Goal: Information Seeking & Learning: Learn about a topic

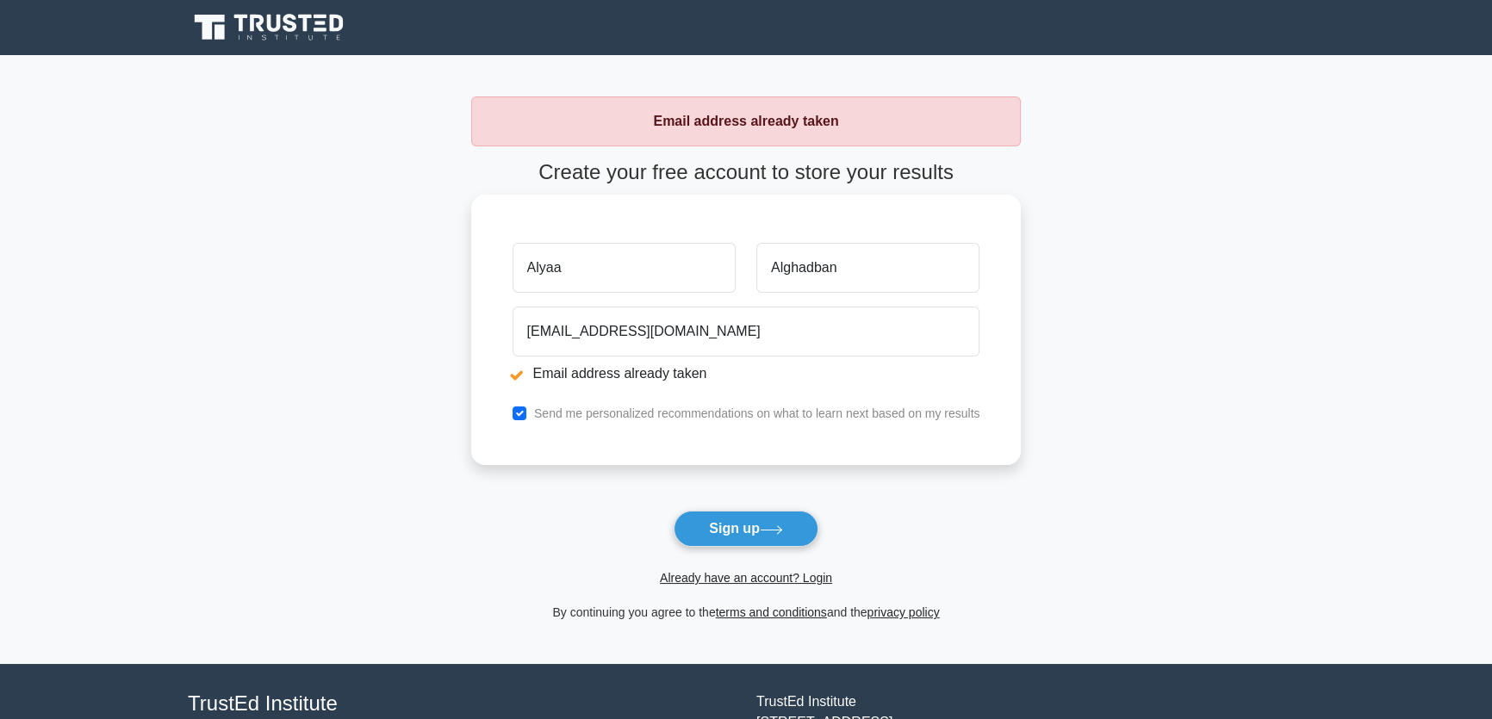
click at [626, 333] on input "a.a.a.a.alghadban@gmail.com" at bounding box center [747, 332] width 468 height 50
drag, startPoint x: 633, startPoint y: 332, endPoint x: 509, endPoint y: 327, distance: 124.2
click at [509, 327] on div "a.a.a.a.alghadban@gmail.com Email address already taken" at bounding box center [746, 348] width 489 height 97
type input "mjmjsa3@gmail.com"
click at [741, 512] on button "Sign up" at bounding box center [746, 529] width 145 height 36
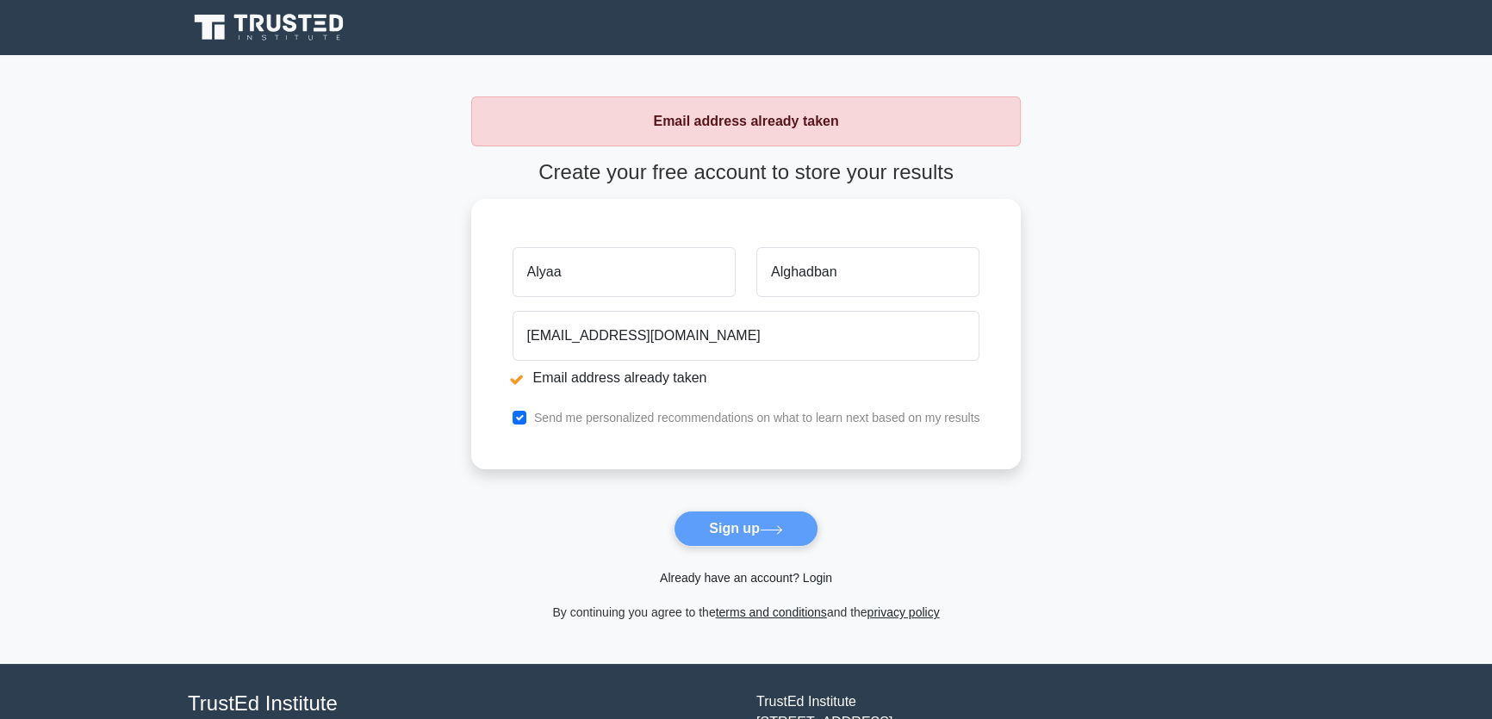
click at [809, 575] on link "Already have an account? Login" at bounding box center [746, 578] width 172 height 14
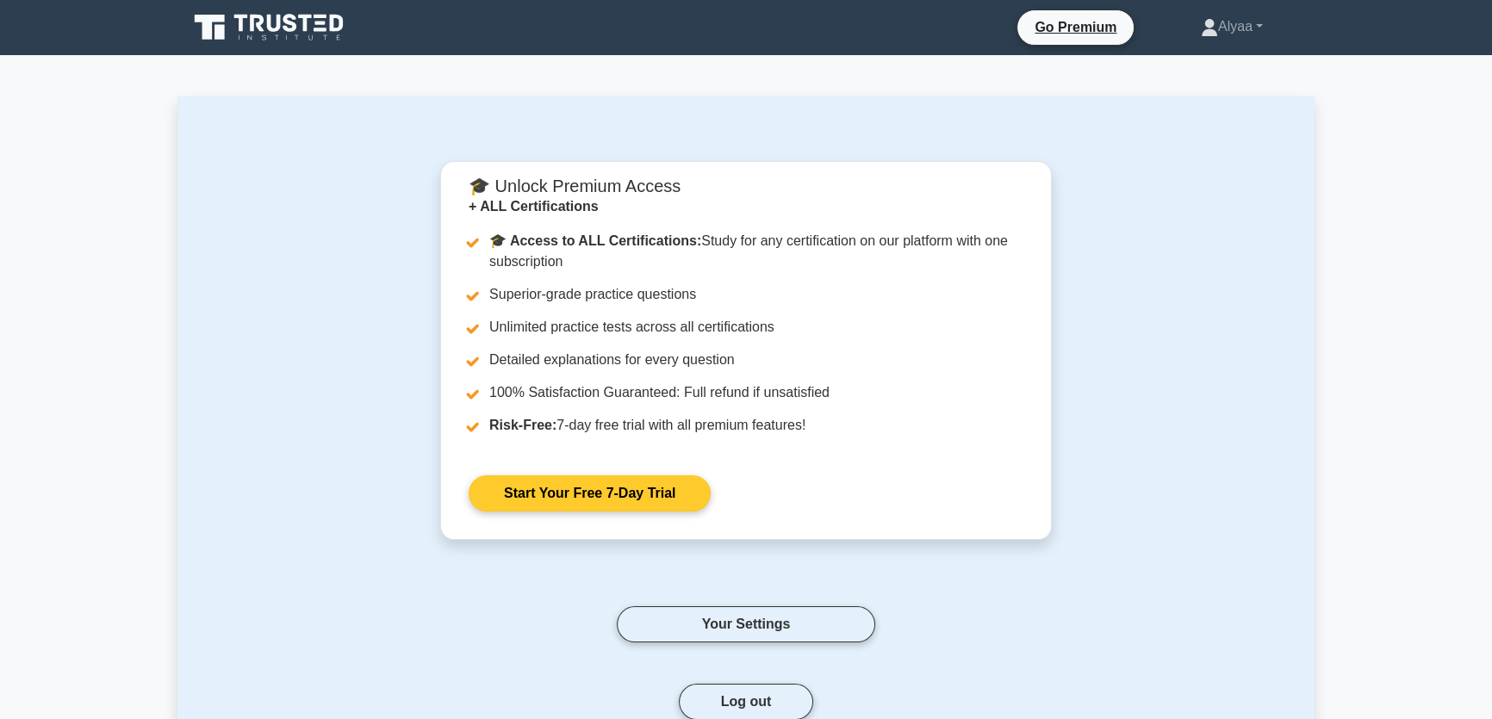
click at [564, 485] on link "Start Your Free 7-Day Trial" at bounding box center [590, 494] width 242 height 36
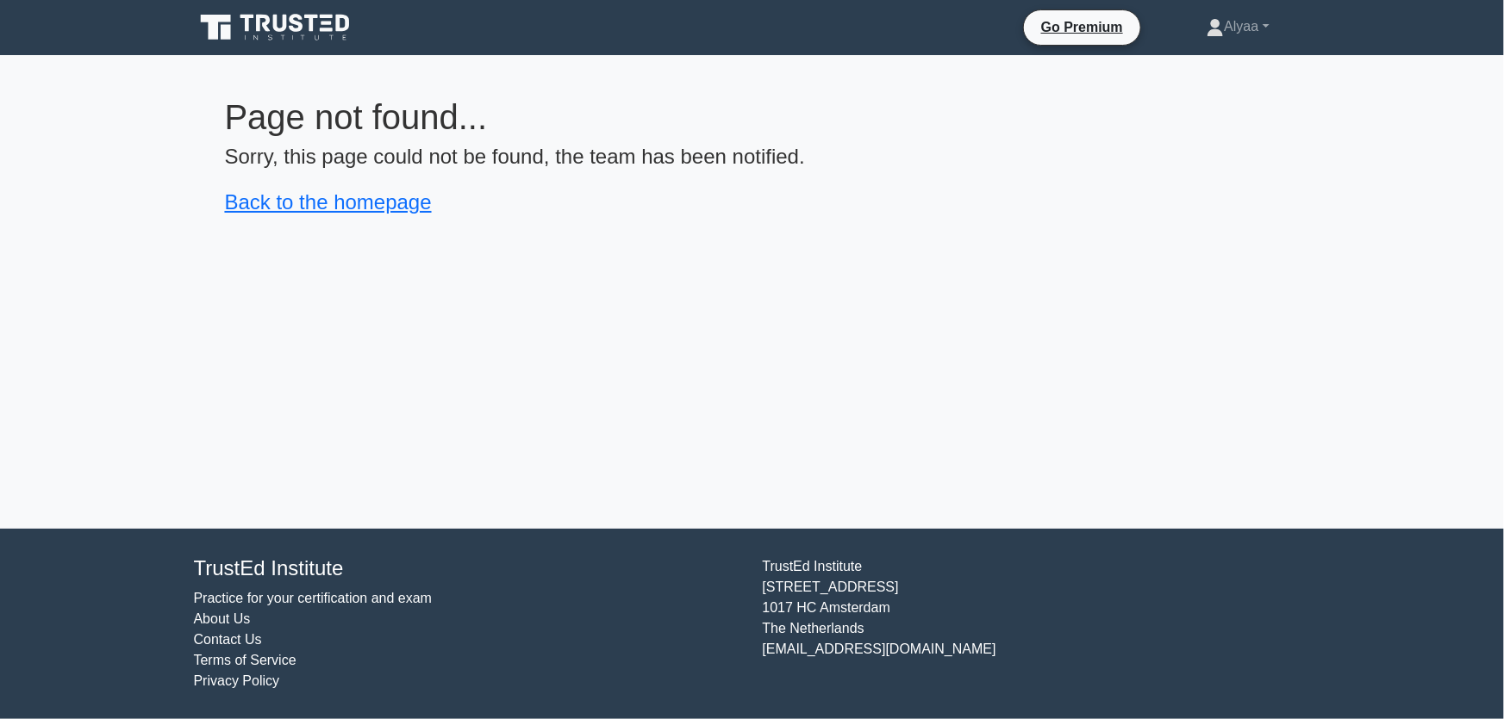
click at [625, 212] on h4 "Back to the homepage" at bounding box center [752, 202] width 1055 height 25
click at [333, 206] on link "Back to the homepage" at bounding box center [328, 201] width 207 height 23
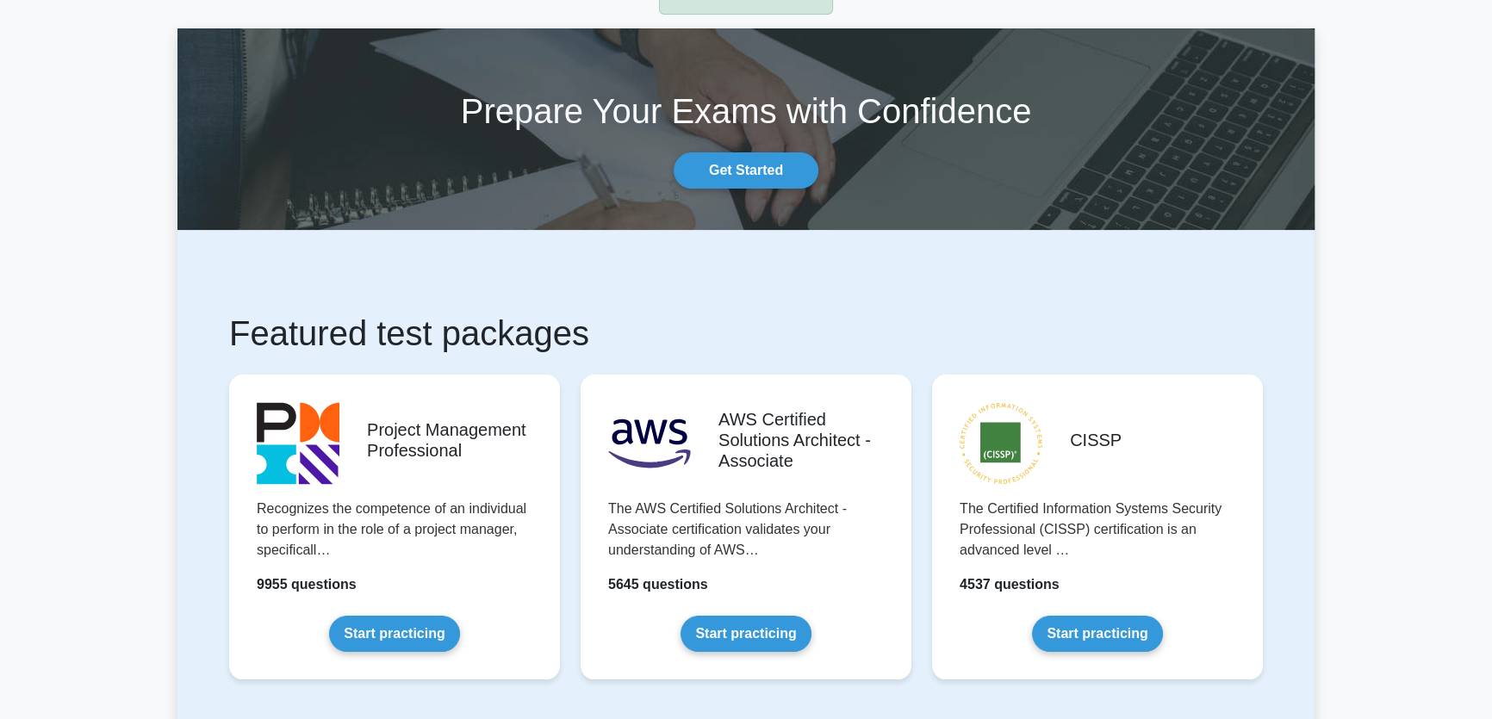
scroll to position [156, 0]
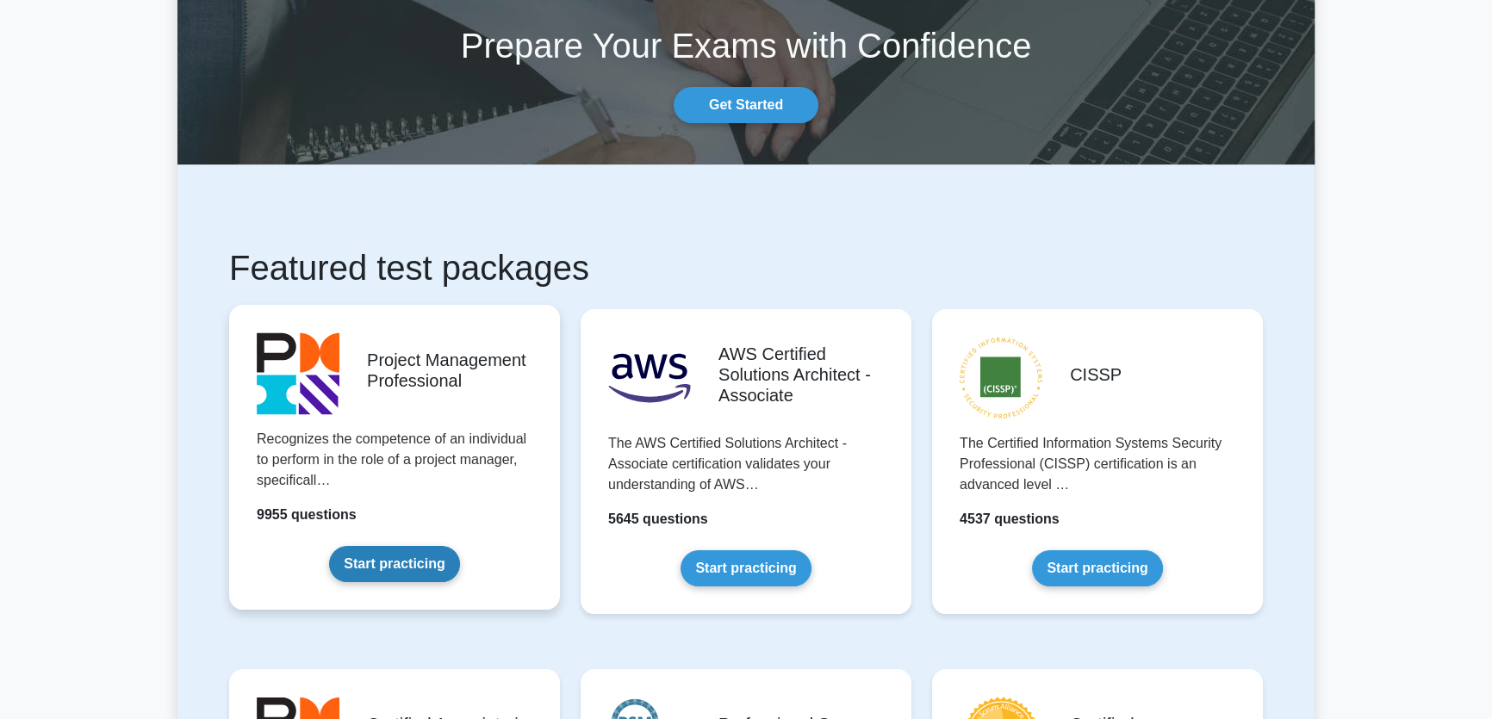
click at [411, 570] on link "Start practicing" at bounding box center [394, 564] width 130 height 36
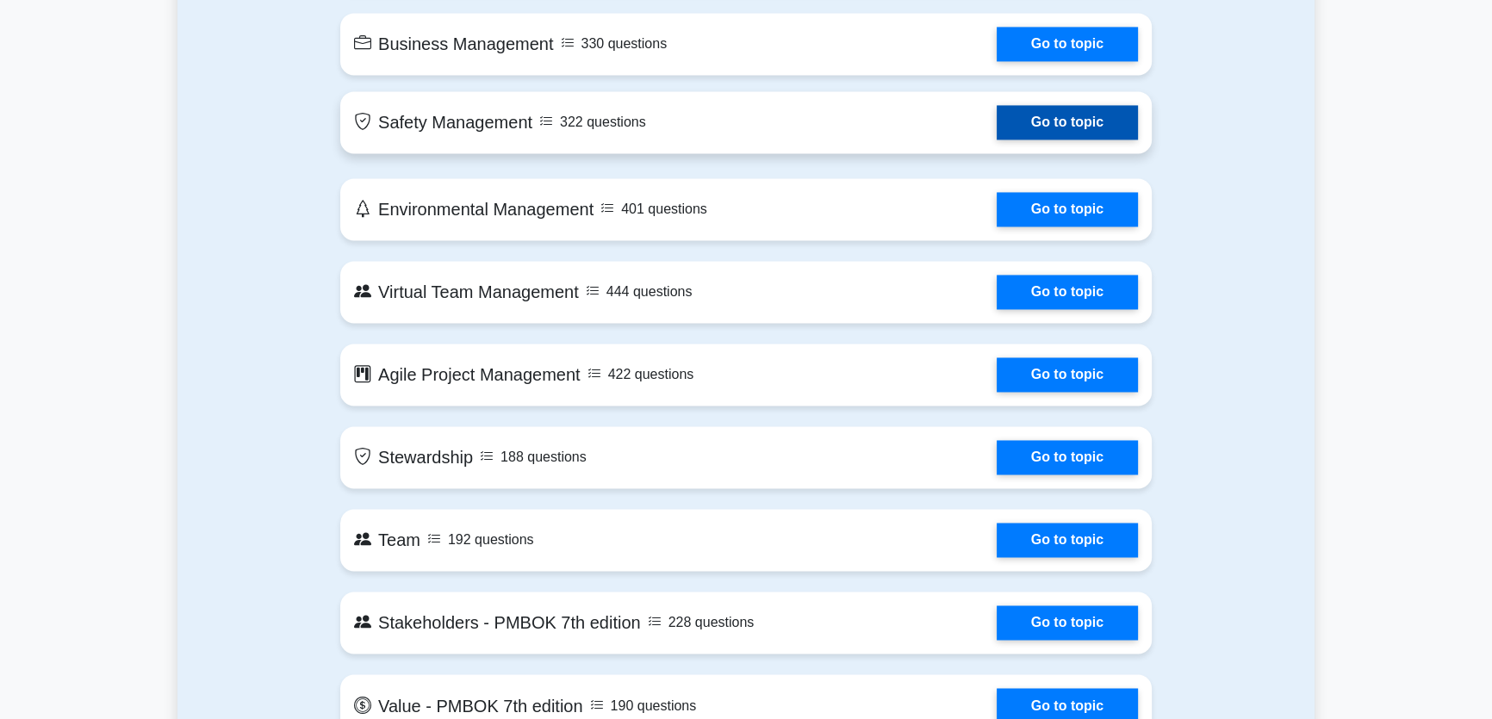
scroll to position [3446, 0]
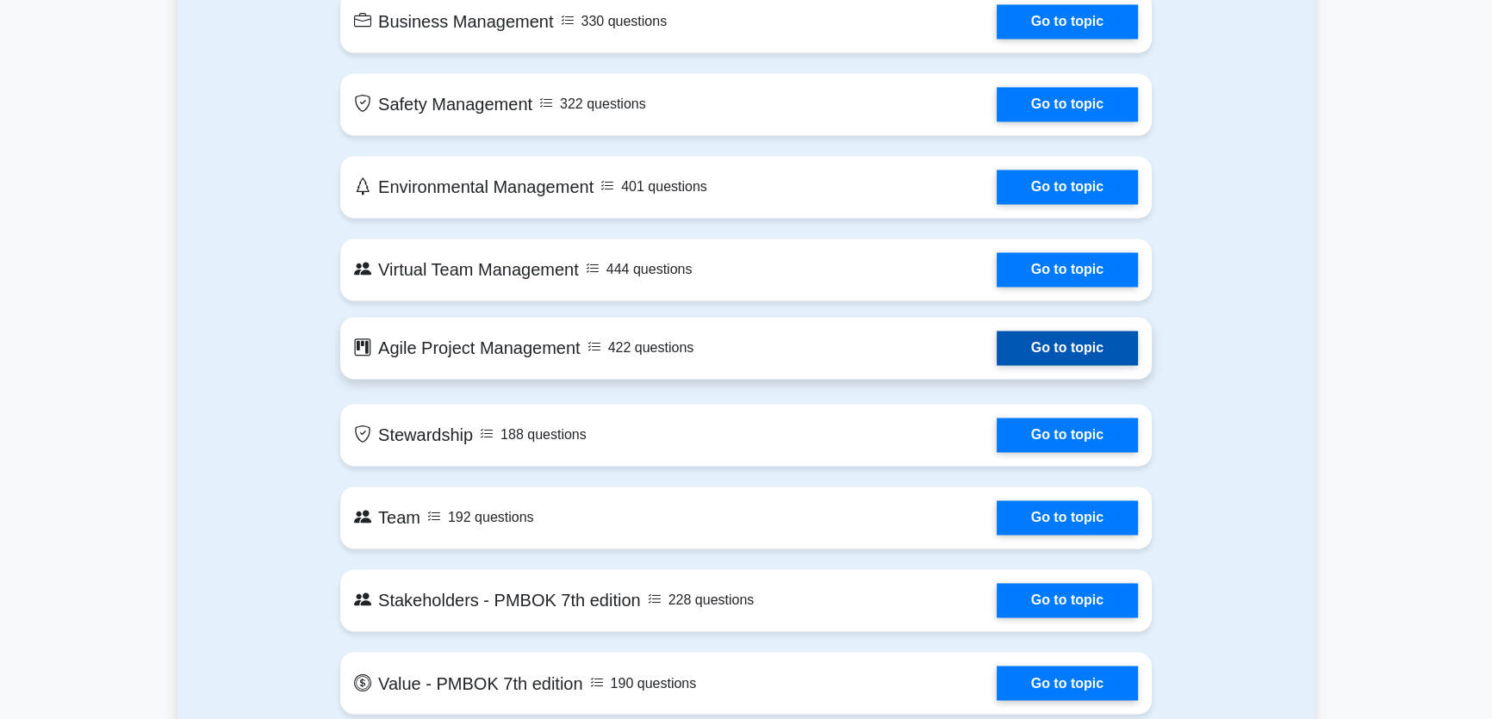
click at [997, 339] on link "Go to topic" at bounding box center [1067, 348] width 141 height 34
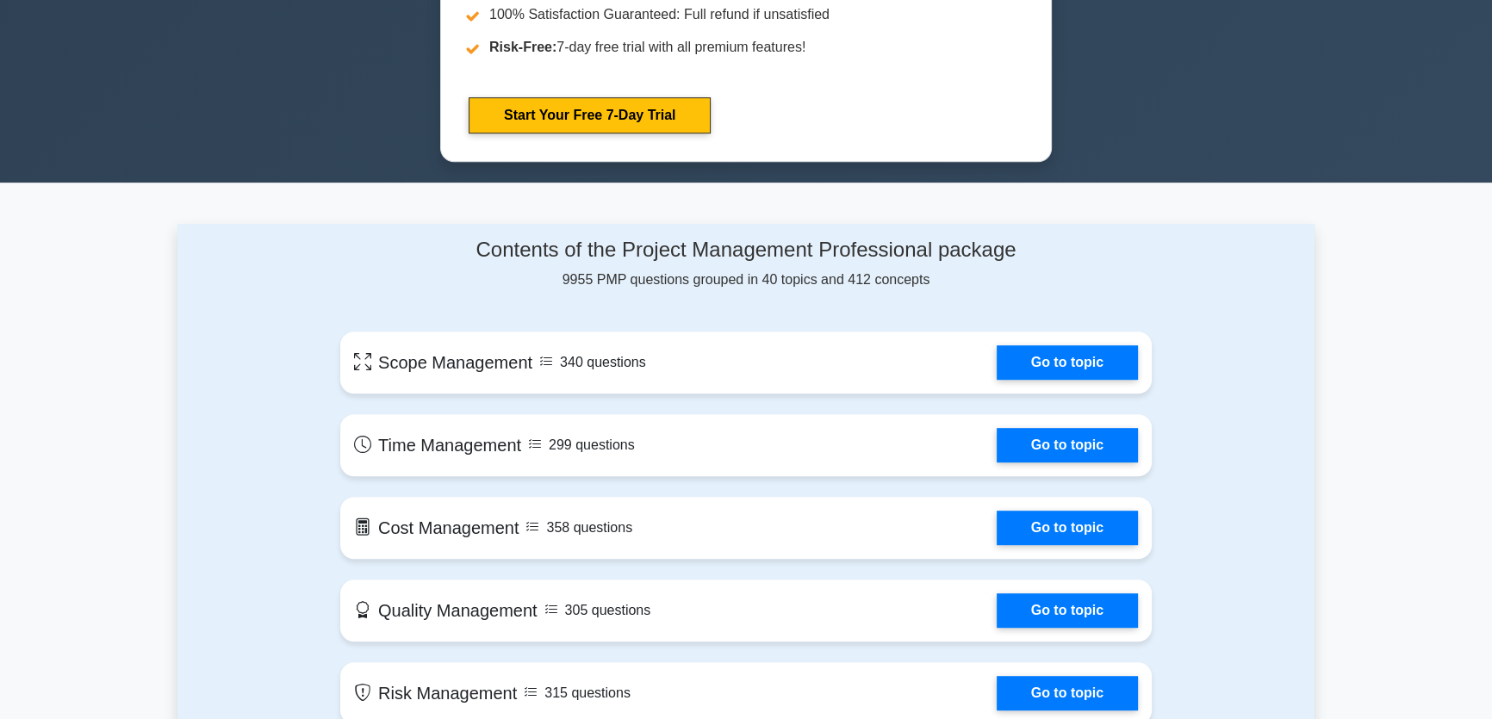
scroll to position [0, 0]
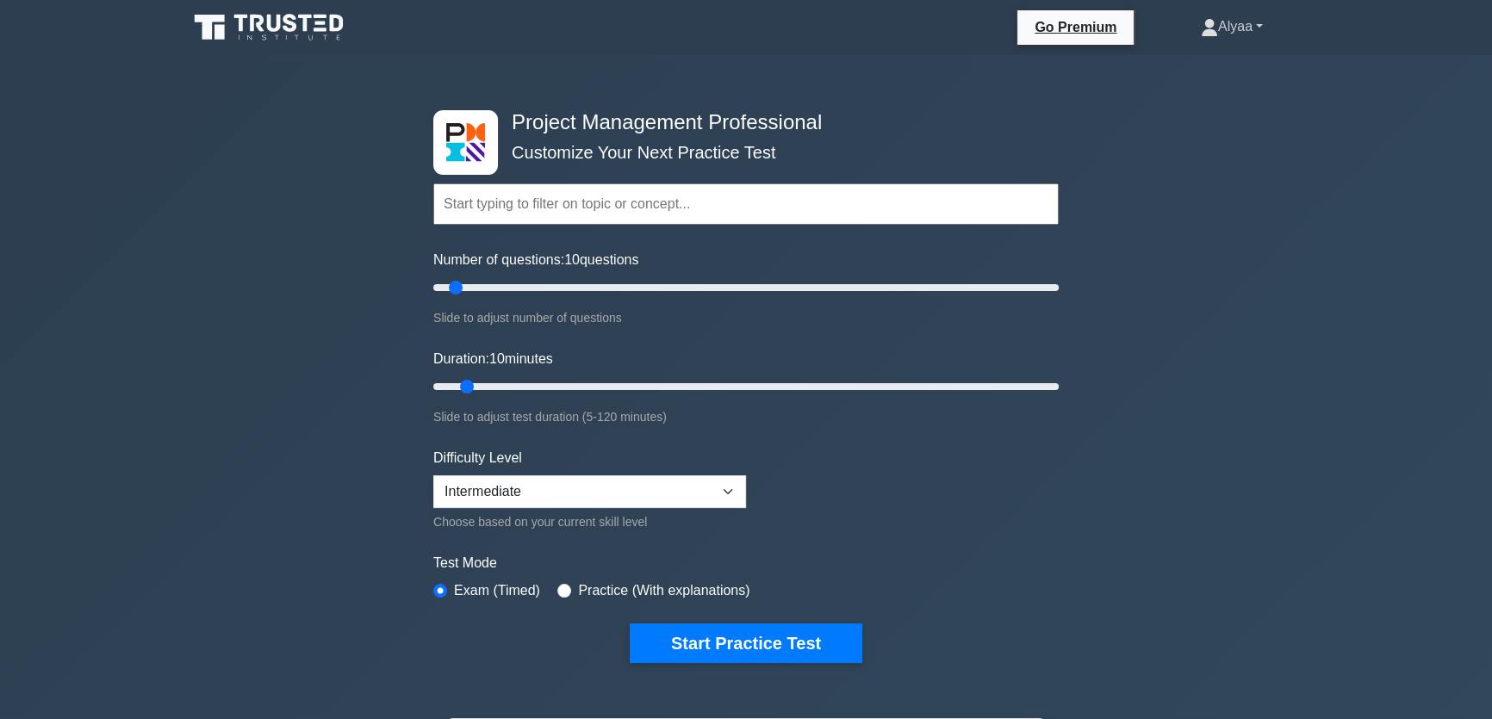
click at [1220, 28] on link "Alyaa" at bounding box center [1232, 26] width 145 height 34
click at [1250, 209] on div "Project Management Professional Customize Your Next Practice Test Topics Scope …" at bounding box center [746, 637] width 1492 height 1165
click at [620, 500] on select "Beginner Intermediate Expert" at bounding box center [589, 492] width 313 height 33
click at [826, 498] on form "Topics Scope Management Time Management Cost Management Quality Management Risk…" at bounding box center [746, 397] width 626 height 532
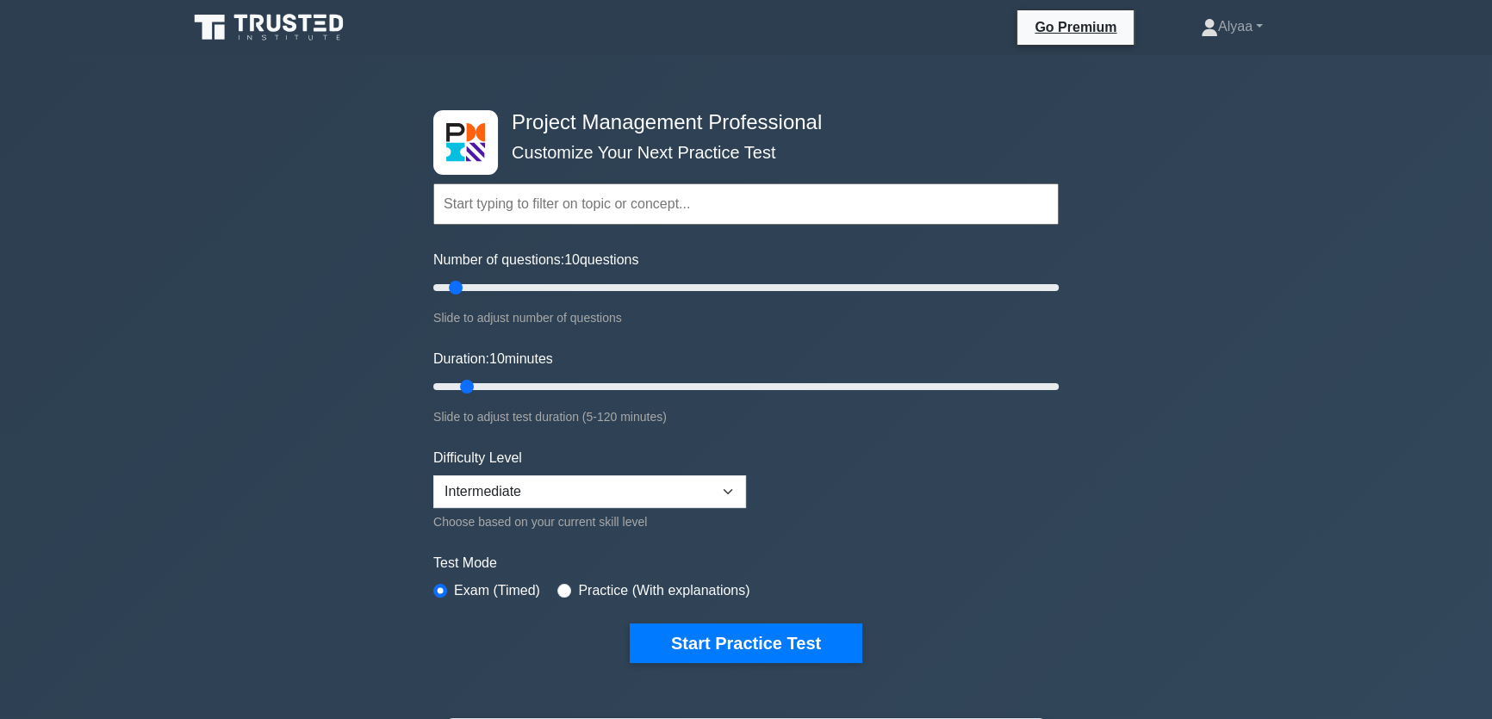
click at [543, 208] on input "text" at bounding box center [746, 204] width 626 height 41
type input "CAPM"
click at [630, 624] on button "Start Practice Test" at bounding box center [746, 644] width 233 height 40
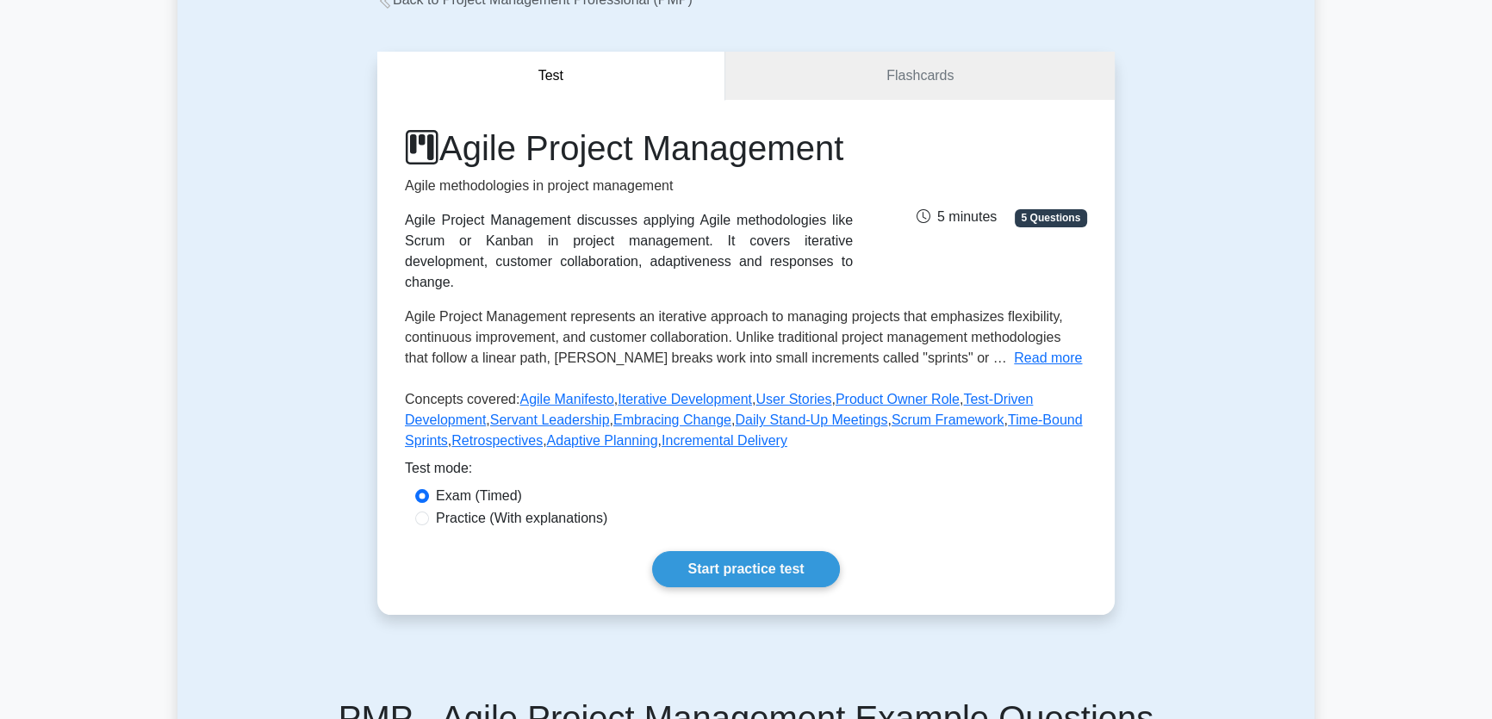
scroll to position [156, 0]
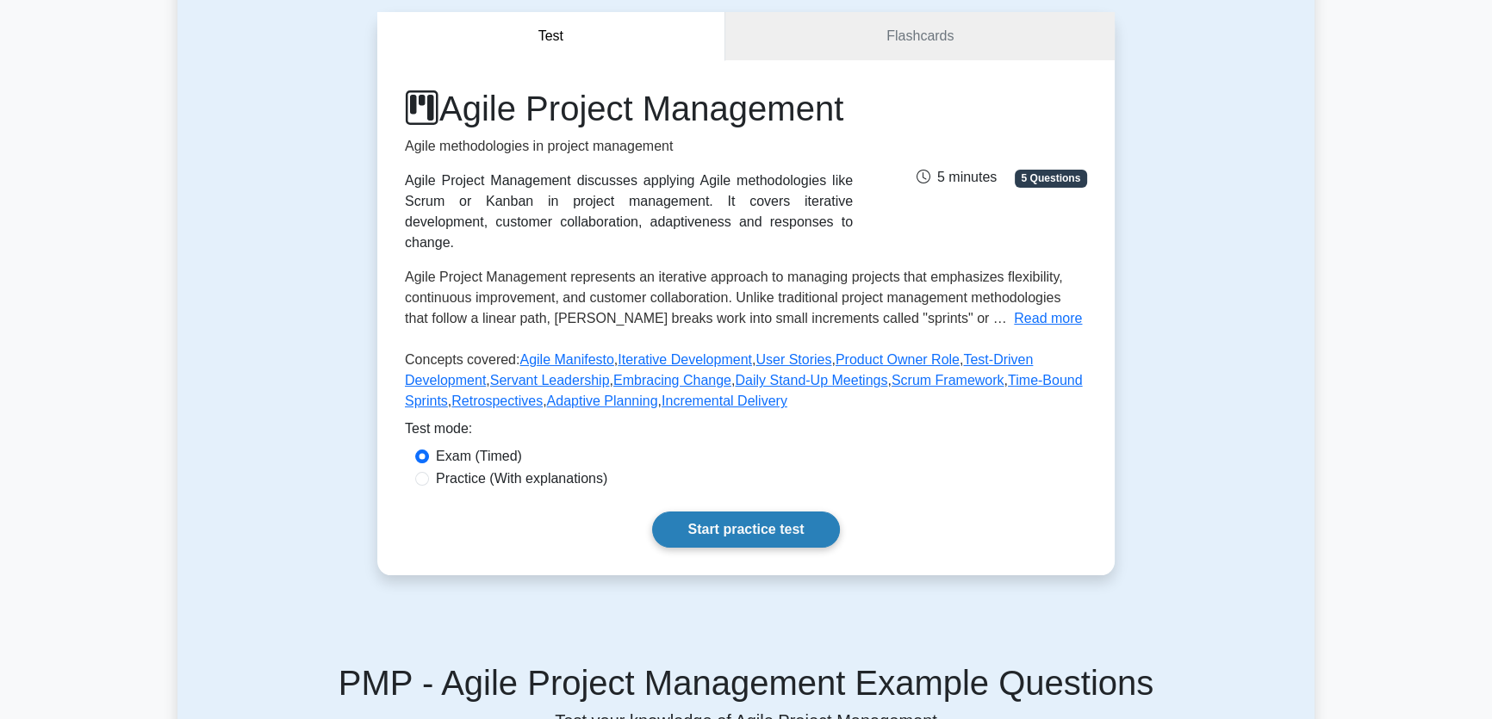
click at [733, 548] on link "Start practice test" at bounding box center [745, 530] width 187 height 36
click at [818, 34] on link "Flashcards" at bounding box center [919, 36] width 389 height 49
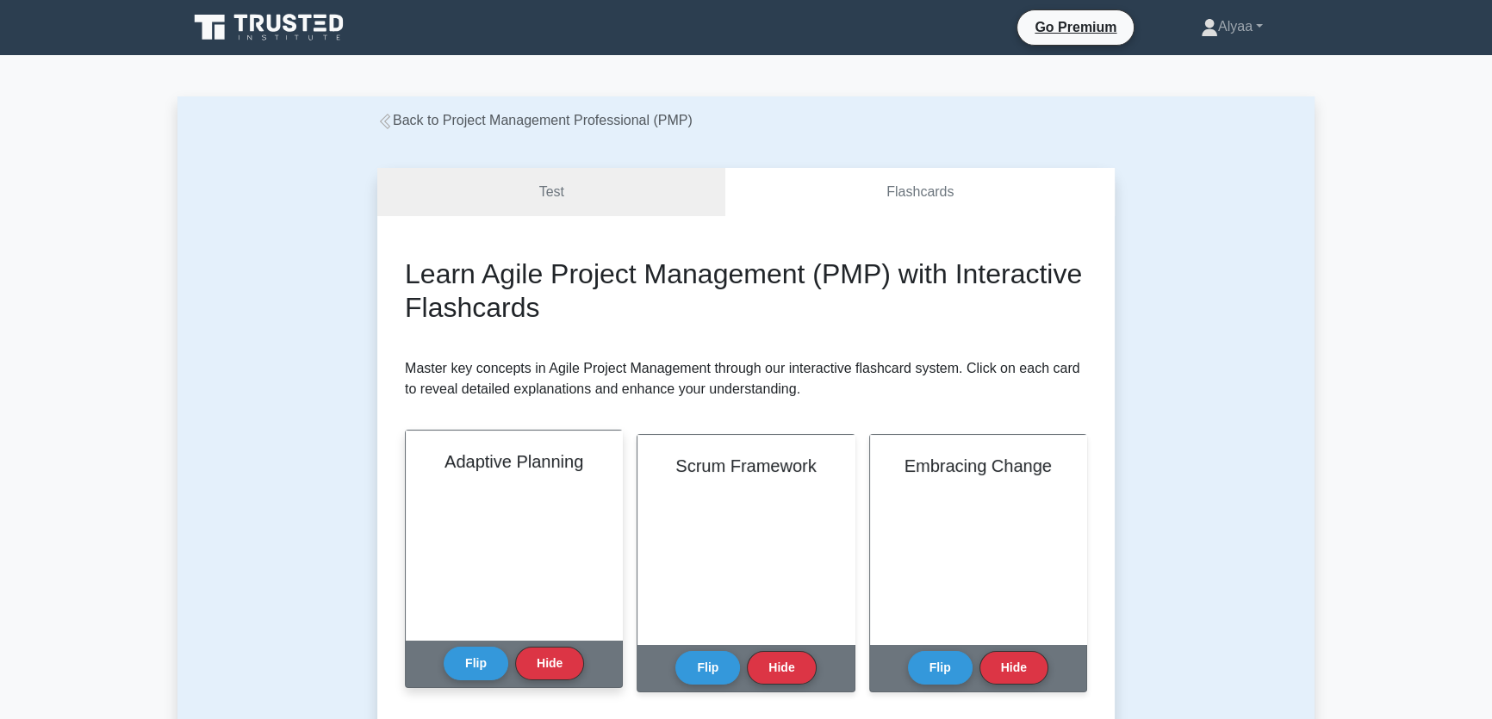
click at [518, 463] on h2 "Adaptive Planning" at bounding box center [514, 461] width 175 height 21
click at [483, 660] on button "Flip" at bounding box center [476, 663] width 65 height 34
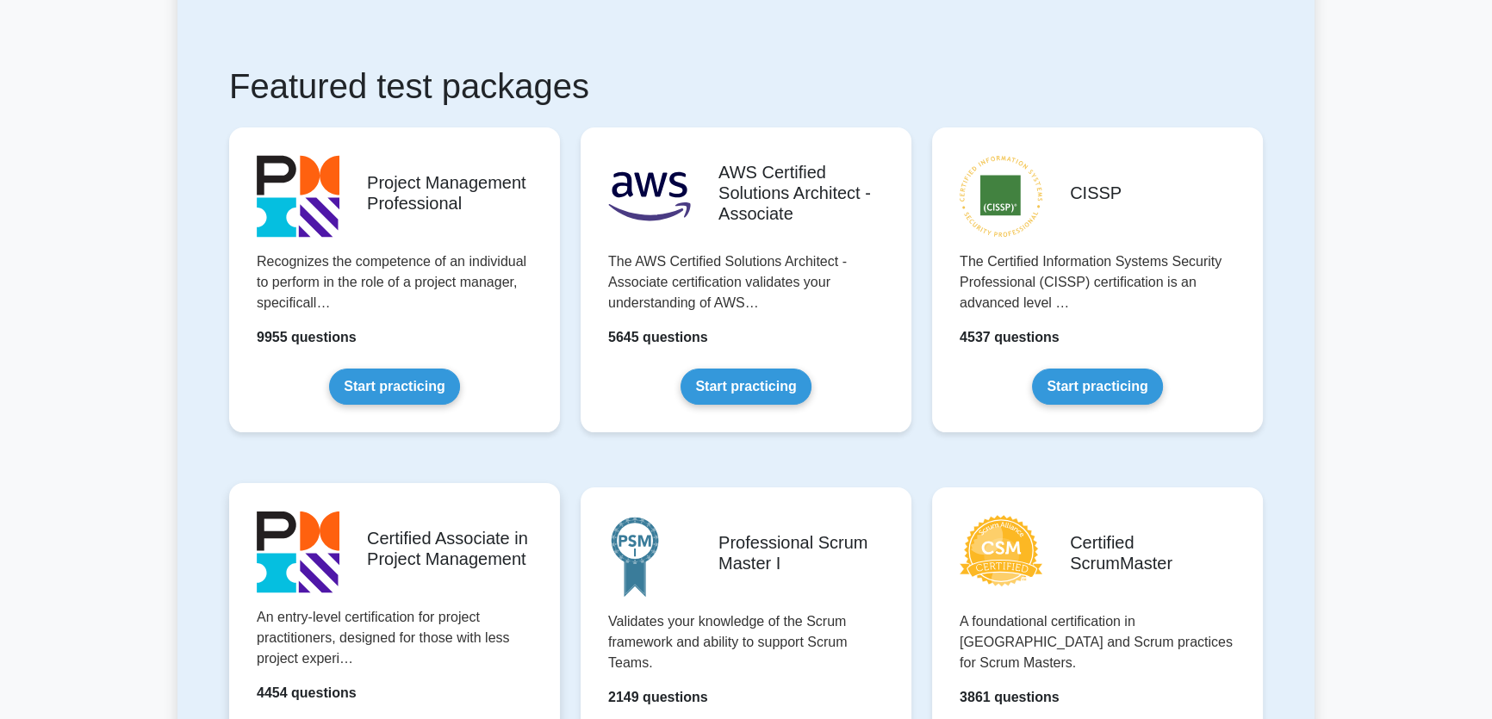
scroll to position [313, 0]
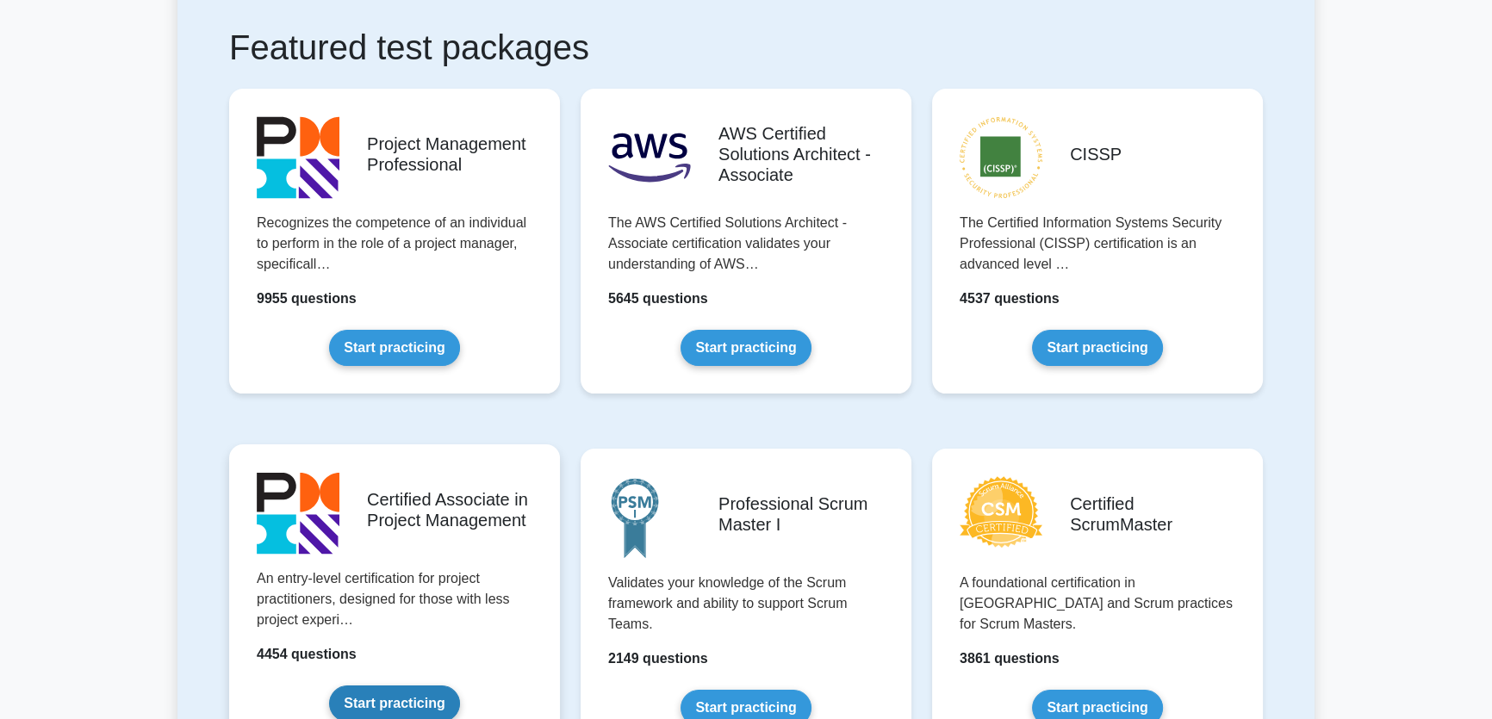
click at [435, 686] on link "Start practicing" at bounding box center [394, 704] width 130 height 36
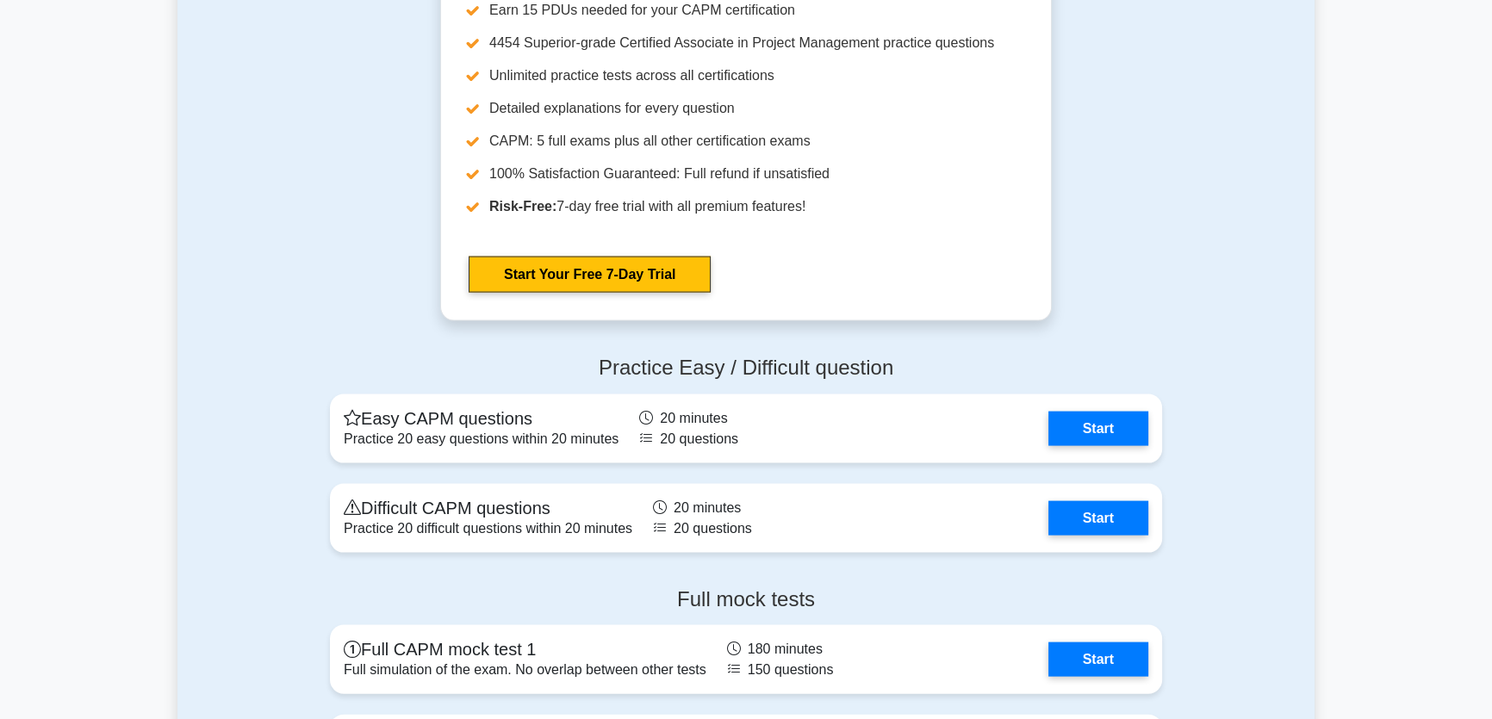
scroll to position [4464, 0]
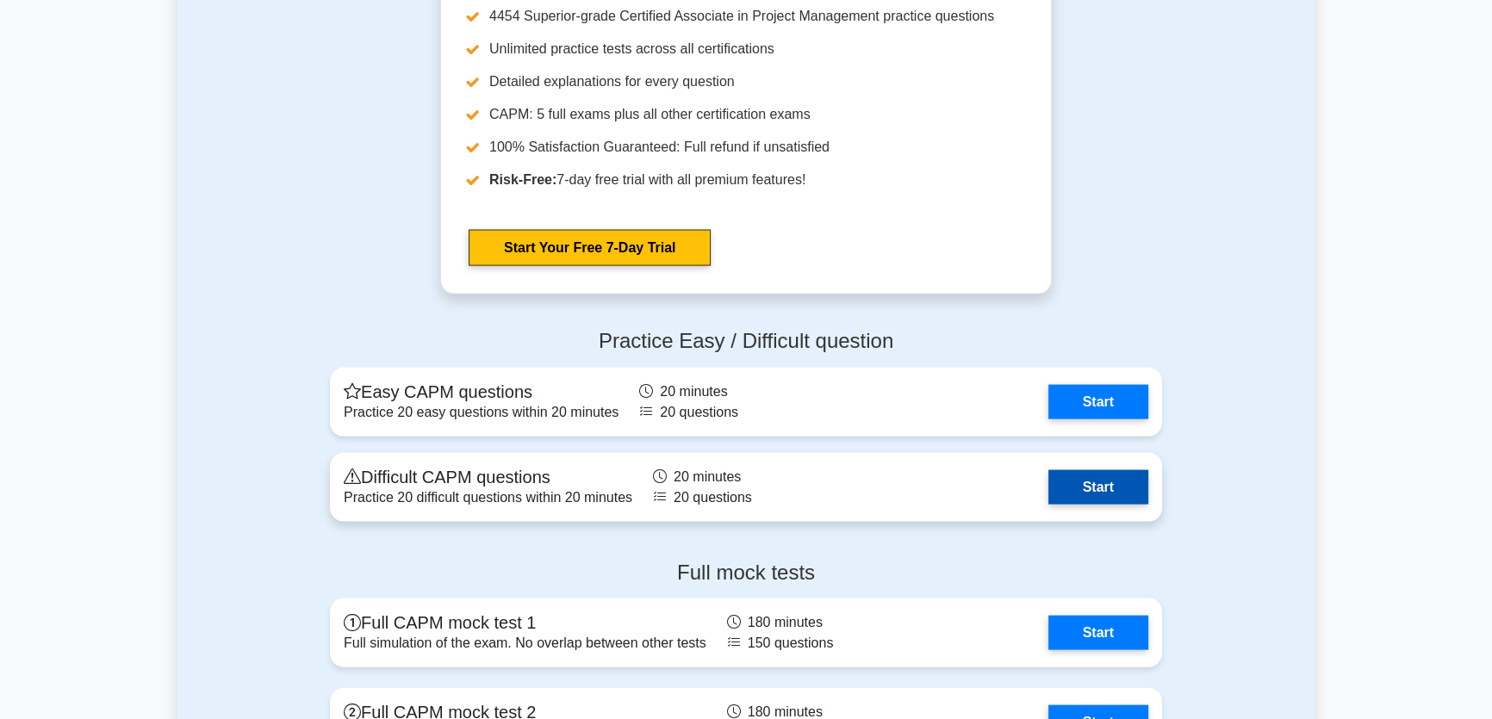
click at [1084, 486] on link "Start" at bounding box center [1099, 487] width 100 height 34
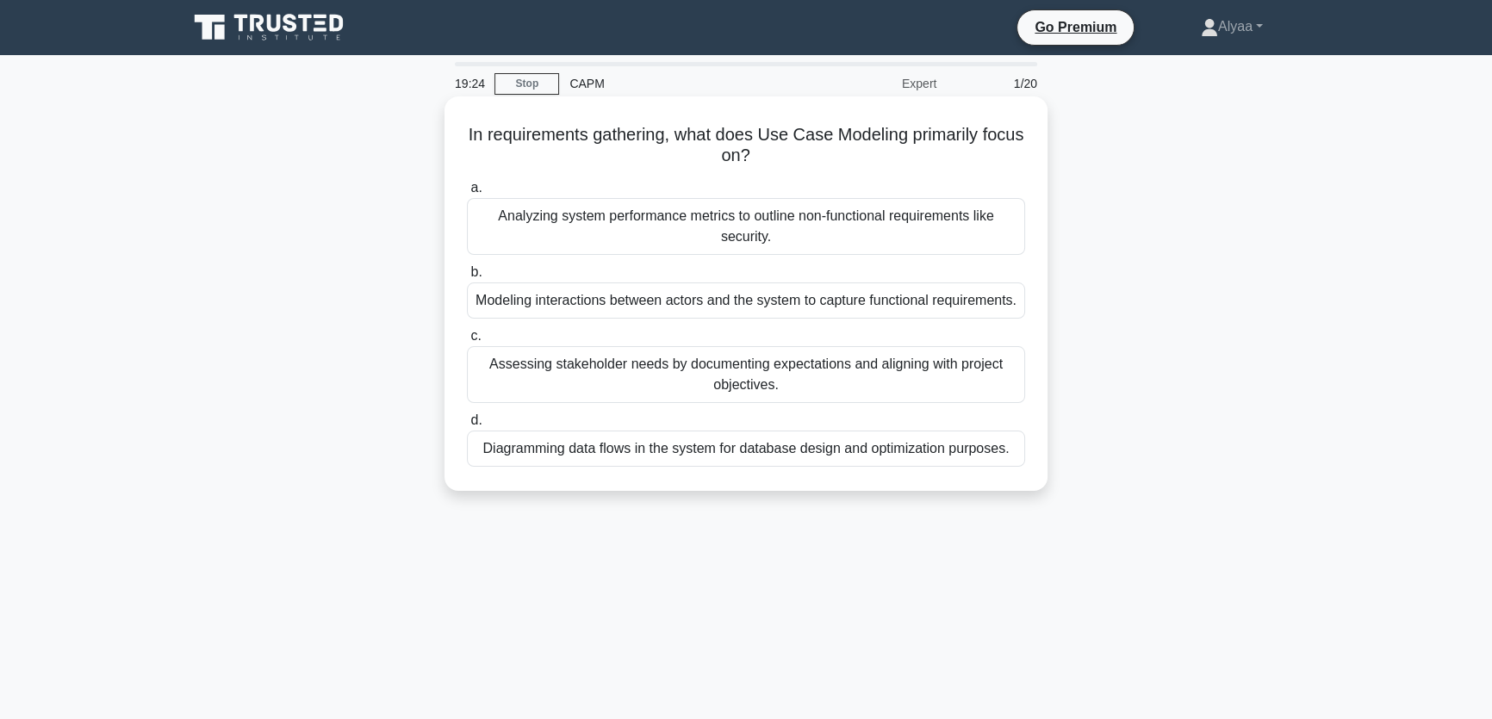
click at [888, 393] on div "Assessing stakeholder needs by documenting expectations and aligning with proje…" at bounding box center [746, 374] width 558 height 57
click at [467, 342] on input "c. Assessing stakeholder needs by documenting expectations and aligning with pr…" at bounding box center [467, 336] width 0 height 11
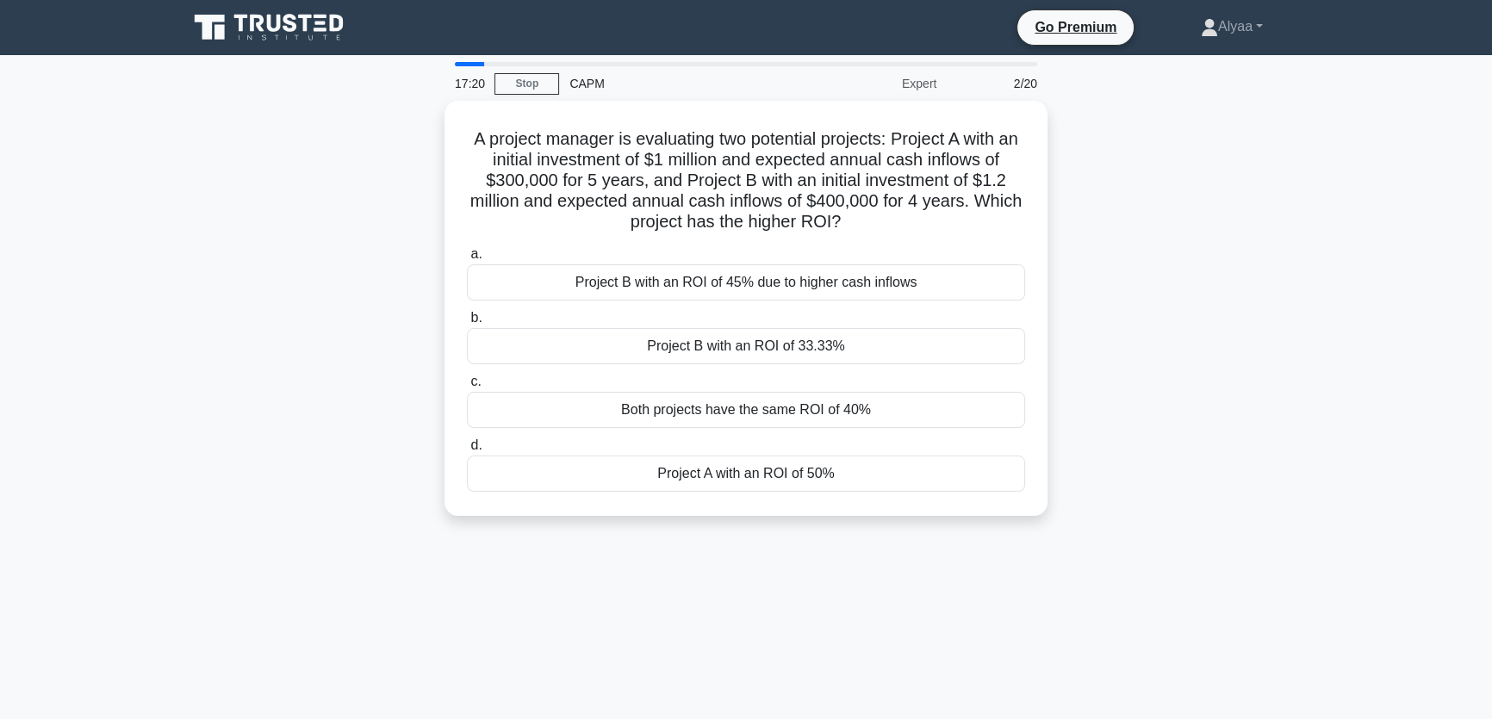
click at [750, 570] on div "17:20 Stop CAPM Expert 2/20 A project manager is evaluating two potential proje…" at bounding box center [745, 493] width 1137 height 862
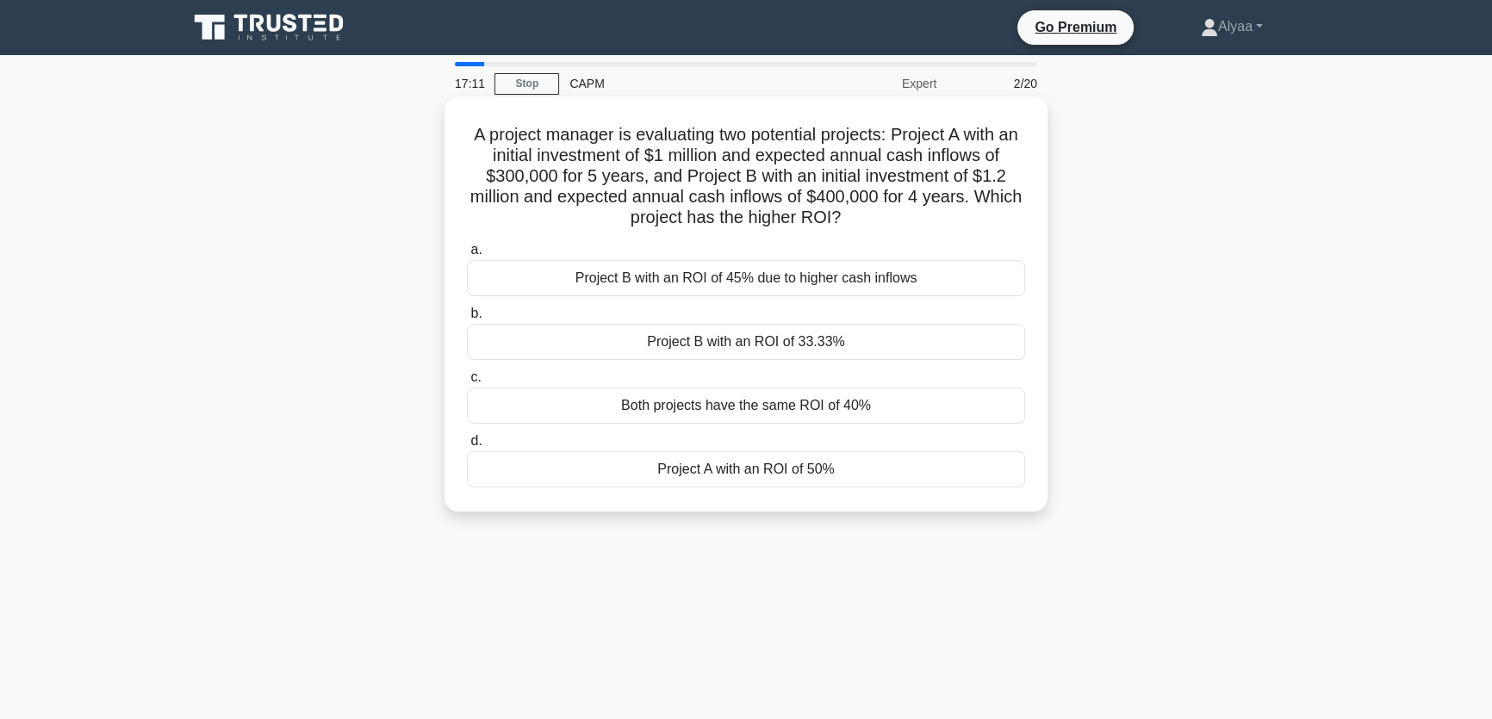
click at [681, 336] on div "Project B with an ROI of 33.33%" at bounding box center [746, 342] width 558 height 36
click at [467, 320] on input "b. Project B with an ROI of 33.33%" at bounding box center [467, 313] width 0 height 11
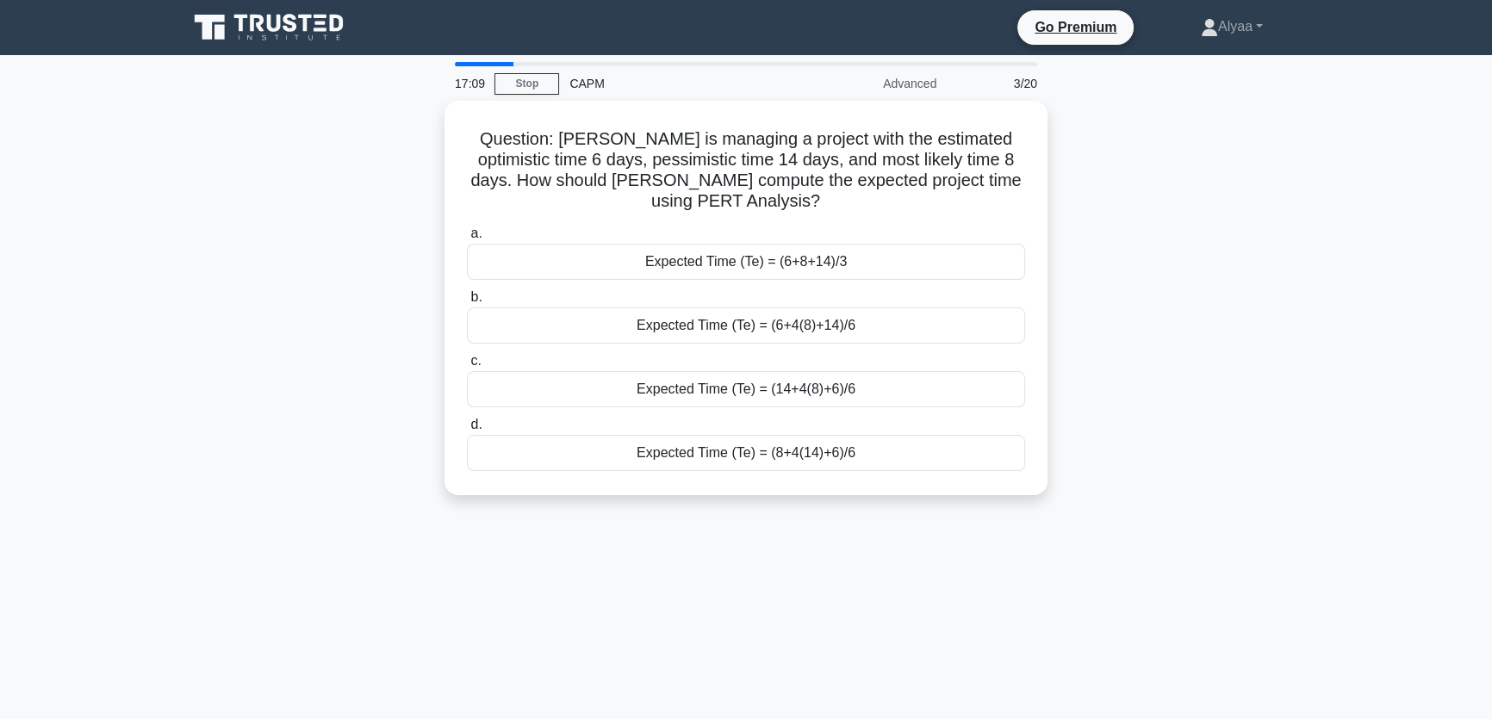
click at [577, 559] on div "17:09 Stop CAPM Advanced 3/20 Question: Amy is managing a project with the esti…" at bounding box center [745, 493] width 1137 height 862
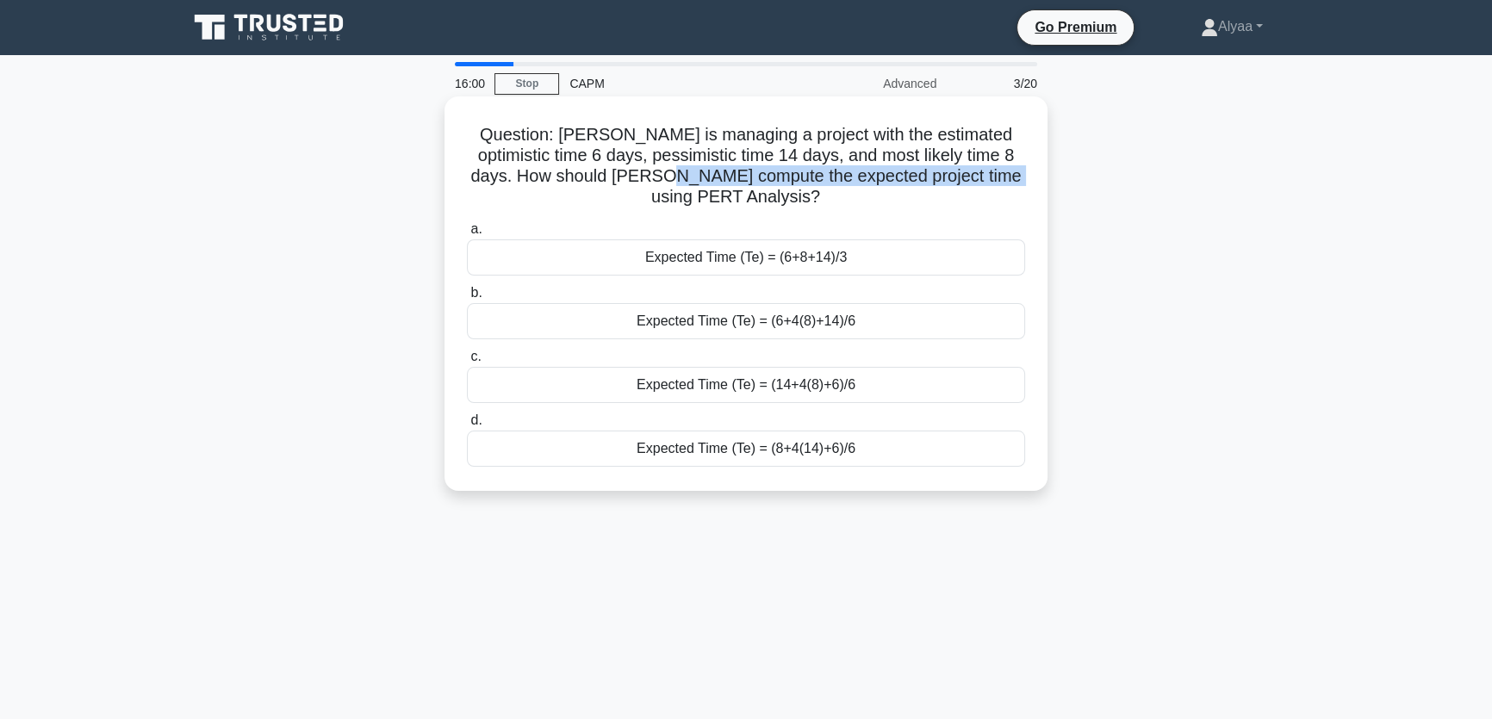
drag, startPoint x: 680, startPoint y: 176, endPoint x: 1012, endPoint y: 177, distance: 331.7
click at [1012, 177] on h5 "Question: Amy is managing a project with the estimated optimistic time 6 days, …" at bounding box center [746, 166] width 562 height 84
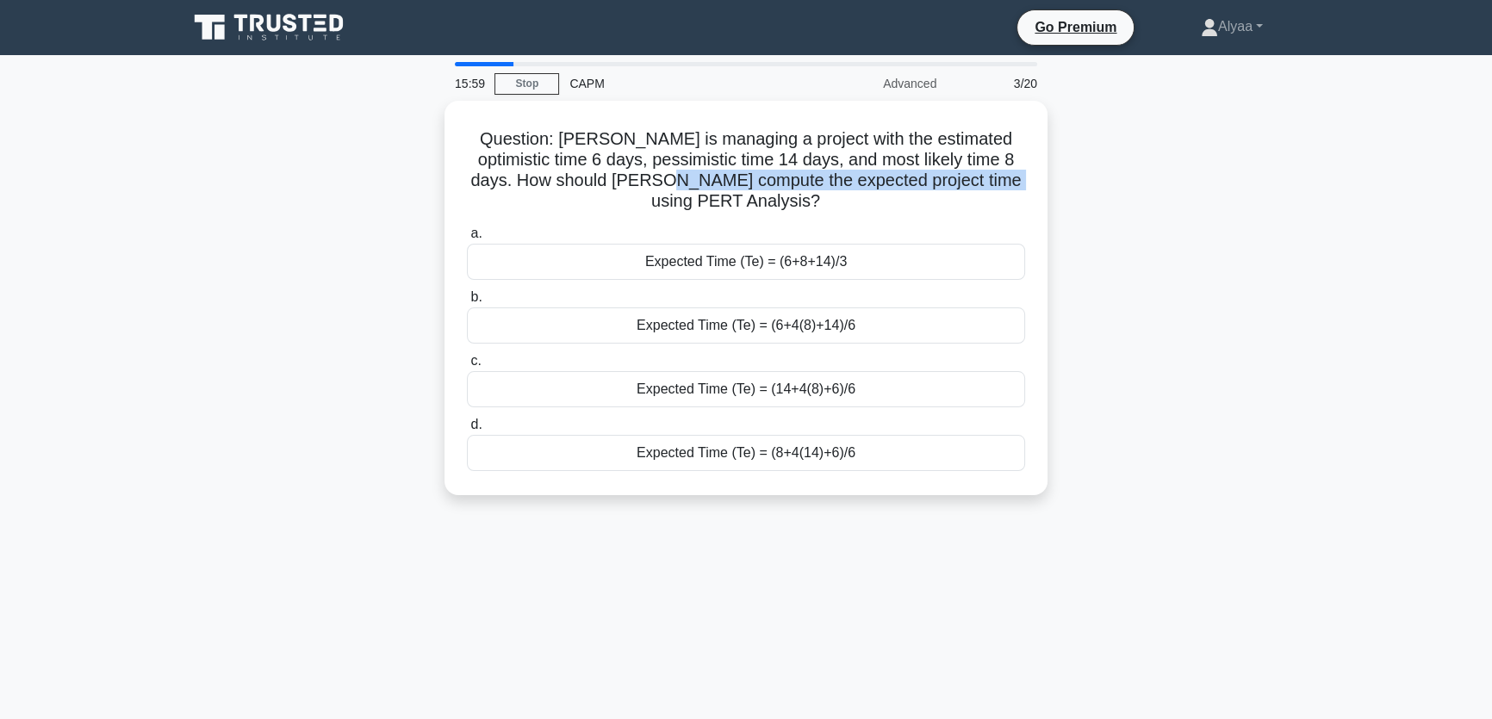
copy h5 "expected project time using PERT Analysis?"
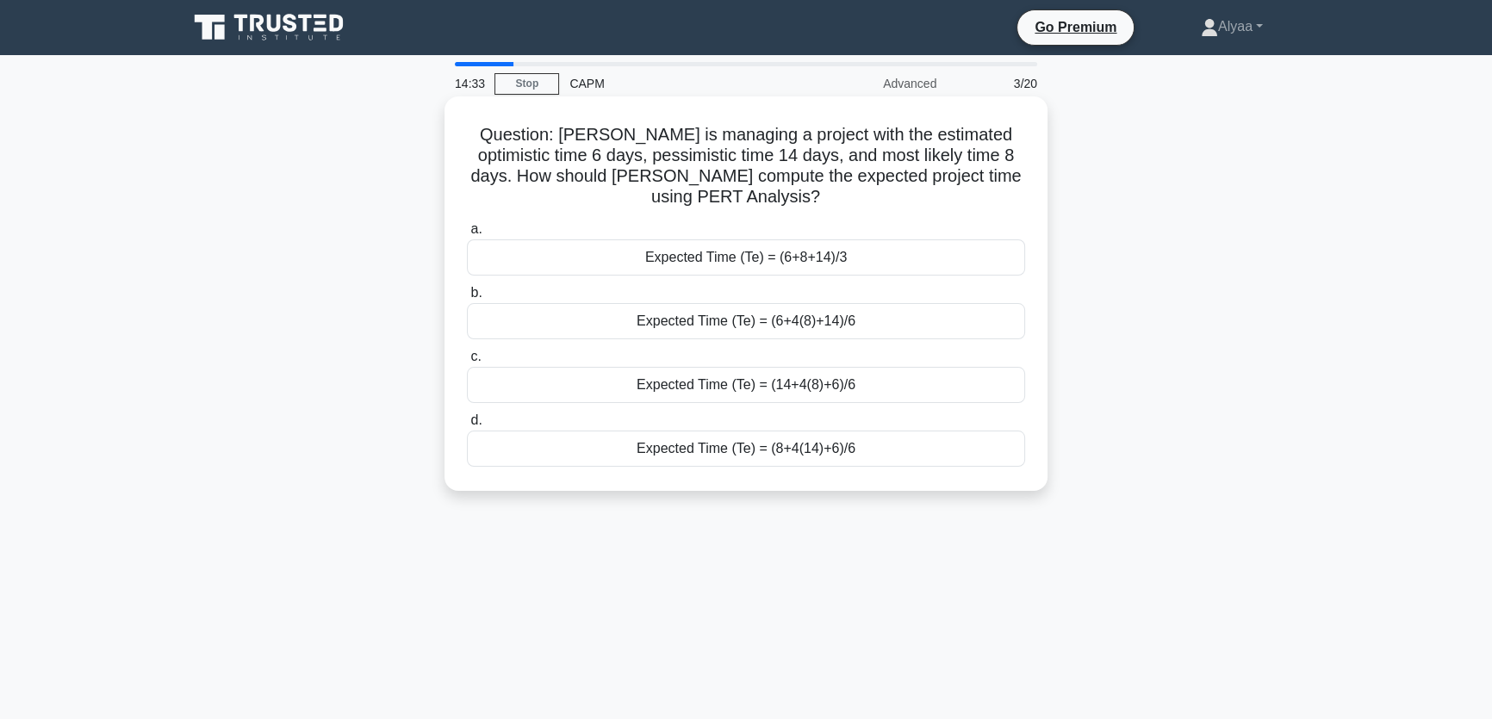
click at [772, 321] on div "Expected Time (Te) = (6+4(8)+14)/6" at bounding box center [746, 321] width 558 height 36
click at [467, 299] on input "b. Expected Time (Te) = (6+4(8)+14)/6" at bounding box center [467, 293] width 0 height 11
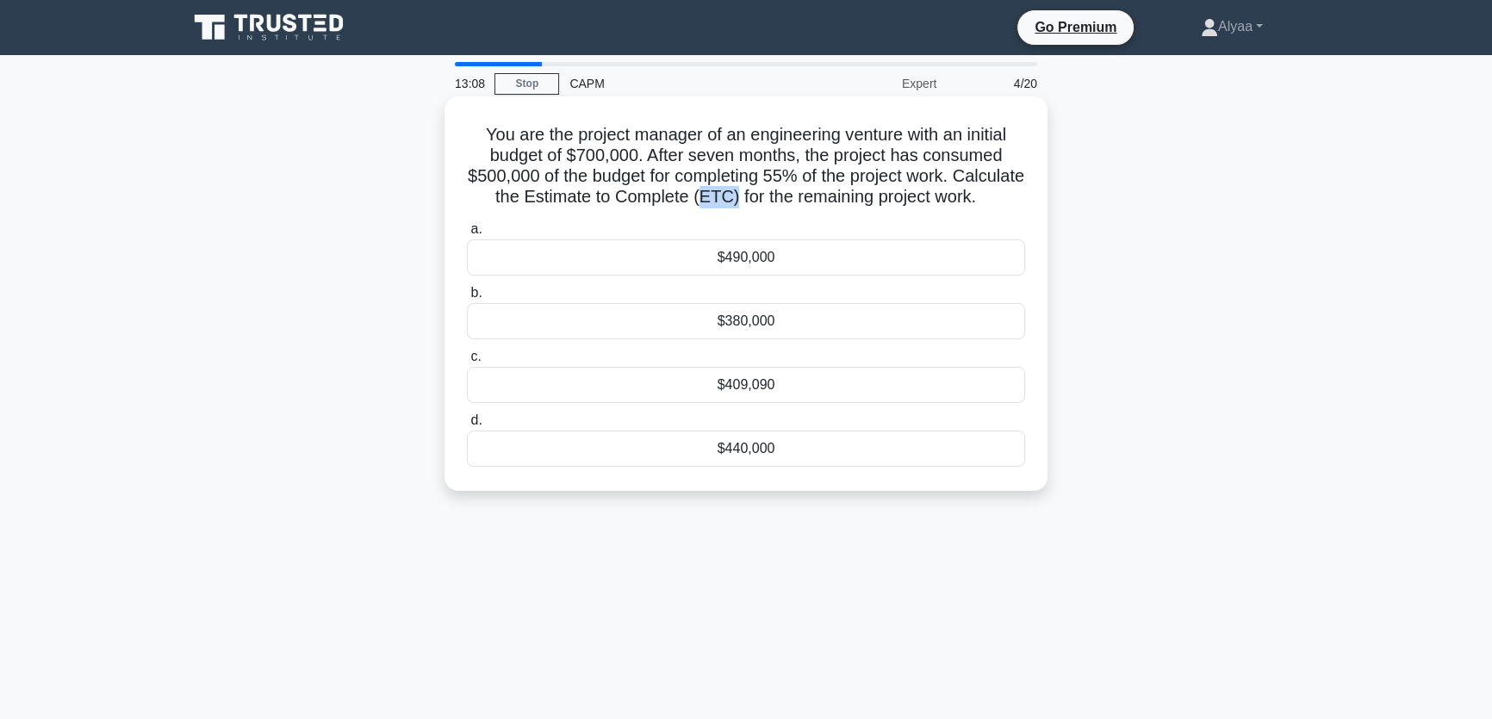
drag, startPoint x: 769, startPoint y: 198, endPoint x: 802, endPoint y: 198, distance: 33.6
click at [802, 198] on h5 "You are the project manager of an engineering venture with an initial budget of…" at bounding box center [746, 166] width 562 height 84
copy h5 "ETC)"
click at [876, 209] on h5 "You are the project manager of an engineering venture with an initial budget of…" at bounding box center [746, 166] width 562 height 84
click at [791, 570] on div "8:39 Stop CAPM Expert 4/20 You are the project manager of an engineering ventur…" at bounding box center [745, 493] width 1137 height 862
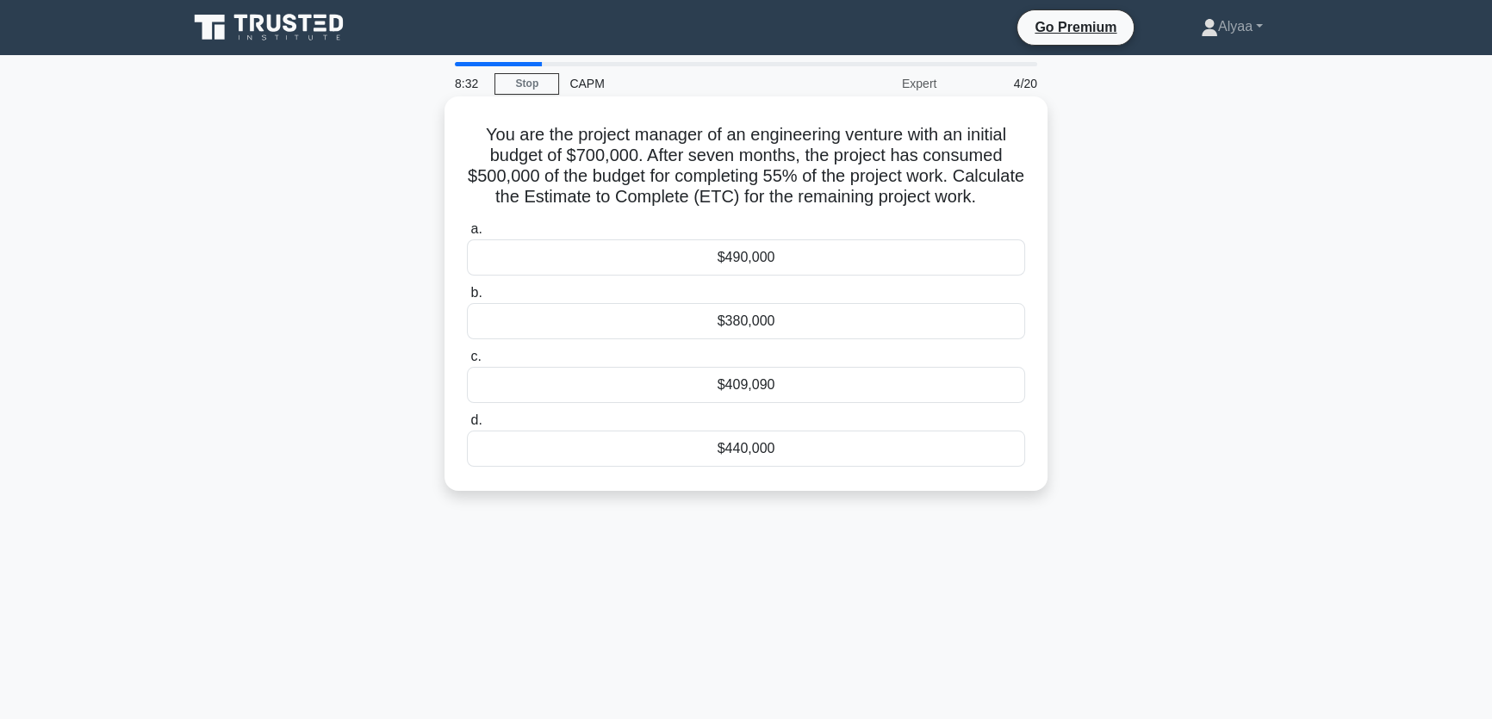
drag, startPoint x: 476, startPoint y: 136, endPoint x: 796, endPoint y: 218, distance: 330.8
click at [796, 209] on h5 "You are the project manager of an engineering venture with an initial budget of…" at bounding box center [746, 166] width 562 height 84
copy h5 "You are the project manager of an engineering venture with an initial budget of…"
click at [576, 403] on div "$409,090" at bounding box center [746, 385] width 558 height 36
click at [467, 363] on input "c. $409,090" at bounding box center [467, 357] width 0 height 11
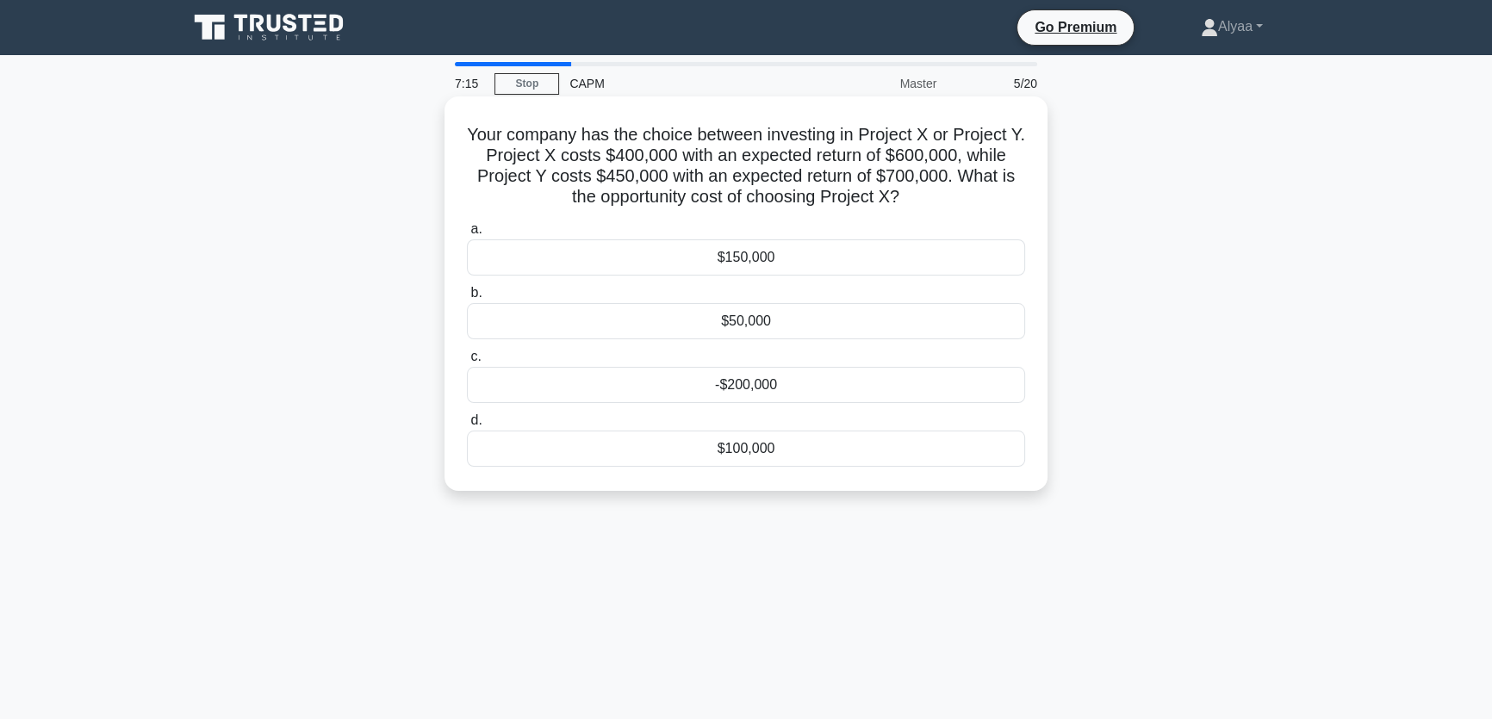
drag, startPoint x: 918, startPoint y: 202, endPoint x: 463, endPoint y: 136, distance: 460.5
click at [463, 136] on div "Your company has the choice between investing in Project X or Project Y. Projec…" at bounding box center [745, 293] width 589 height 381
copy h5 "Your company has the choice between investing in Project X or Project Y. Projec…"
click at [1112, 442] on div "Your company has the choice between investing in Project X or Project Y. Projec…" at bounding box center [745, 308] width 1137 height 415
click at [775, 264] on div "$150,000" at bounding box center [746, 258] width 558 height 36
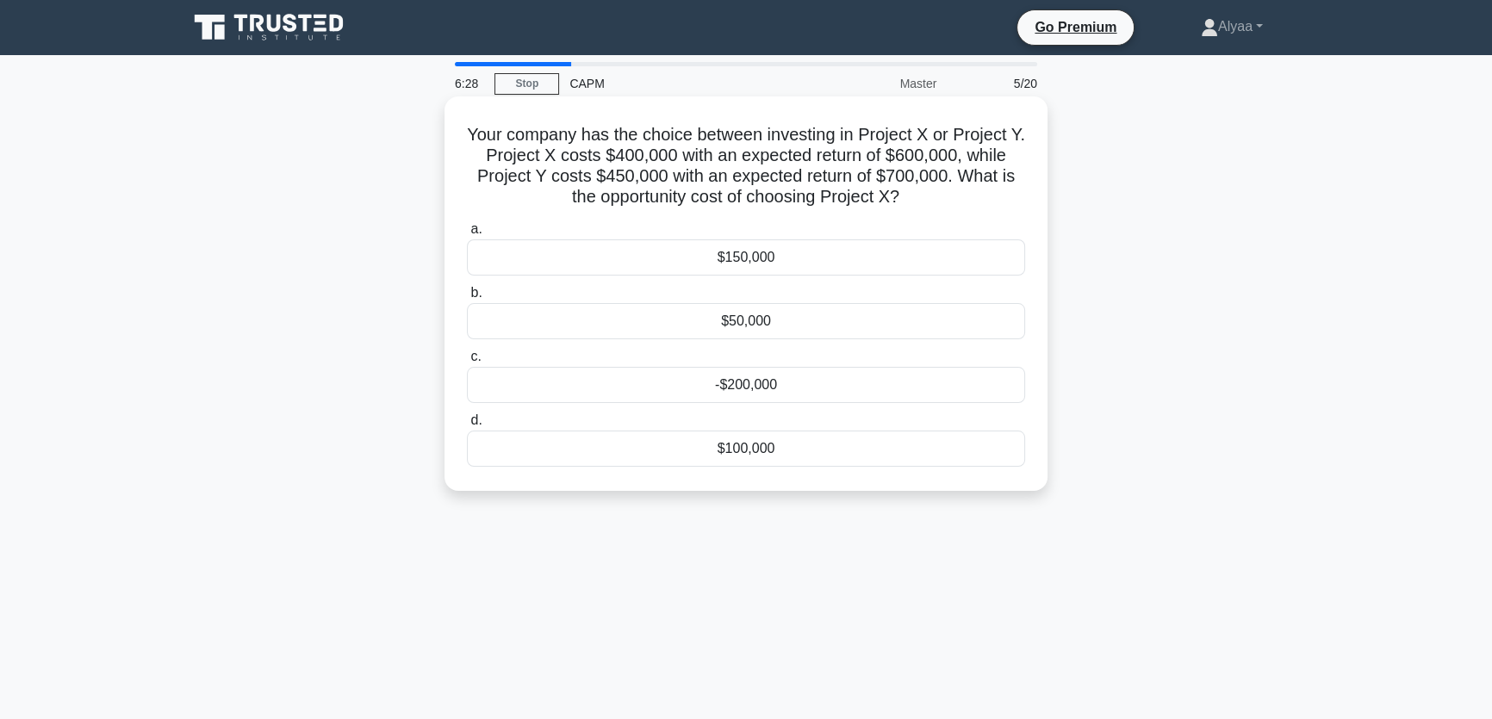
click at [467, 235] on input "a. $150,000" at bounding box center [467, 229] width 0 height 11
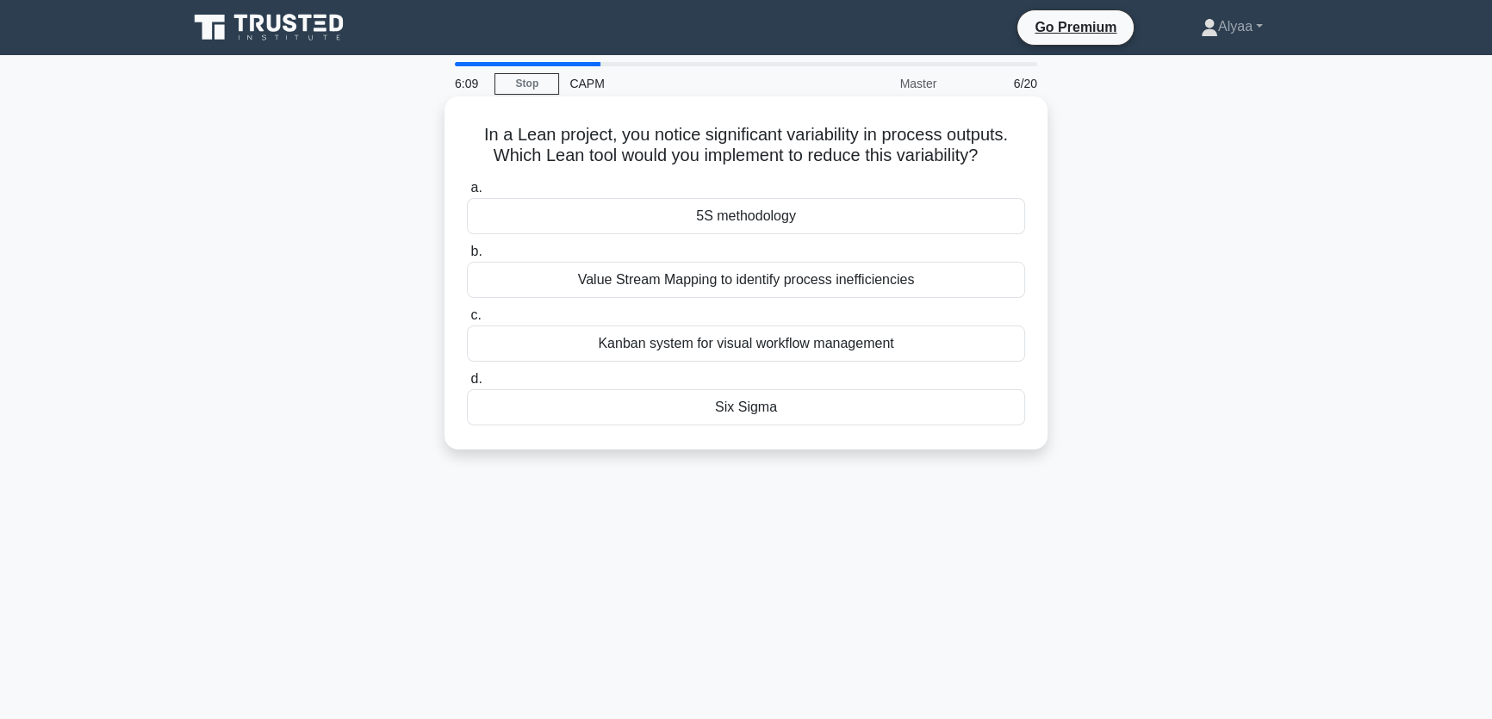
click at [975, 348] on div "Kanban system for visual workflow management" at bounding box center [746, 344] width 558 height 36
click at [467, 321] on input "c. Kanban system for visual workflow management" at bounding box center [467, 315] width 0 height 11
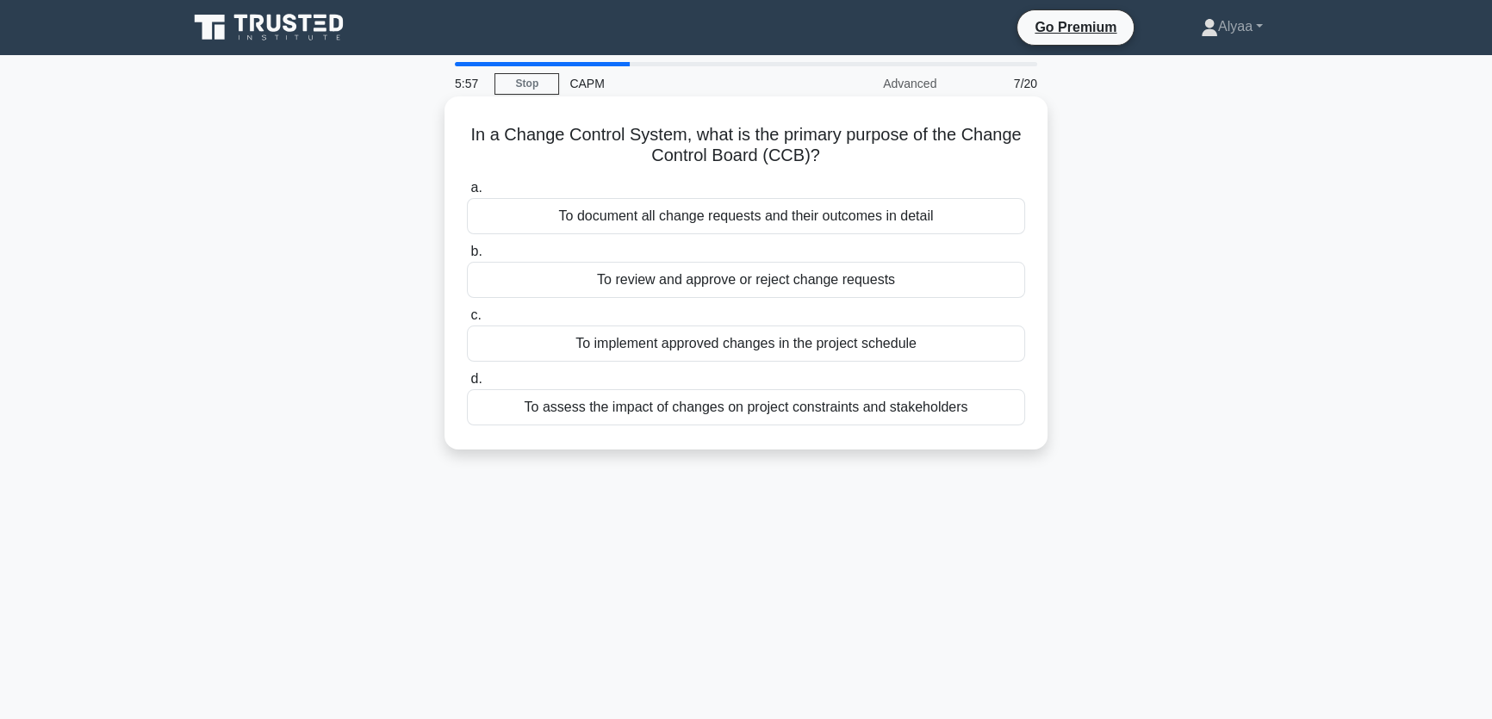
click at [932, 284] on div "To review and approve or reject change requests" at bounding box center [746, 280] width 558 height 36
click at [467, 258] on input "b. To review and approve or reject change requests" at bounding box center [467, 251] width 0 height 11
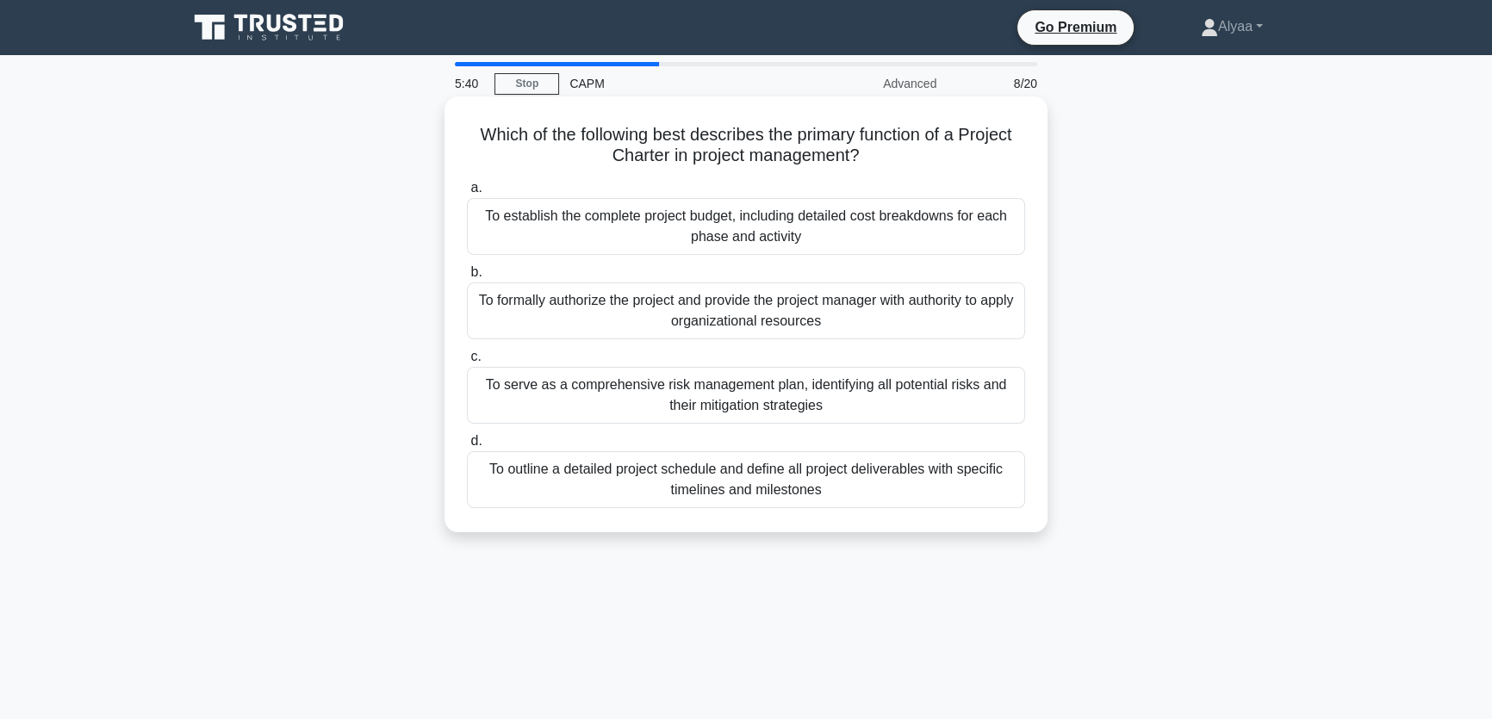
click at [924, 305] on div "To formally authorize the project and provide the project manager with authorit…" at bounding box center [746, 311] width 558 height 57
click at [467, 278] on input "b. To formally authorize the project and provide the project manager with autho…" at bounding box center [467, 272] width 0 height 11
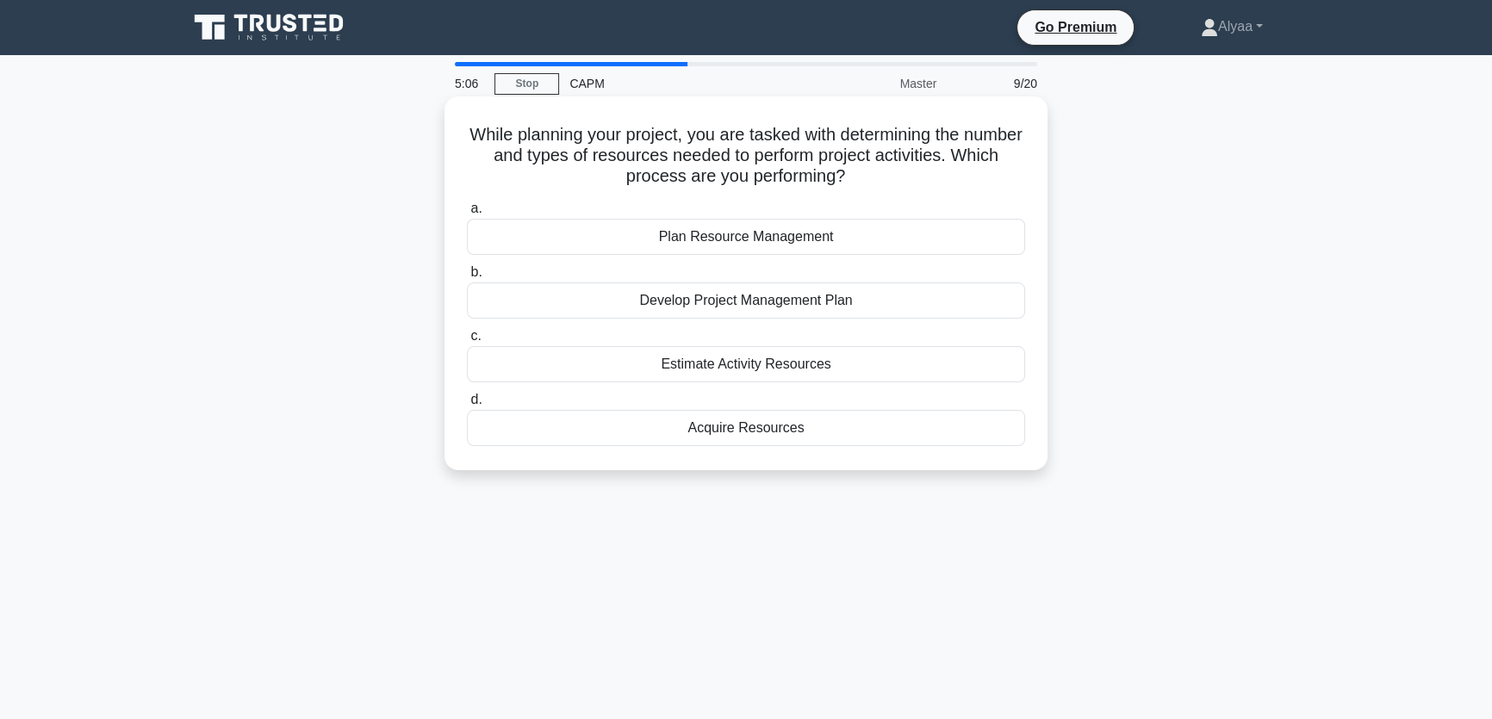
click at [855, 233] on div "Plan Resource Management" at bounding box center [746, 237] width 558 height 36
click at [467, 215] on input "a. Plan Resource Management" at bounding box center [467, 208] width 0 height 11
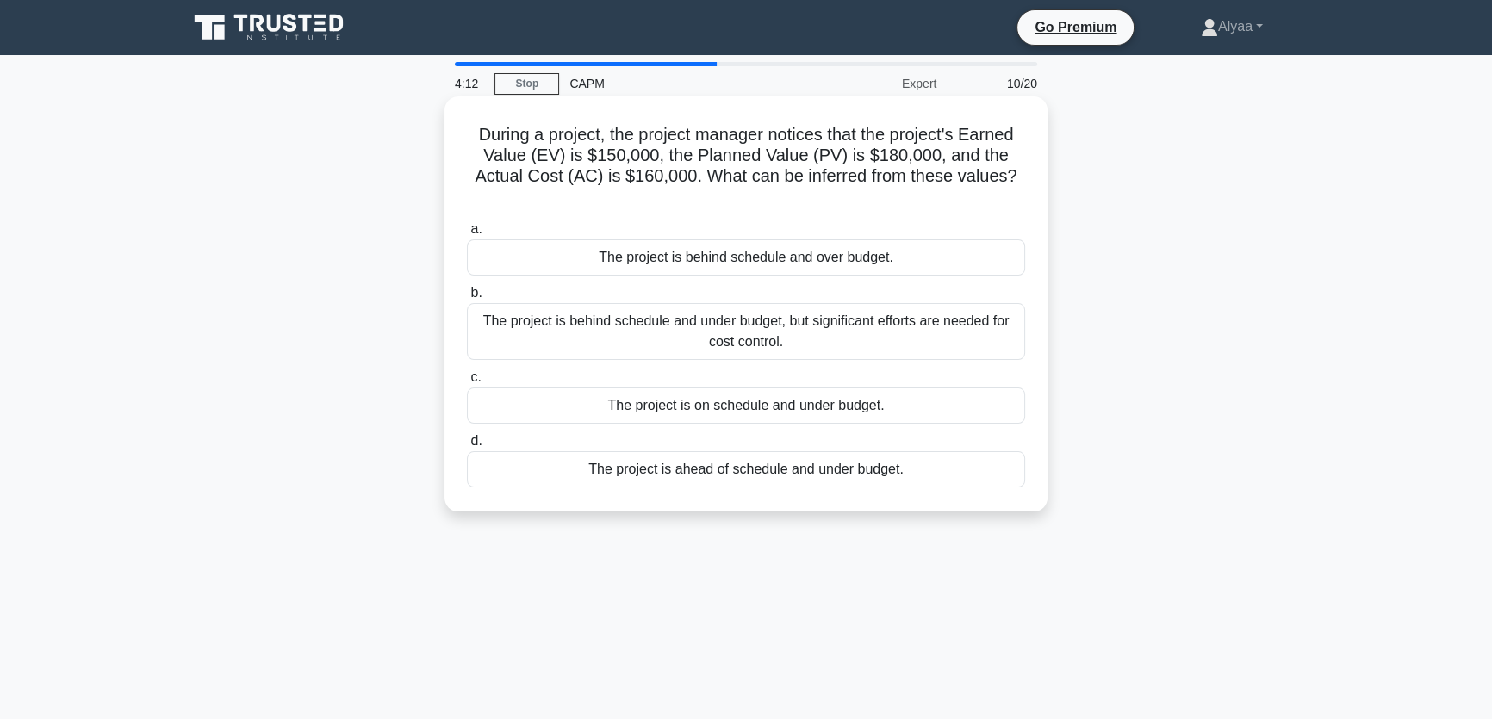
click at [639, 264] on div "The project is behind schedule and over budget." at bounding box center [746, 258] width 558 height 36
click at [467, 235] on input "a. The project is behind schedule and over budget." at bounding box center [467, 229] width 0 height 11
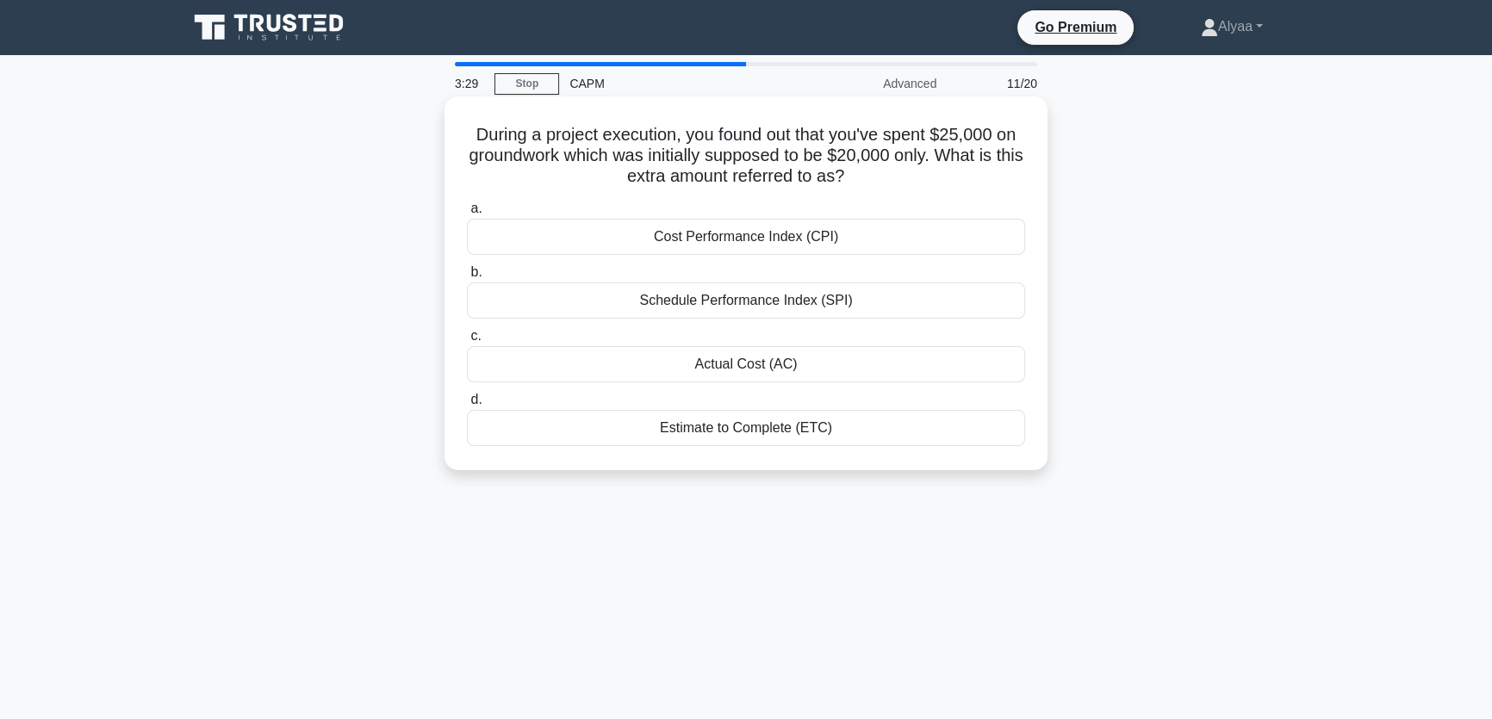
click at [674, 238] on div "Cost Performance Index (CPI)" at bounding box center [746, 237] width 558 height 36
click at [467, 215] on input "a. Cost Performance Index (CPI)" at bounding box center [467, 208] width 0 height 11
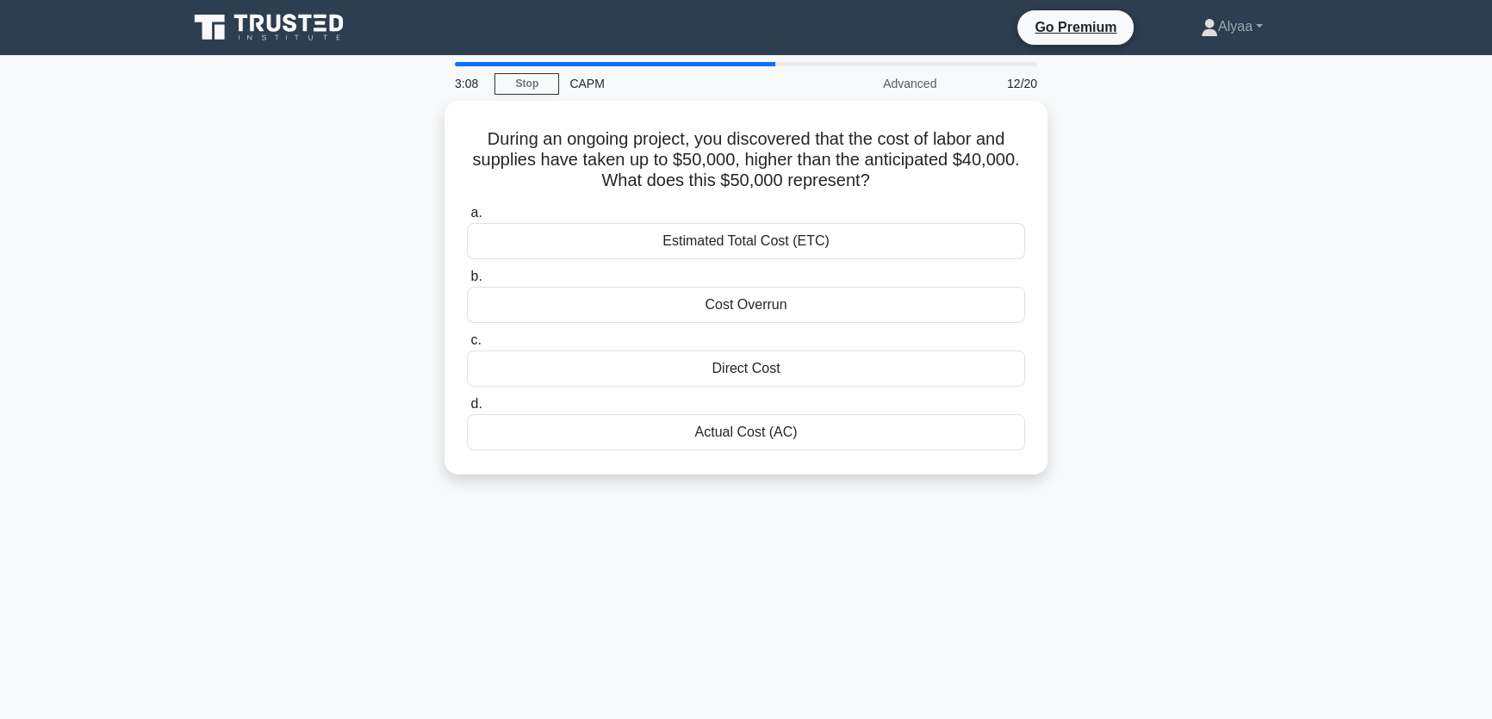
drag, startPoint x: 688, startPoint y: 430, endPoint x: 687, endPoint y: 582, distance: 151.7
click at [686, 582] on div "3:08 Stop CAPM Advanced 12/20 During an ongoing project, you discovered that th…" at bounding box center [745, 493] width 1137 height 862
click at [662, 569] on div "3:07 Stop CAPM Advanced 12/20 During an ongoing project, you discovered that th…" at bounding box center [745, 493] width 1137 height 862
click at [686, 435] on div "Actual Cost (AC)" at bounding box center [746, 428] width 558 height 36
click at [467, 406] on input "d. Actual Cost (AC)" at bounding box center [467, 400] width 0 height 11
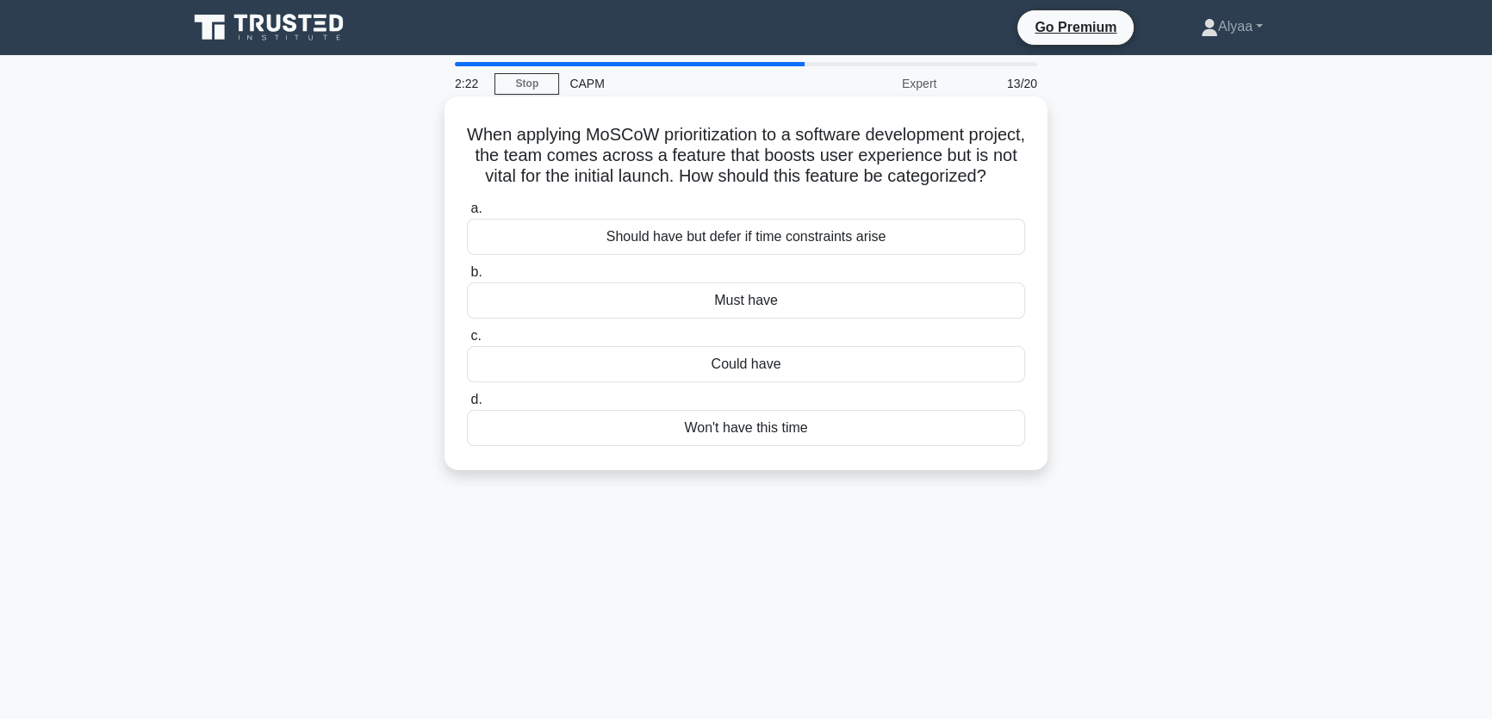
click at [797, 446] on div "Won't have this time" at bounding box center [746, 428] width 558 height 36
click at [467, 406] on input "d. Won't have this time" at bounding box center [467, 400] width 0 height 11
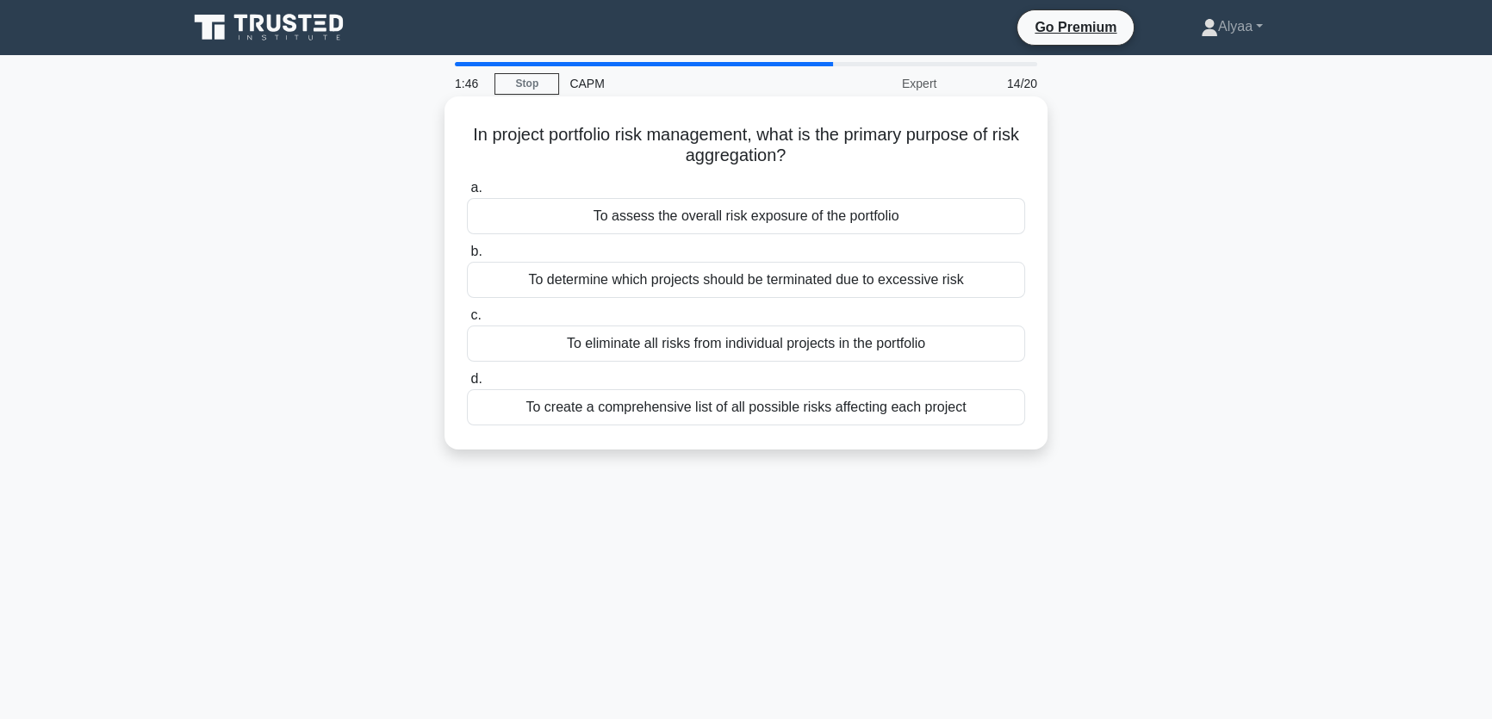
click at [701, 215] on div "To assess the overall risk exposure of the portfolio" at bounding box center [746, 216] width 558 height 36
click at [467, 194] on input "a. To assess the overall risk exposure of the portfolio" at bounding box center [467, 188] width 0 height 11
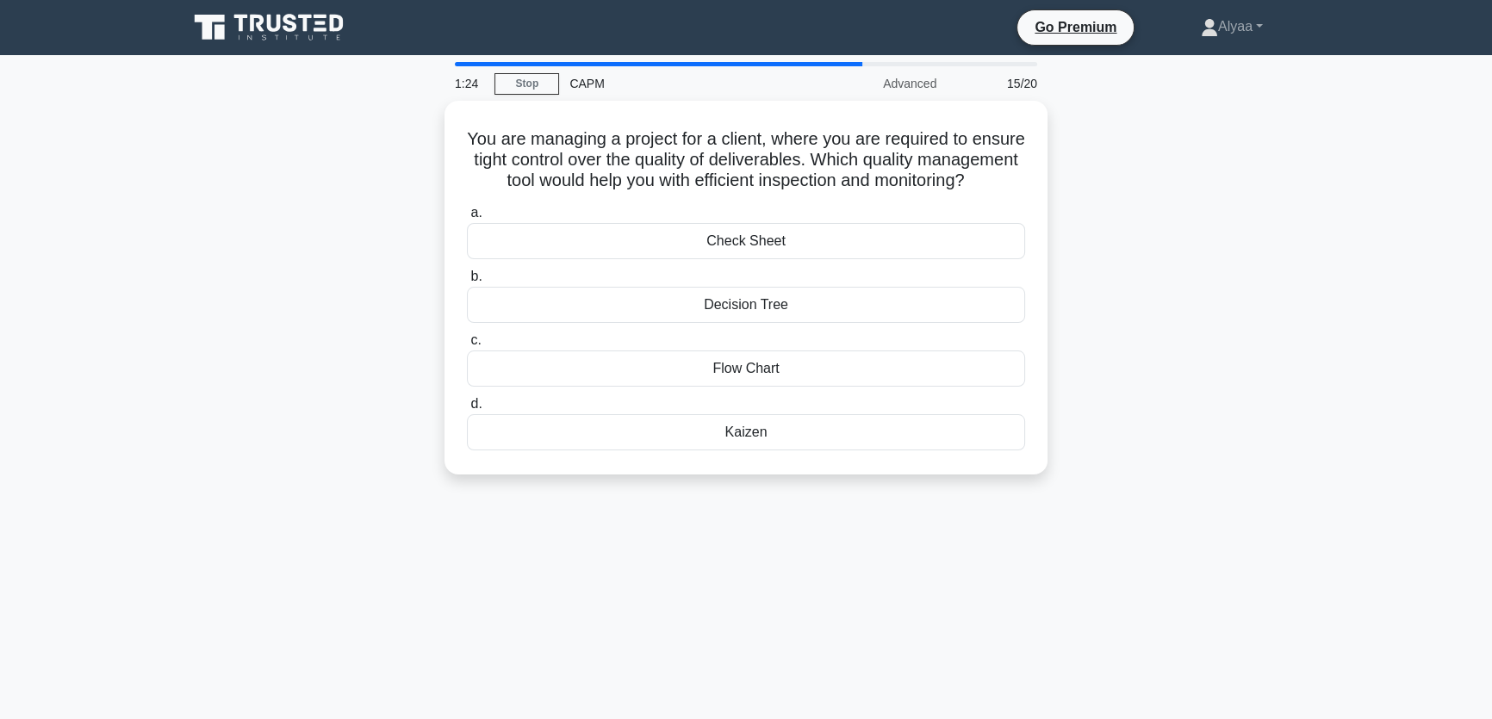
click at [801, 545] on div "1:24 Stop CAPM Advanced 15/20 You are managing a project for a client, where yo…" at bounding box center [745, 493] width 1137 height 862
drag, startPoint x: 800, startPoint y: 325, endPoint x: 1503, endPoint y: 245, distance: 707.6
click at [1491, 245] on html "Go Premium Alyaa" at bounding box center [746, 465] width 1492 height 931
click at [1473, 249] on main "1:15 Stop CAPM Advanced 15/20 You are managing a project for a client, where yo…" at bounding box center [746, 492] width 1492 height 875
click at [933, 319] on div "Decision Tree" at bounding box center [746, 301] width 558 height 36
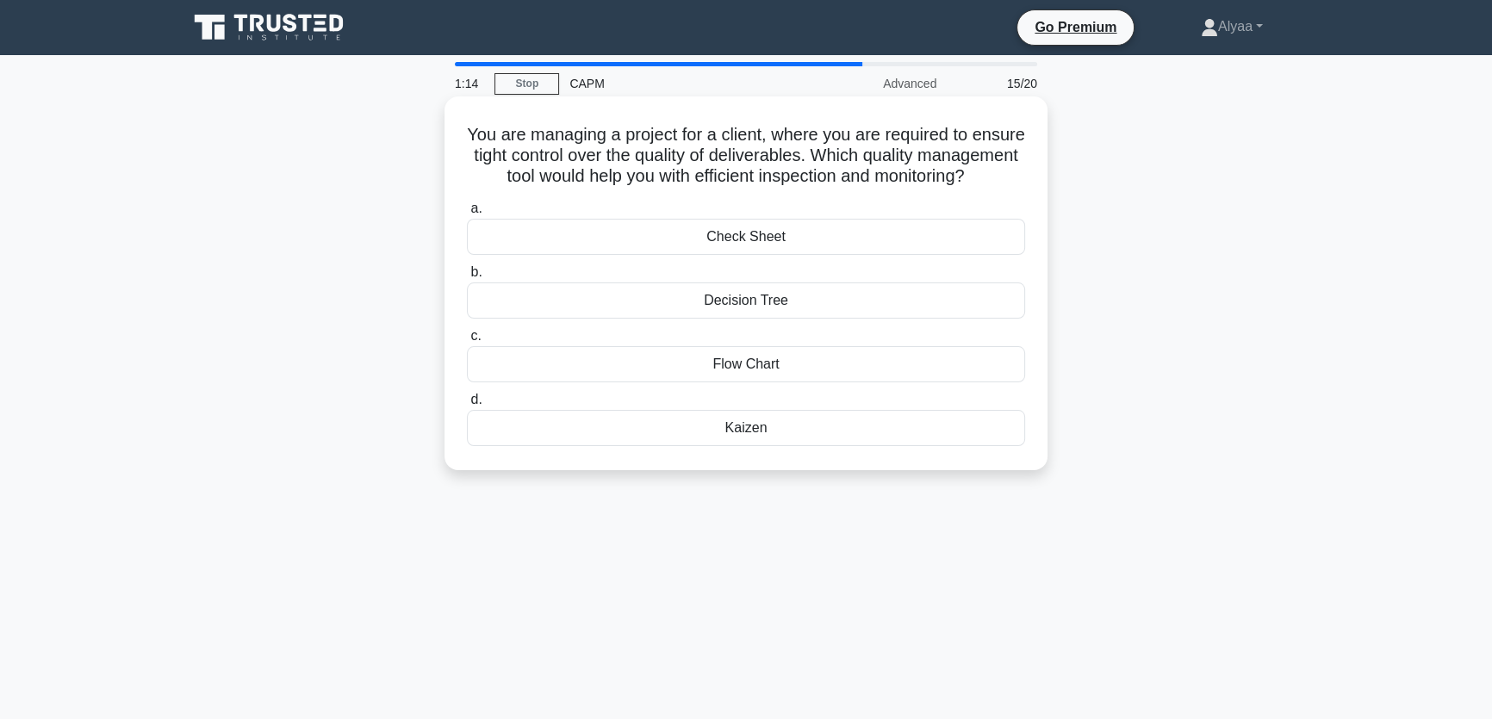
click at [467, 278] on input "b. Decision Tree" at bounding box center [467, 272] width 0 height 11
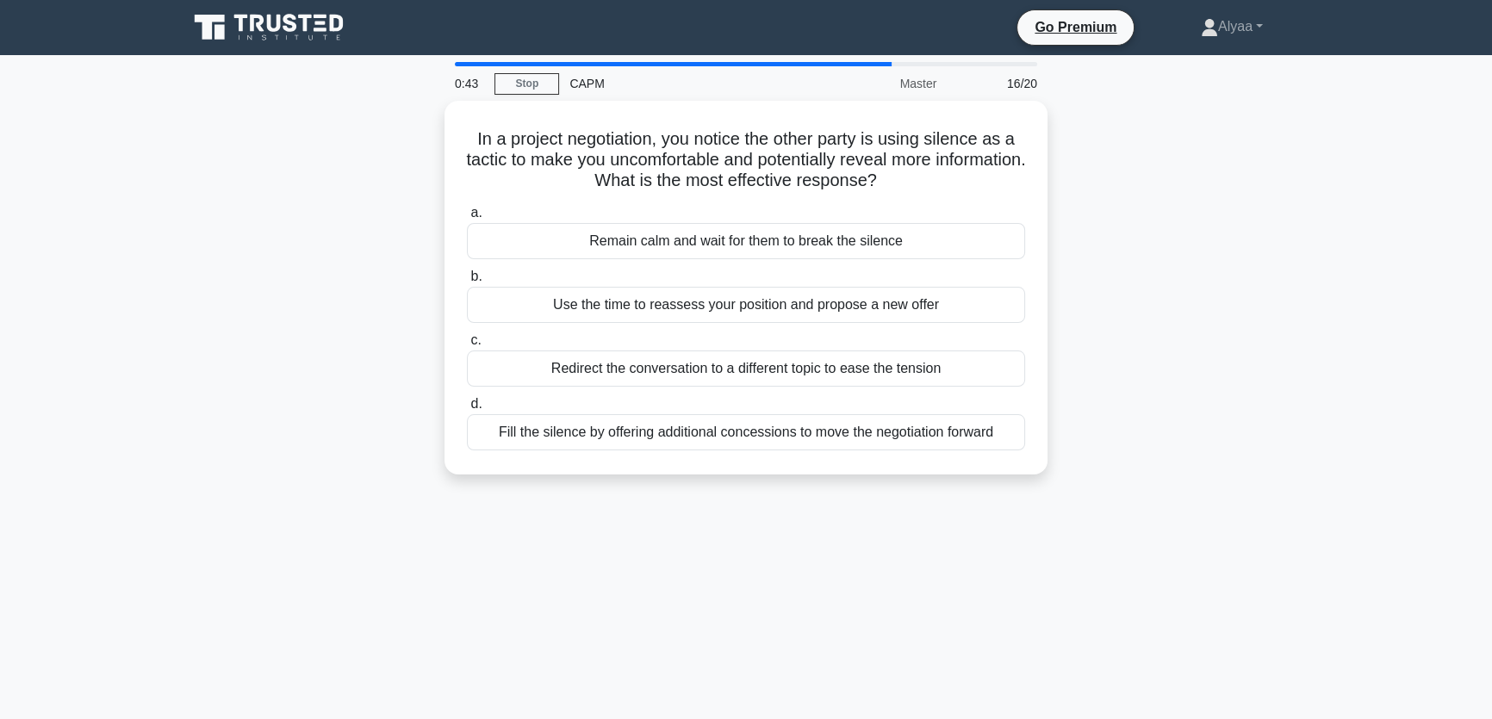
click at [804, 543] on div "0:43 Stop CAPM Master 16/20 In a project negotiation, you notice the other part…" at bounding box center [745, 493] width 1137 height 862
click at [887, 426] on div "Fill the silence by offering additional concessions to move the negotiation for…" at bounding box center [746, 428] width 558 height 36
click at [956, 438] on div "Fill the silence by offering additional concessions to move the negotiation for…" at bounding box center [746, 428] width 558 height 36
click at [467, 406] on input "d. Fill the silence by offering additional concessions to move the negotiation …" at bounding box center [467, 400] width 0 height 11
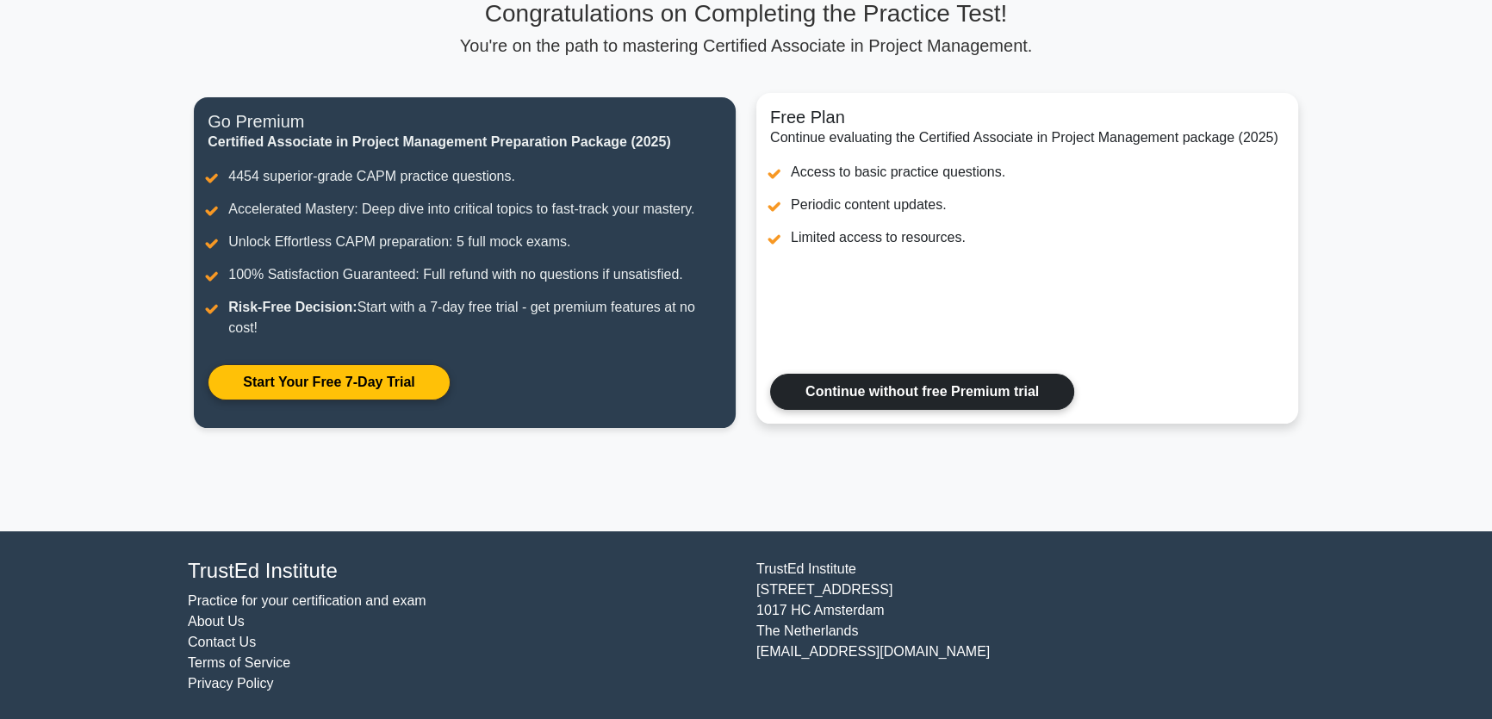
scroll to position [140, 0]
click at [949, 402] on link "Continue without free Premium trial" at bounding box center [922, 391] width 304 height 36
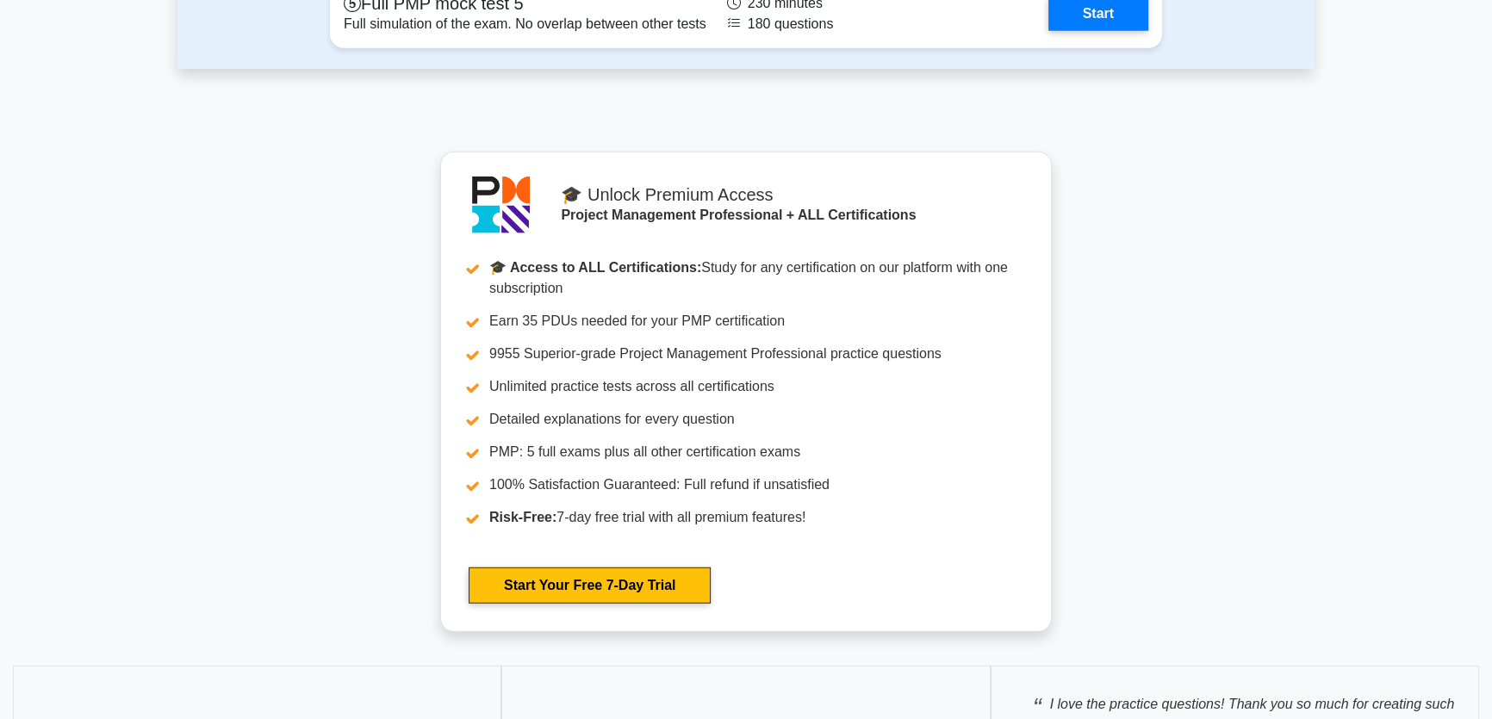
scroll to position [5385, 0]
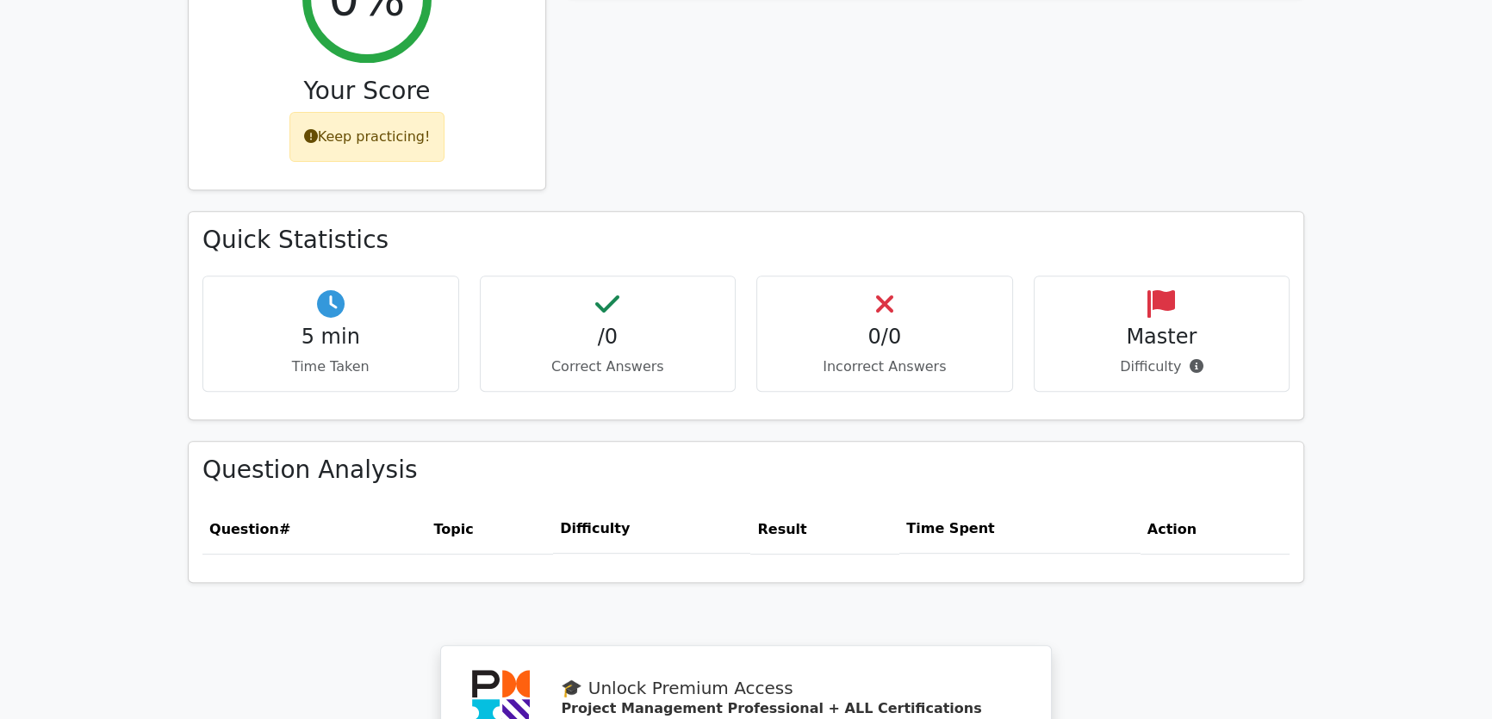
scroll to position [551, 0]
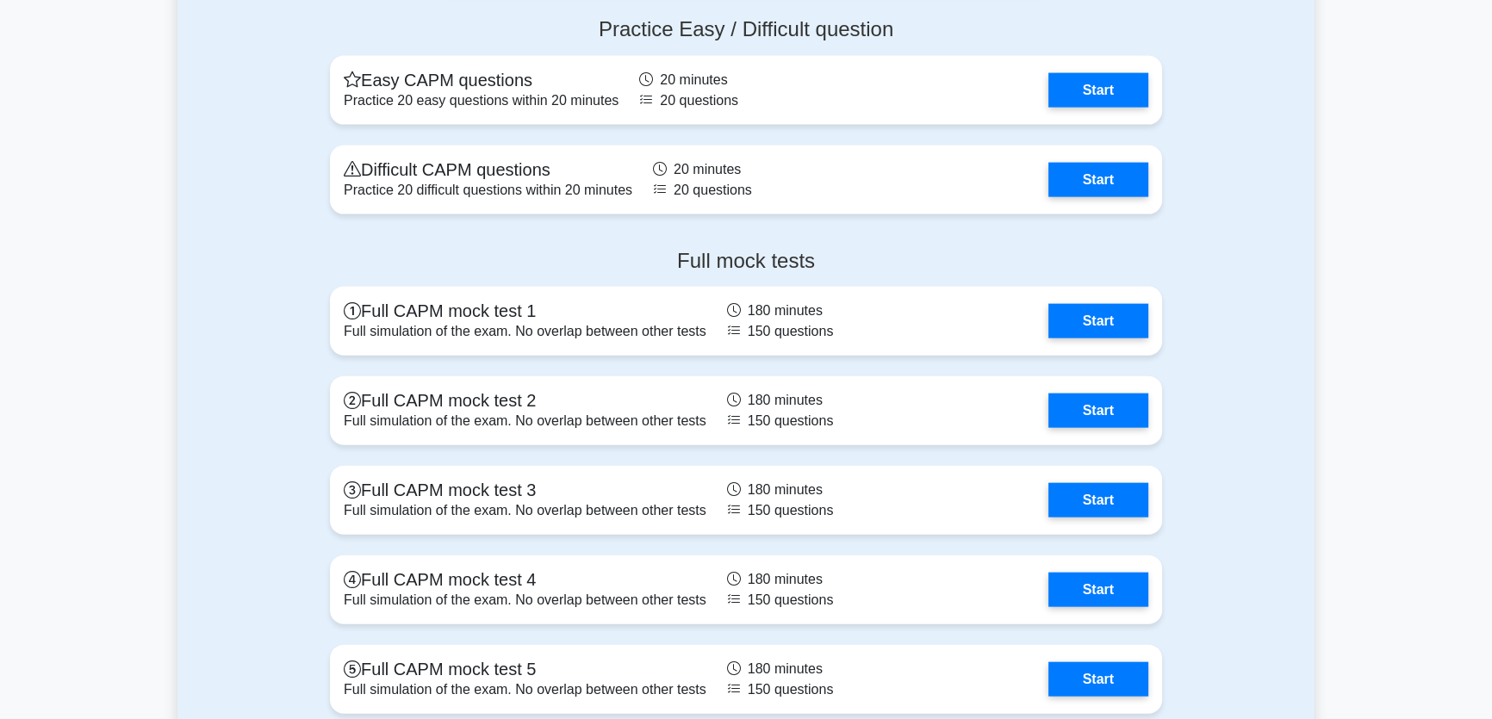
scroll to position [4778, 0]
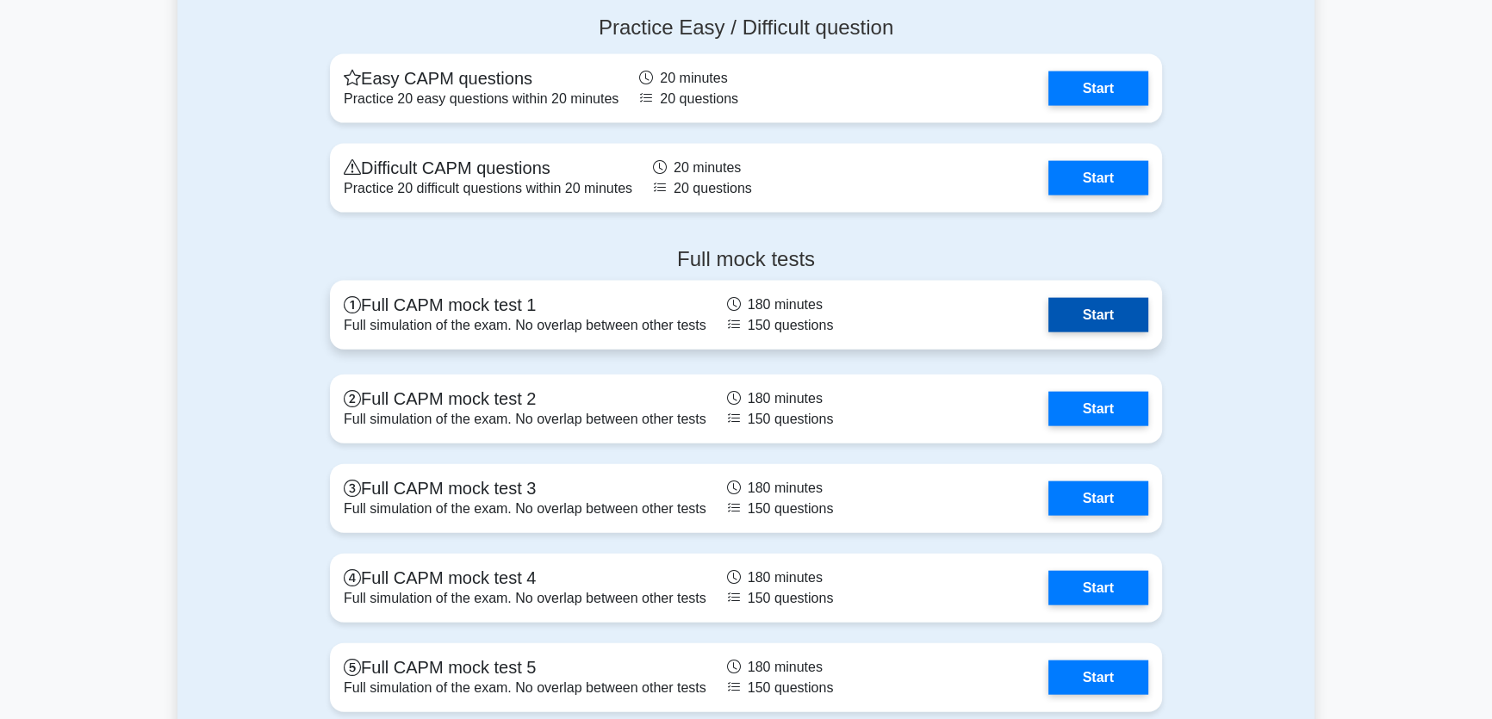
click at [1049, 308] on link "Start" at bounding box center [1099, 315] width 100 height 34
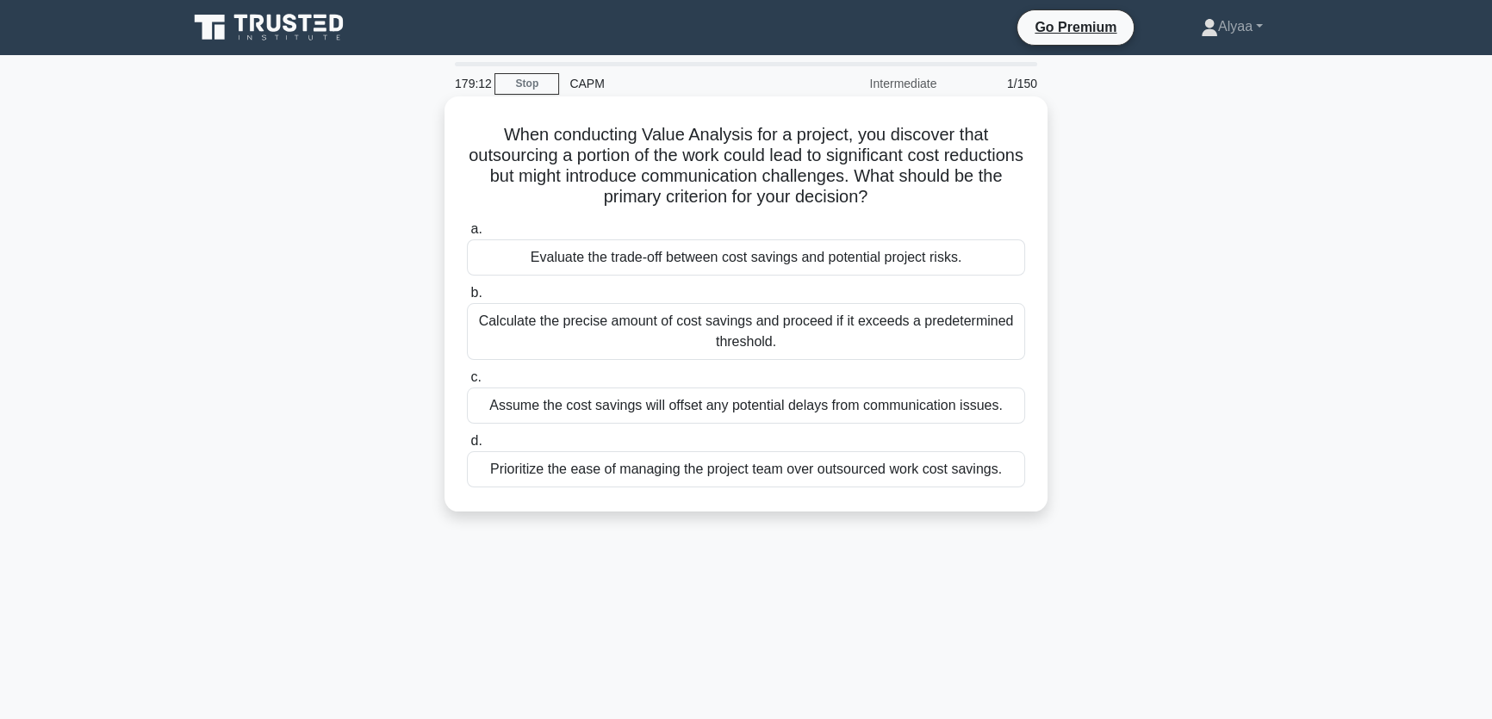
click at [917, 262] on div "Evaluate the trade-off between cost savings and potential project risks." at bounding box center [746, 258] width 558 height 36
click at [467, 235] on input "a. Evaluate the trade-off between cost savings and potential project risks." at bounding box center [467, 229] width 0 height 11
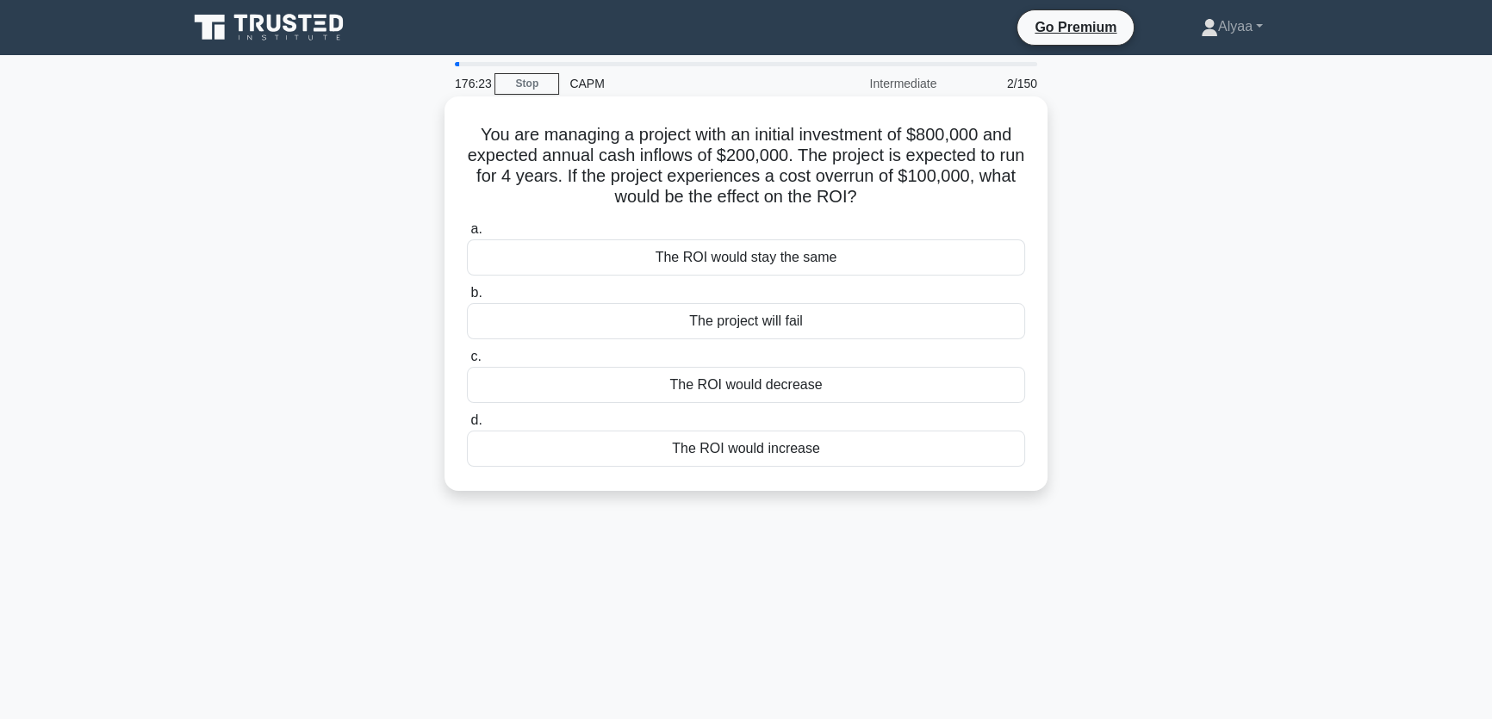
click at [611, 161] on h5 "You are managing a project with an initial investment of $800,000 and expected …" at bounding box center [746, 166] width 562 height 84
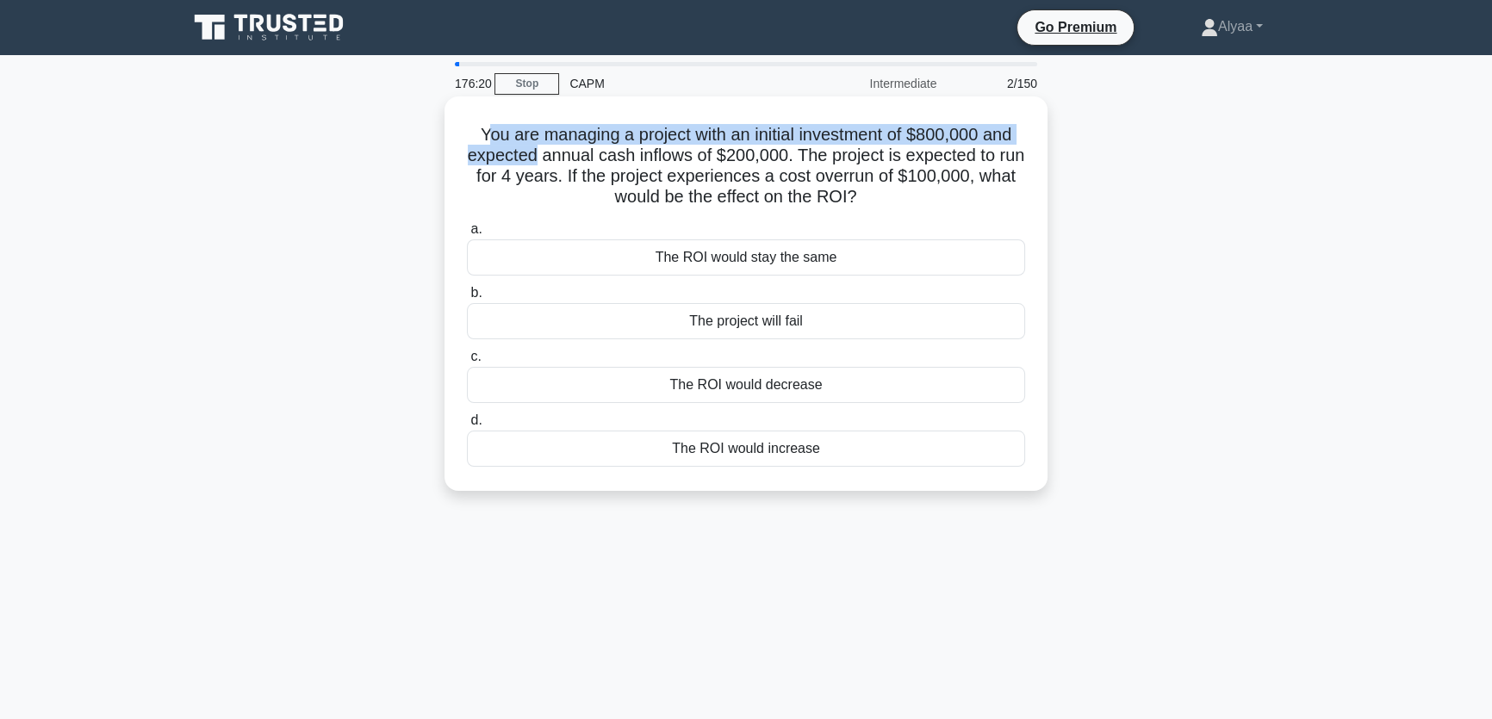
drag, startPoint x: 476, startPoint y: 129, endPoint x: 545, endPoint y: 158, distance: 74.6
click at [545, 158] on h5 "You are managing a project with an initial investment of $800,000 and expected …" at bounding box center [746, 166] width 562 height 84
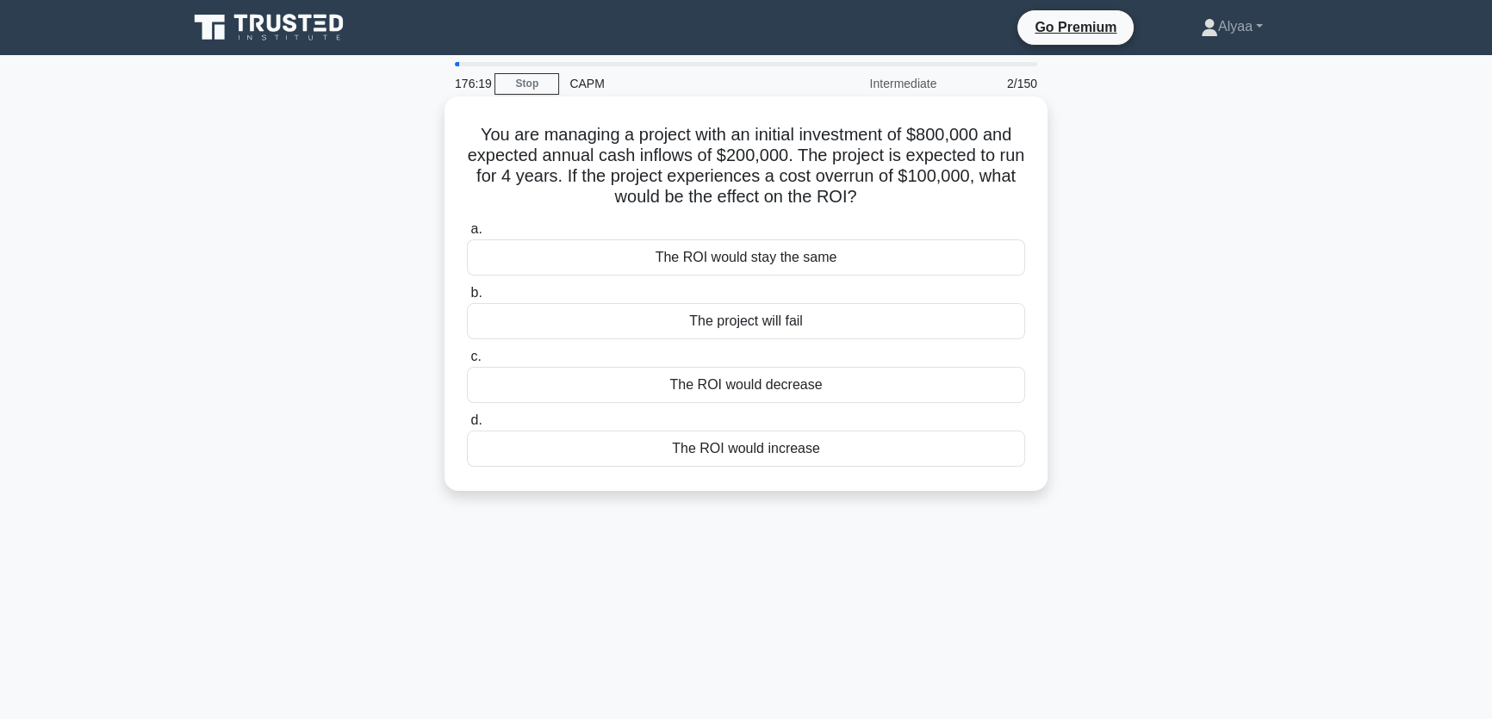
click at [475, 141] on h5 "You are managing a project with an initial investment of $800,000 and expected …" at bounding box center [746, 166] width 562 height 84
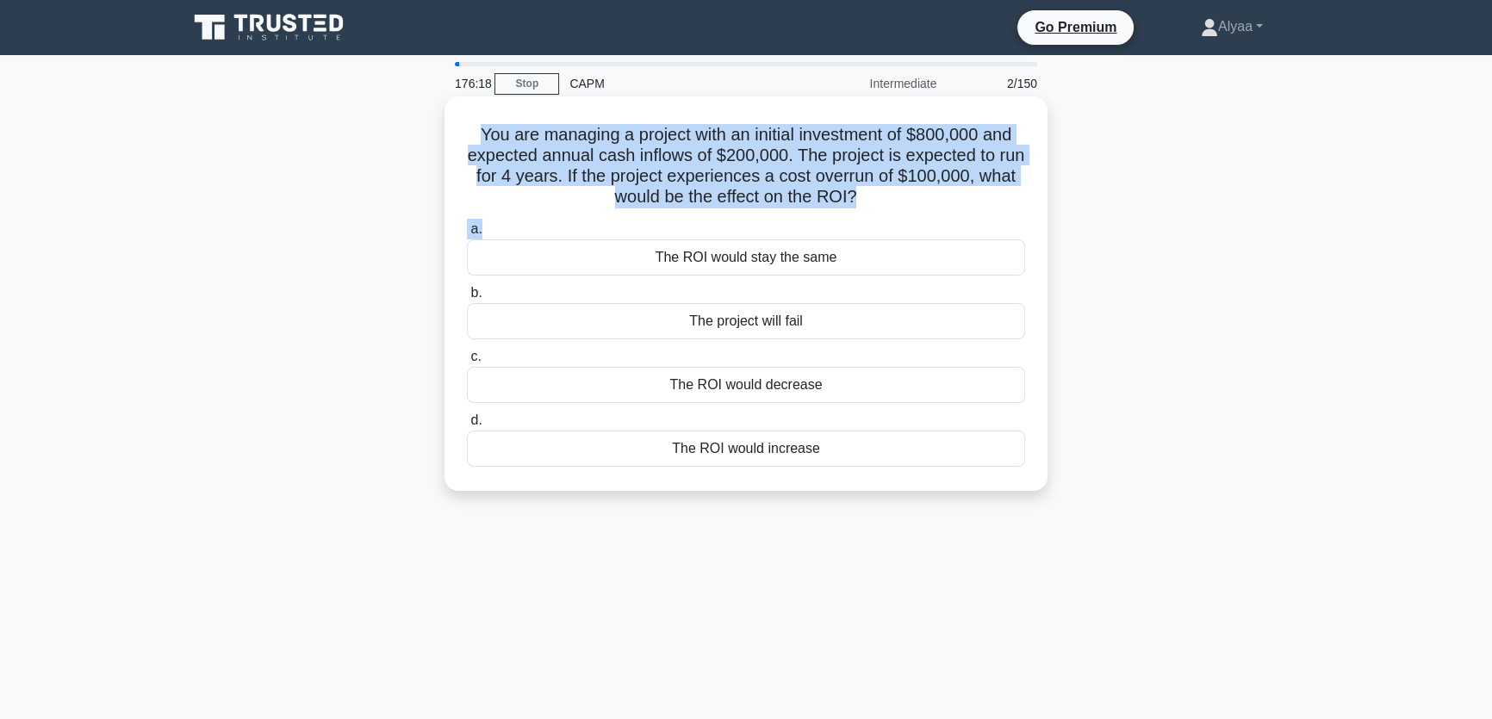
drag, startPoint x: 472, startPoint y: 137, endPoint x: 827, endPoint y: 227, distance: 366.3
click at [827, 227] on div "You are managing a project with an initial investment of $800,000 and expected …" at bounding box center [745, 293] width 589 height 381
copy div "You are managing a project with an initial investment of $800,000 and expected …"
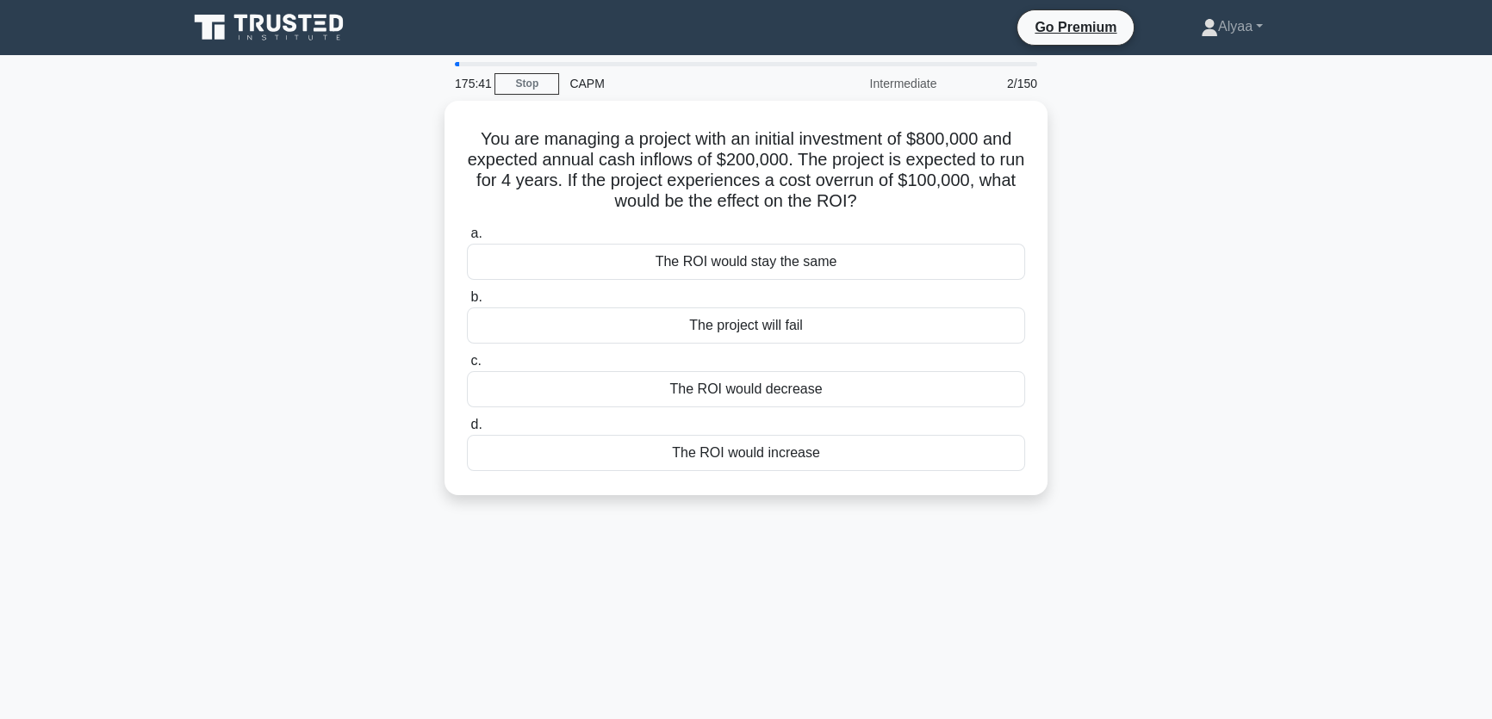
click at [1180, 489] on div "You are managing a project with an initial investment of $800,000 and expected …" at bounding box center [745, 308] width 1137 height 415
click at [727, 539] on div "175:21 Stop CAPM Intermediate 2/150 You are managing a project with an initial …" at bounding box center [745, 493] width 1137 height 862
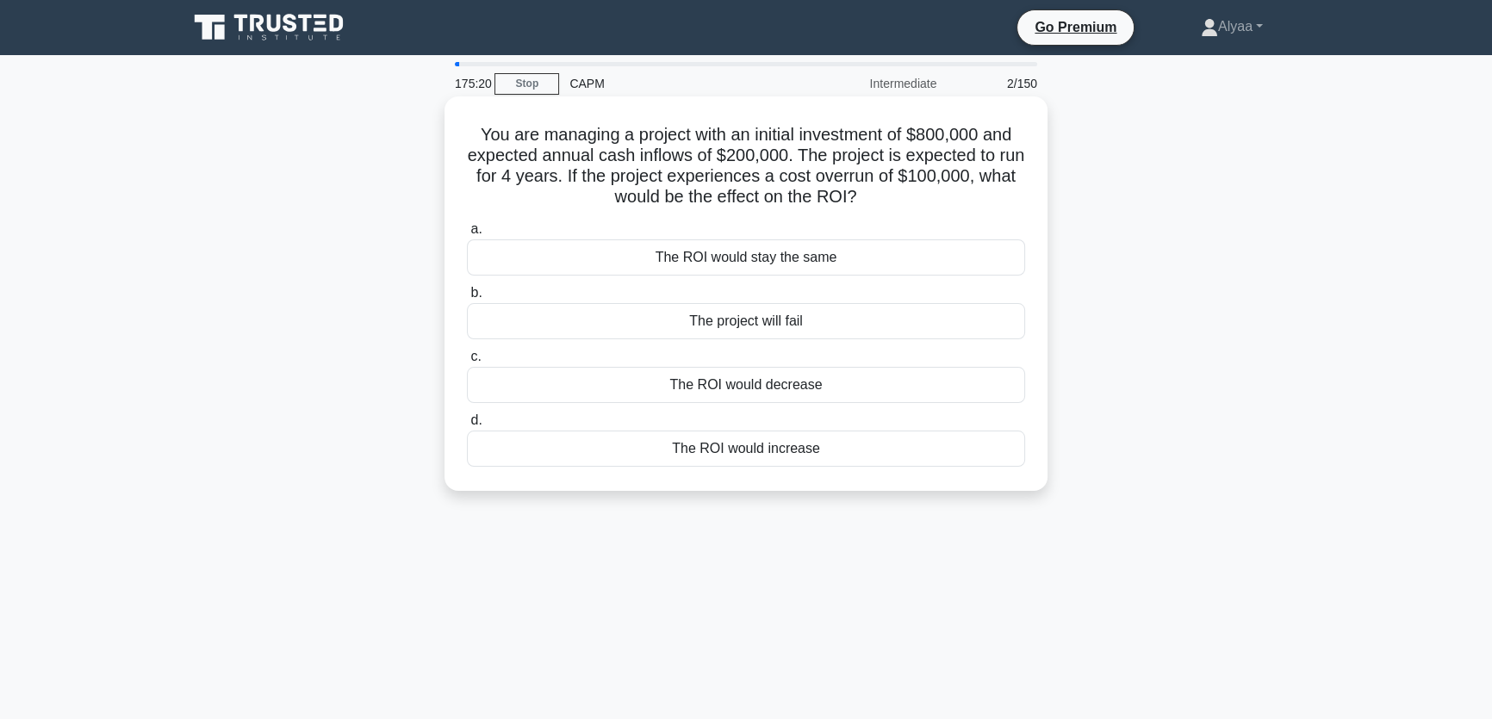
click at [766, 387] on div "The ROI would decrease" at bounding box center [746, 385] width 558 height 36
click at [467, 363] on input "c. The ROI would decrease" at bounding box center [467, 357] width 0 height 11
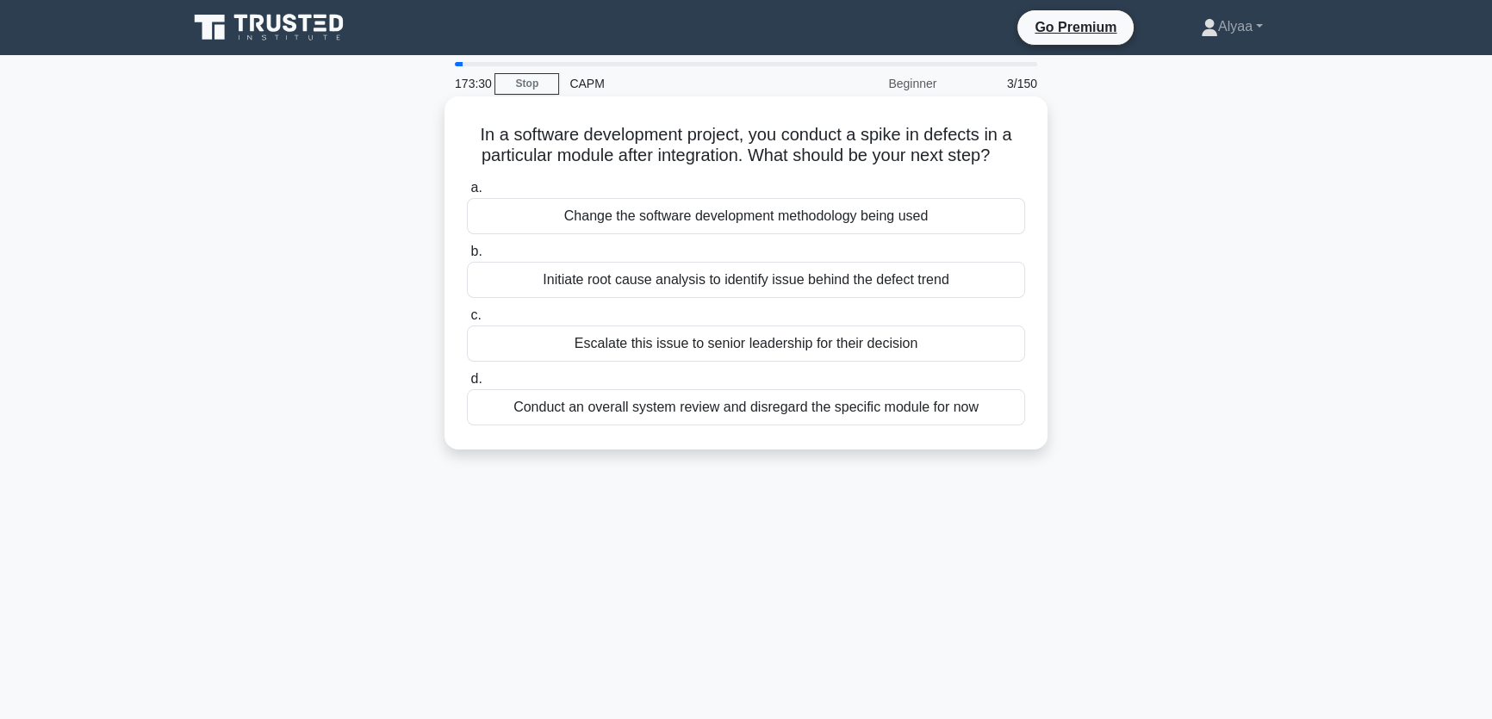
drag, startPoint x: 749, startPoint y: 130, endPoint x: 1011, endPoint y: 164, distance: 264.1
click at [1011, 164] on h5 "In a software development project, you conduct a spike in defects in a particul…" at bounding box center [746, 145] width 562 height 43
copy h5 "you conduct a spike in defects in a particular module after integration. What s…"
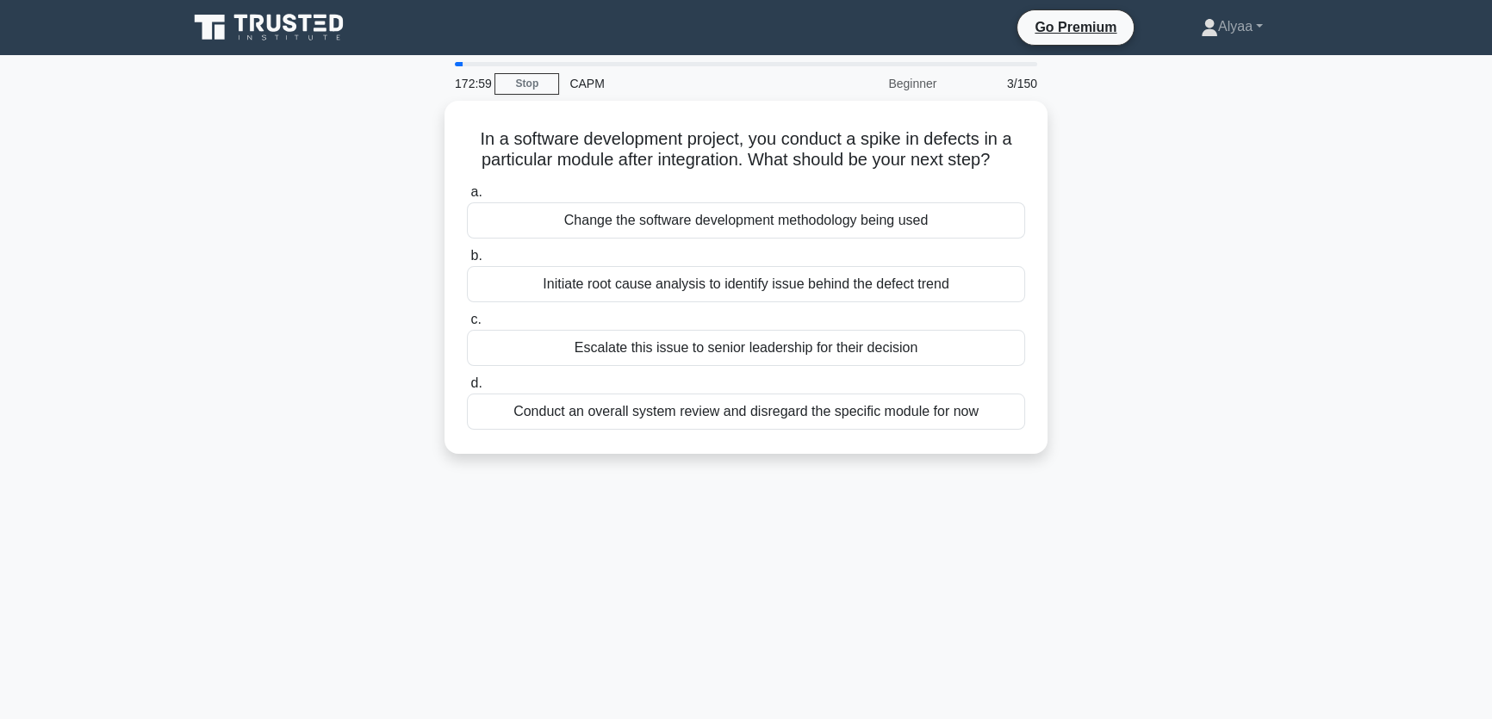
drag, startPoint x: 968, startPoint y: 275, endPoint x: 1269, endPoint y: 283, distance: 301.7
click at [1269, 283] on div "In a software development project, you conduct a spike in defects in a particul…" at bounding box center [745, 288] width 1137 height 374
click at [681, 556] on div "172:47 Stop CAPM Beginner 3/150 In a software development project, you conduct …" at bounding box center [745, 493] width 1137 height 862
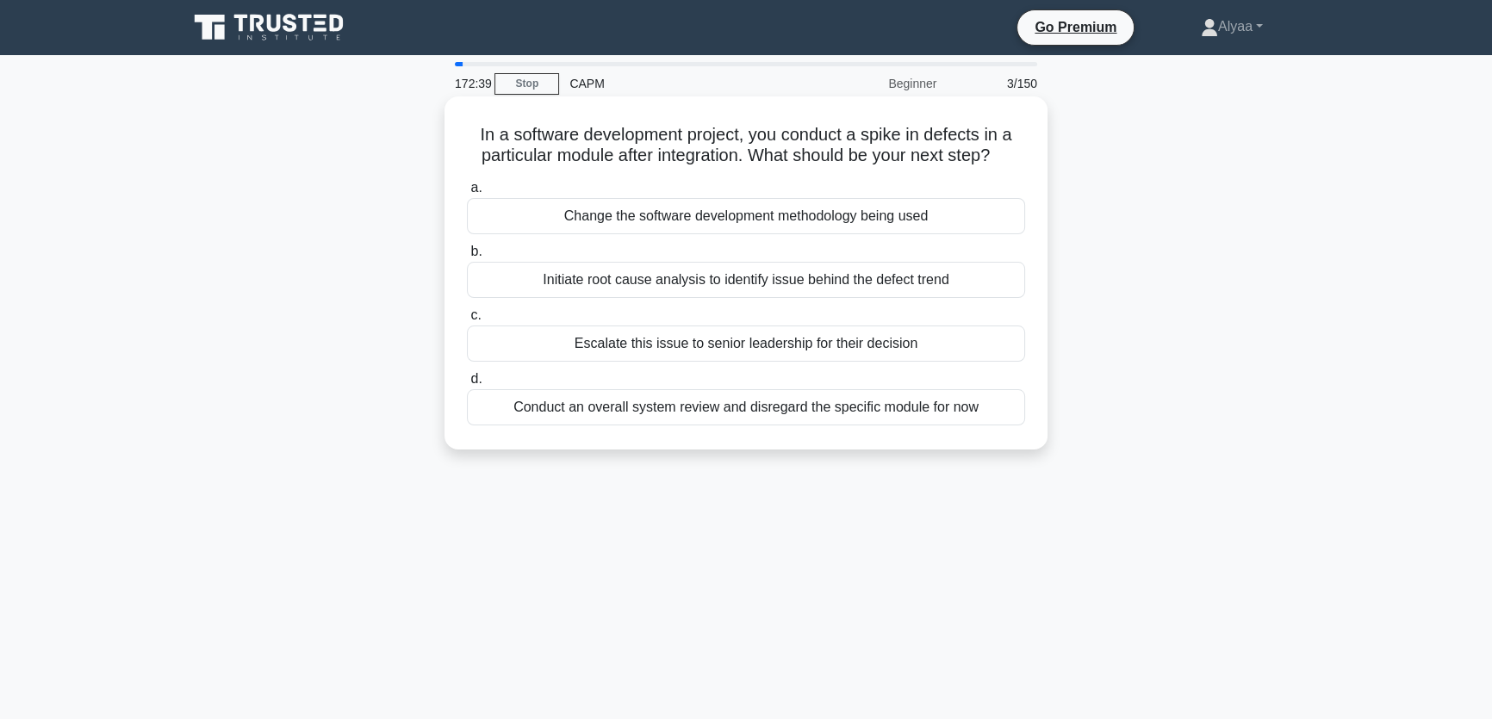
click at [708, 277] on div "Initiate root cause analysis to identify issue behind the defect trend" at bounding box center [746, 280] width 558 height 36
click at [467, 258] on input "b. Initiate root cause analysis to identify issue behind the defect trend" at bounding box center [467, 251] width 0 height 11
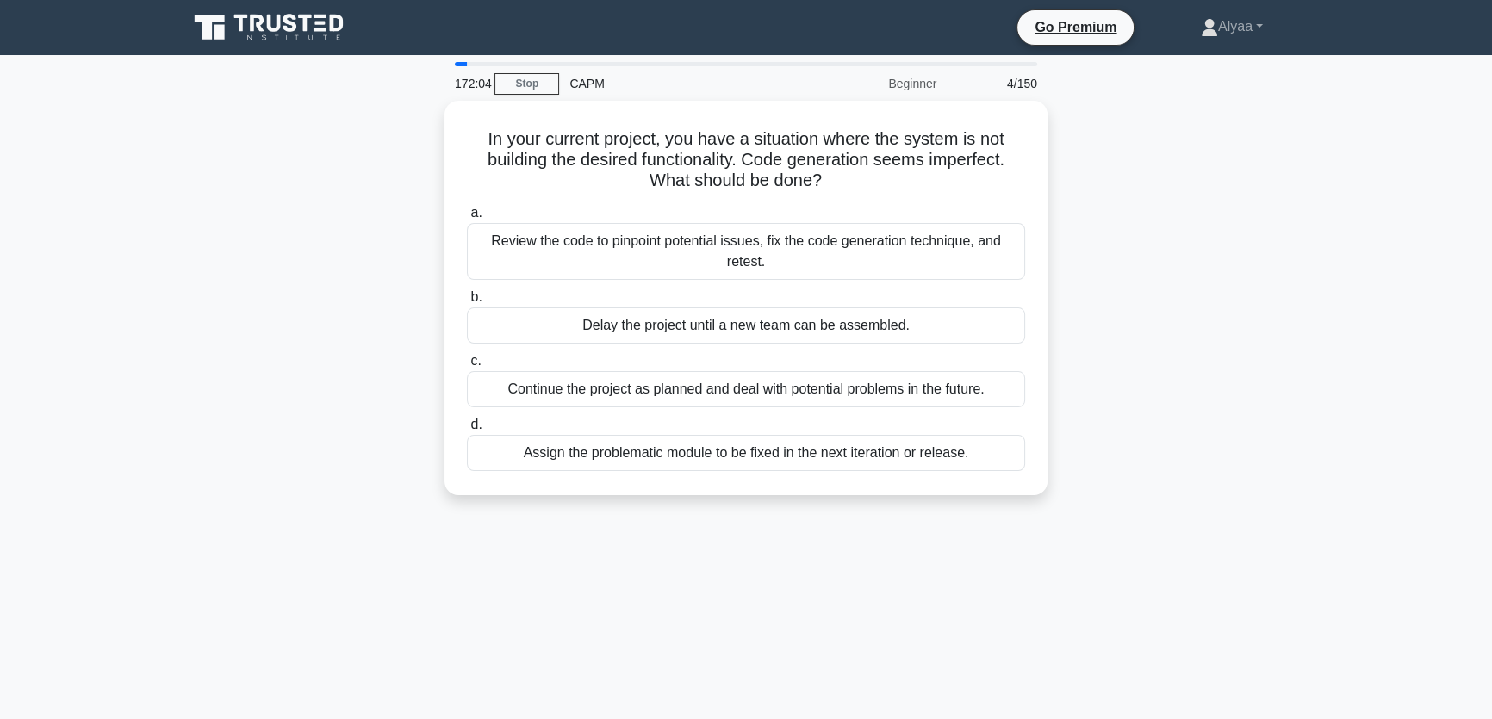
click at [1272, 269] on div "In your current project, you have a situation where the system is not building …" at bounding box center [745, 308] width 1137 height 415
click at [1284, 253] on div "In your current project, you have a situation where the system is not building …" at bounding box center [745, 308] width 1137 height 415
click at [1284, 237] on div "In your current project, you have a situation where the system is not building …" at bounding box center [745, 308] width 1137 height 415
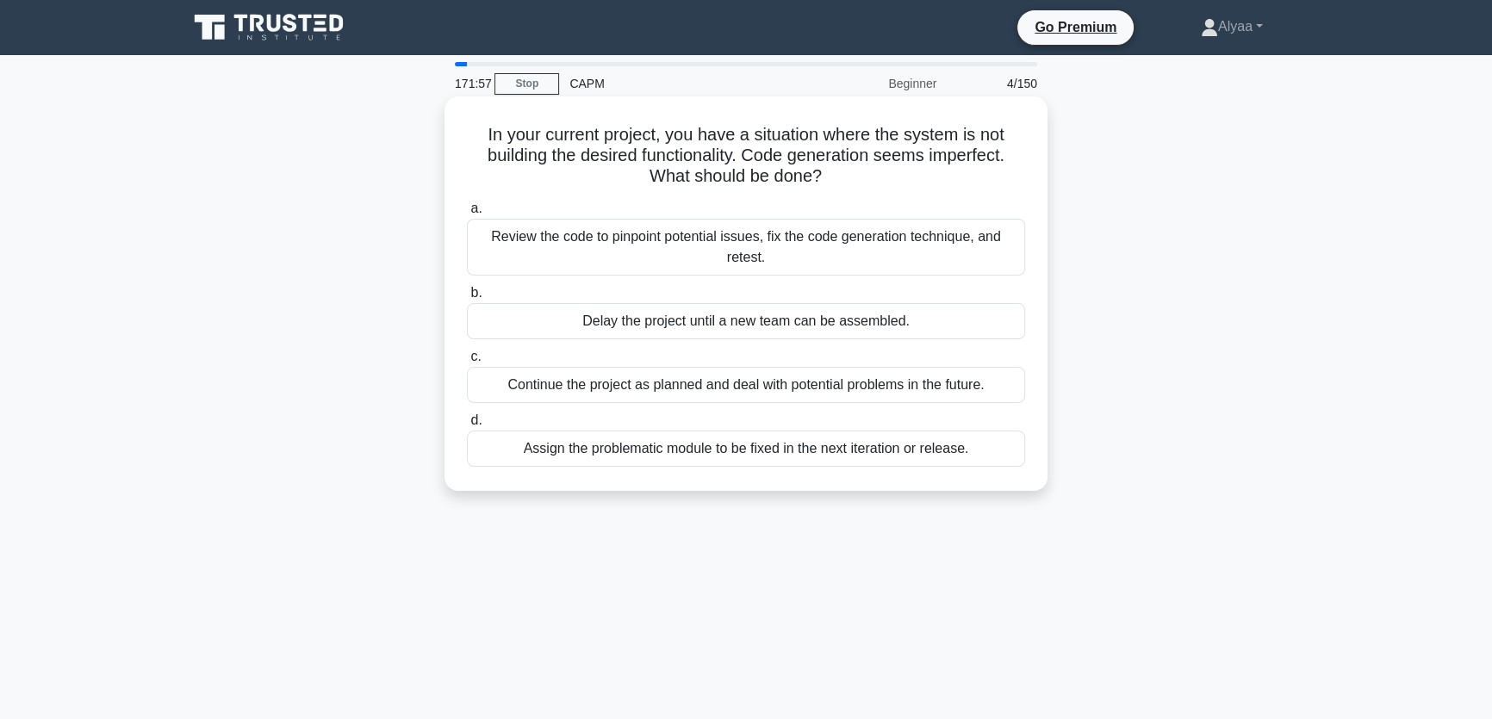
click at [800, 245] on div "Review the code to pinpoint potential issues, fix the code generation technique…" at bounding box center [746, 247] width 558 height 57
click at [467, 215] on input "a. Review the code to pinpoint potential issues, fix the code generation techni…" at bounding box center [467, 208] width 0 height 11
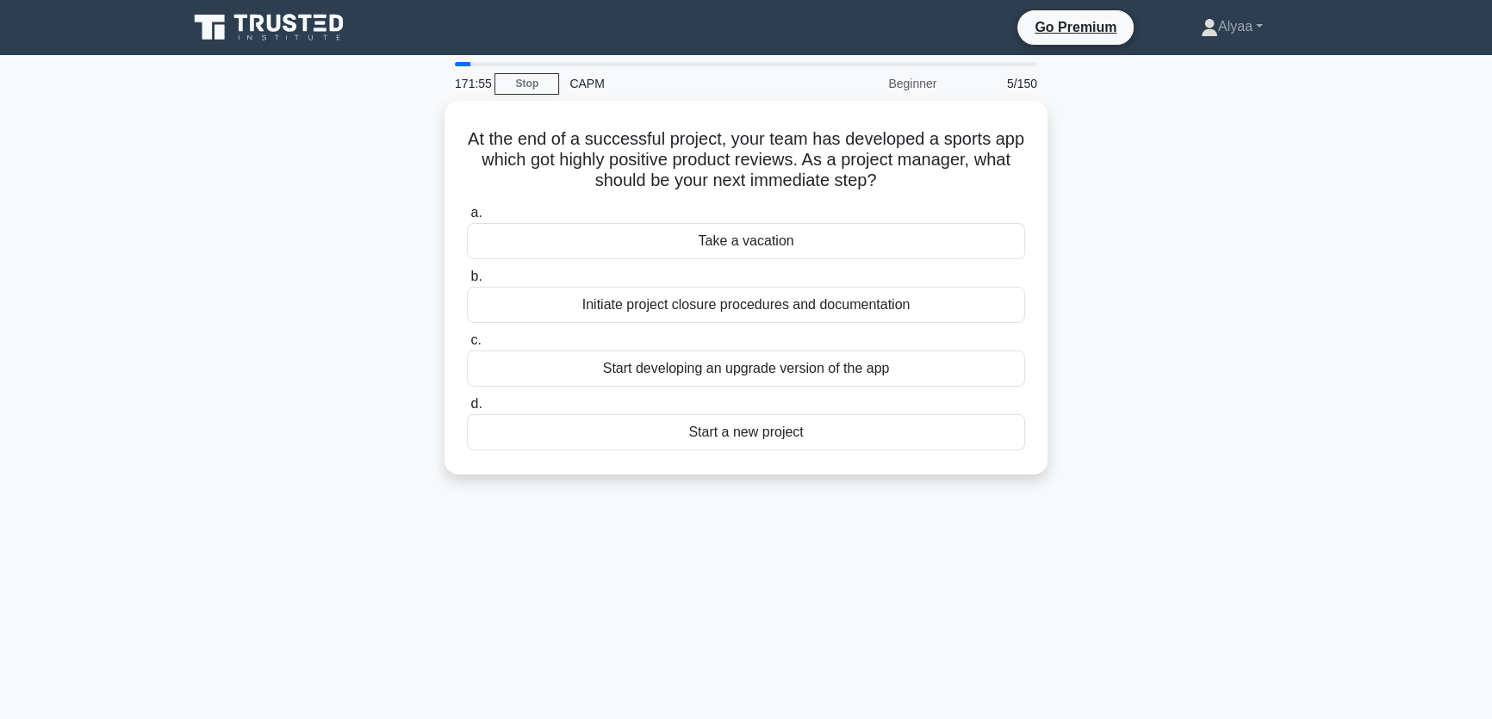
click at [393, 672] on div "171:55 Stop CAPM Beginner 5/150 At the end of a successful project, your team h…" at bounding box center [745, 493] width 1137 height 862
click at [235, 492] on div "At the end of a successful project, your team has developed a sports app which …" at bounding box center [745, 298] width 1137 height 395
click at [665, 672] on div "171:33 Stop CAPM Beginner 5/150 At the end of a successful project, your team h…" at bounding box center [745, 493] width 1137 height 862
click at [1292, 394] on div "At the end of a successful project, your team has developed a sports app which …" at bounding box center [745, 298] width 1137 height 395
click at [818, 425] on div "Start a new project" at bounding box center [746, 428] width 558 height 36
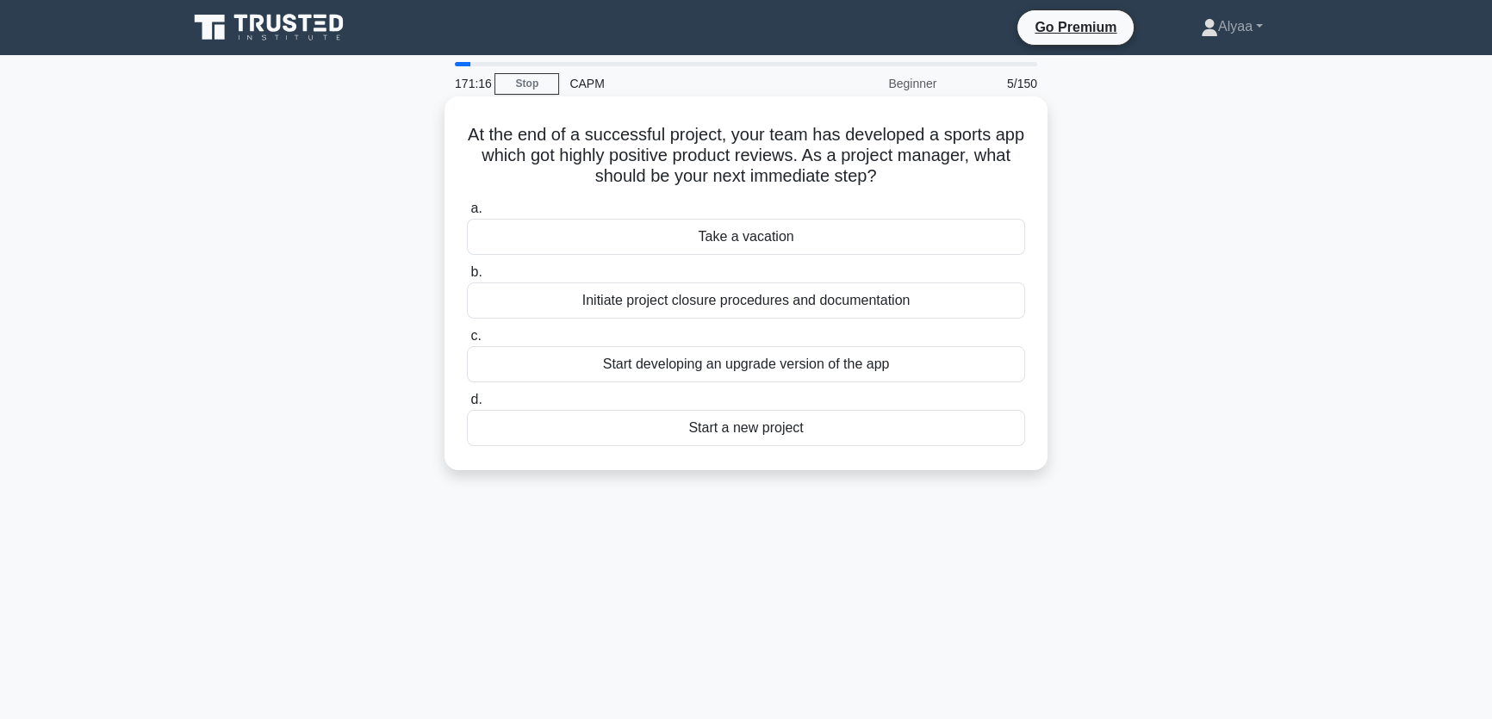
click at [467, 406] on input "d. Start a new project" at bounding box center [467, 400] width 0 height 11
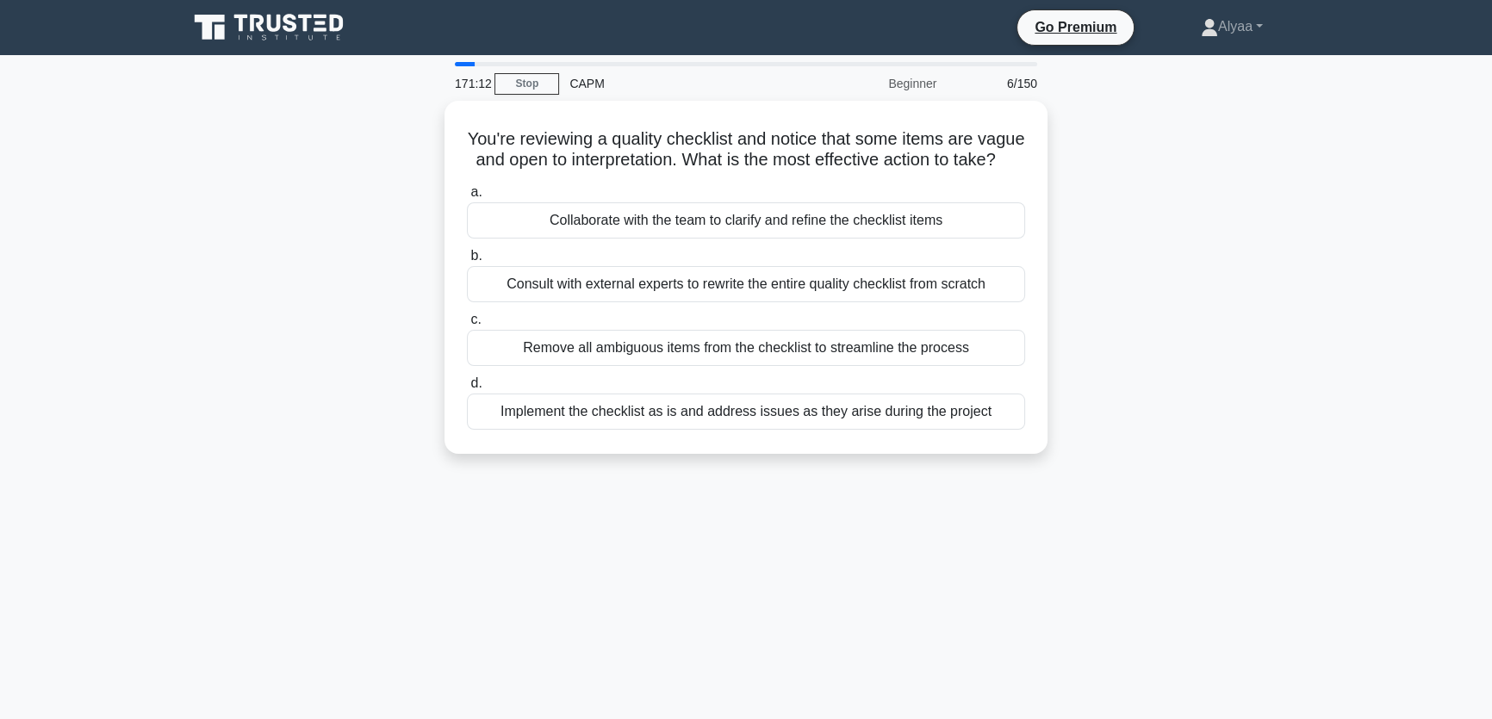
click at [400, 592] on div "171:12 Stop CAPM Beginner 6/150 You're reviewing a quality checklist and notice…" at bounding box center [745, 493] width 1137 height 862
click at [389, 517] on div "171:07 Stop CAPM Beginner 6/150 You're reviewing a quality checklist and notice…" at bounding box center [745, 493] width 1137 height 862
click at [508, 581] on div "170:07 Stop CAPM Beginner 6/150 You're reviewing a quality checklist and notice…" at bounding box center [745, 493] width 1137 height 862
click at [493, 574] on div "169:57 Stop CAPM Beginner 6/150 You're reviewing a quality checklist and notice…" at bounding box center [745, 493] width 1137 height 862
click at [707, 555] on div "169:11 Stop CAPM Beginner 6/150 You're reviewing a quality checklist and notice…" at bounding box center [745, 493] width 1137 height 862
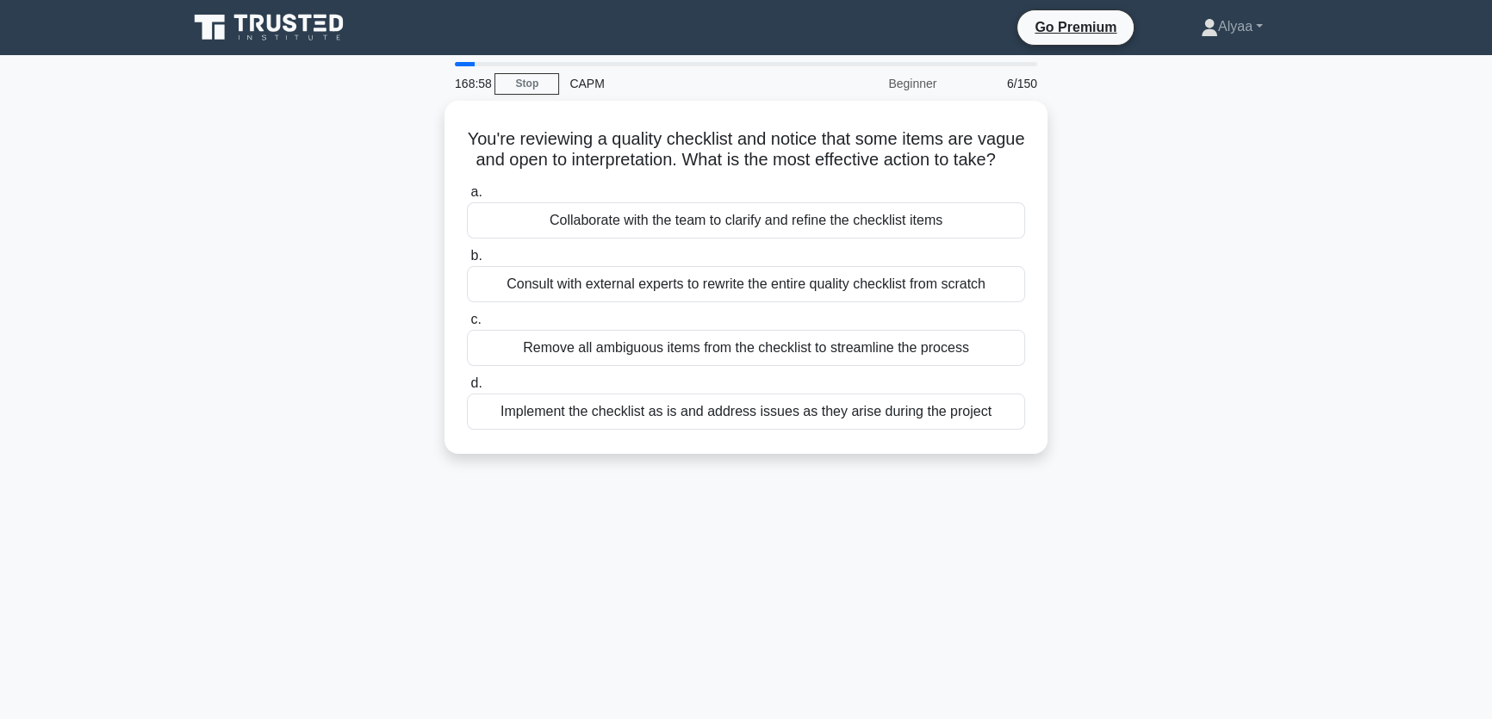
click at [296, 548] on div "168:58 Stop CAPM Beginner 6/150 You're reviewing a quality checklist and notice…" at bounding box center [745, 493] width 1137 height 862
click at [470, 525] on div "166:15 Stop CAPM Beginner 6/150 You're reviewing a quality checklist and notice…" at bounding box center [745, 493] width 1137 height 862
click at [143, 215] on main "166:10 Stop CAPM Beginner 6/150 You're reviewing a quality checklist and notice…" at bounding box center [746, 492] width 1492 height 875
